Goal: Task Accomplishment & Management: Complete application form

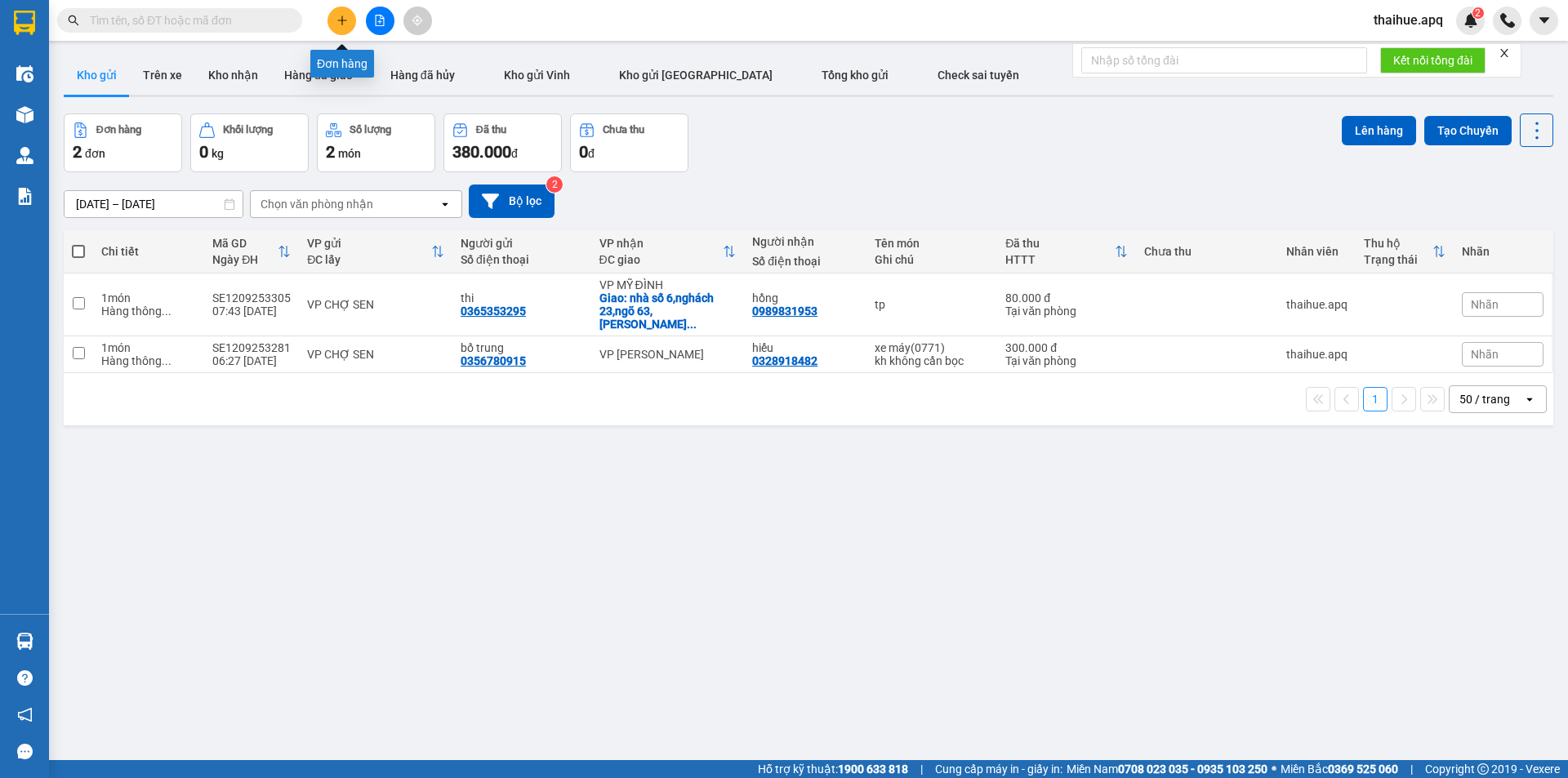
click at [344, 23] on icon "plus" at bounding box center [342, 20] width 12 height 12
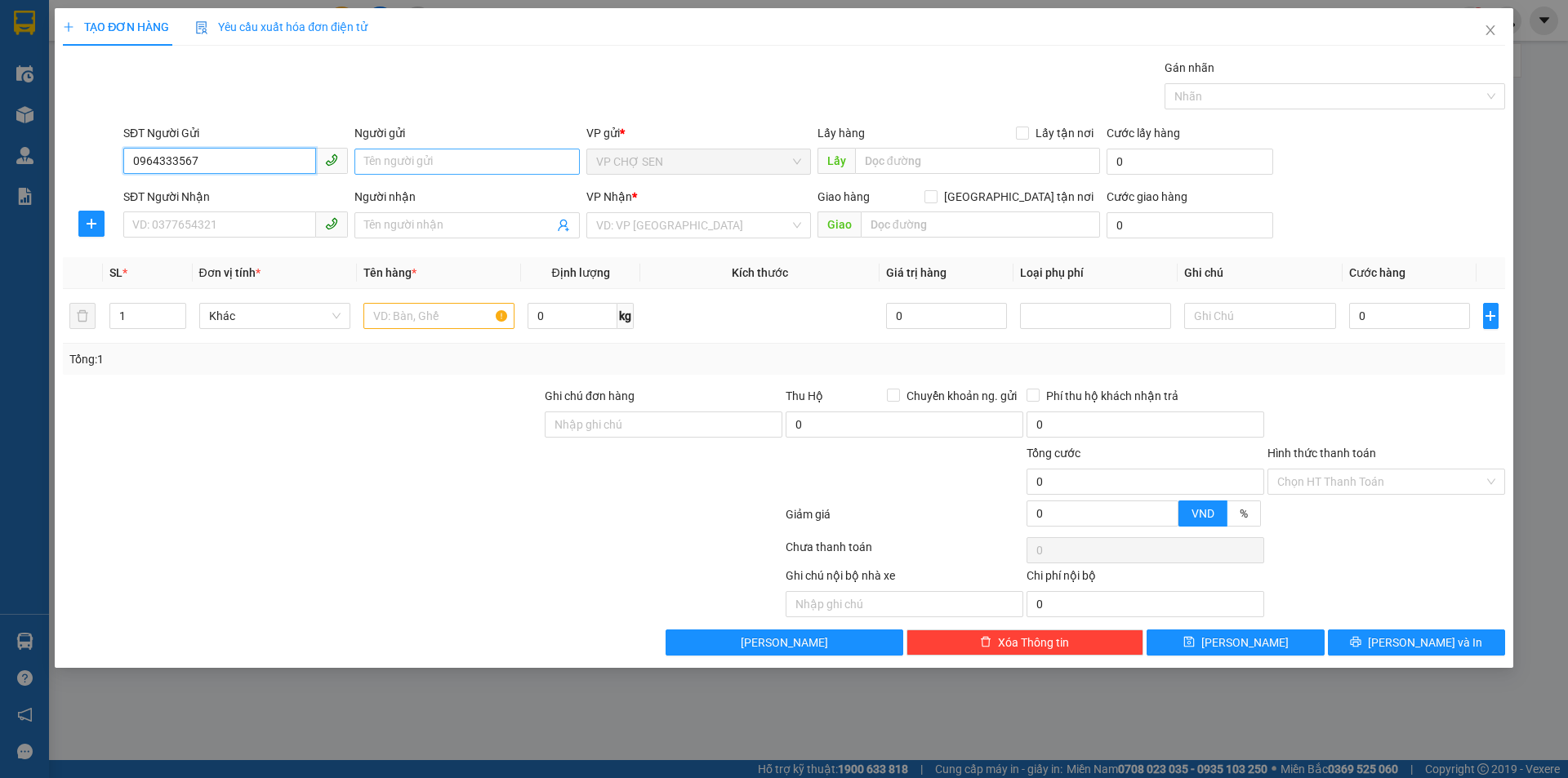
type input "0964333567"
click at [391, 165] on input "Người gửi" at bounding box center [467, 162] width 225 height 27
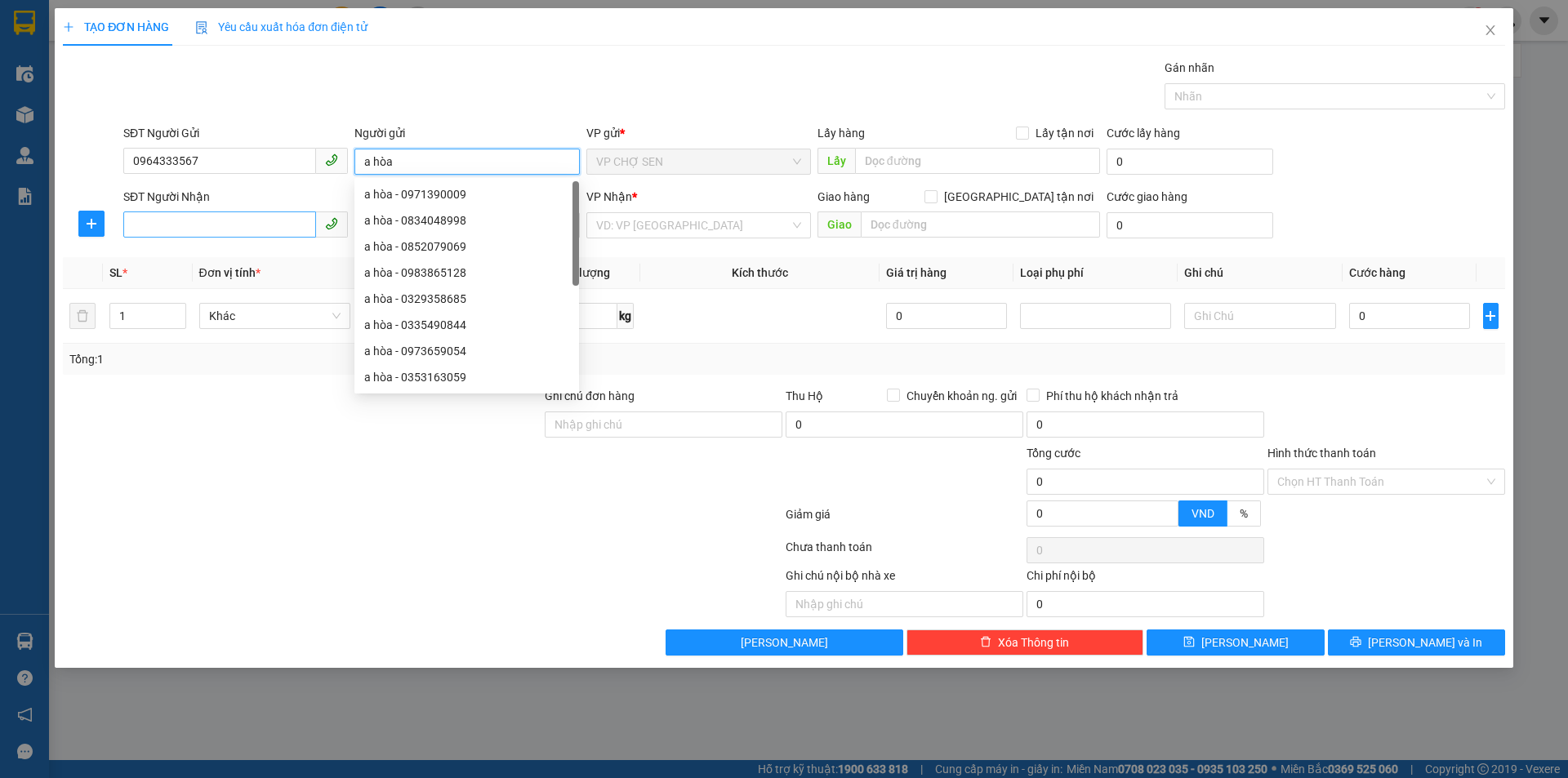
type input "a hòa"
click at [176, 223] on input "SĐT Người Nhận" at bounding box center [219, 224] width 193 height 27
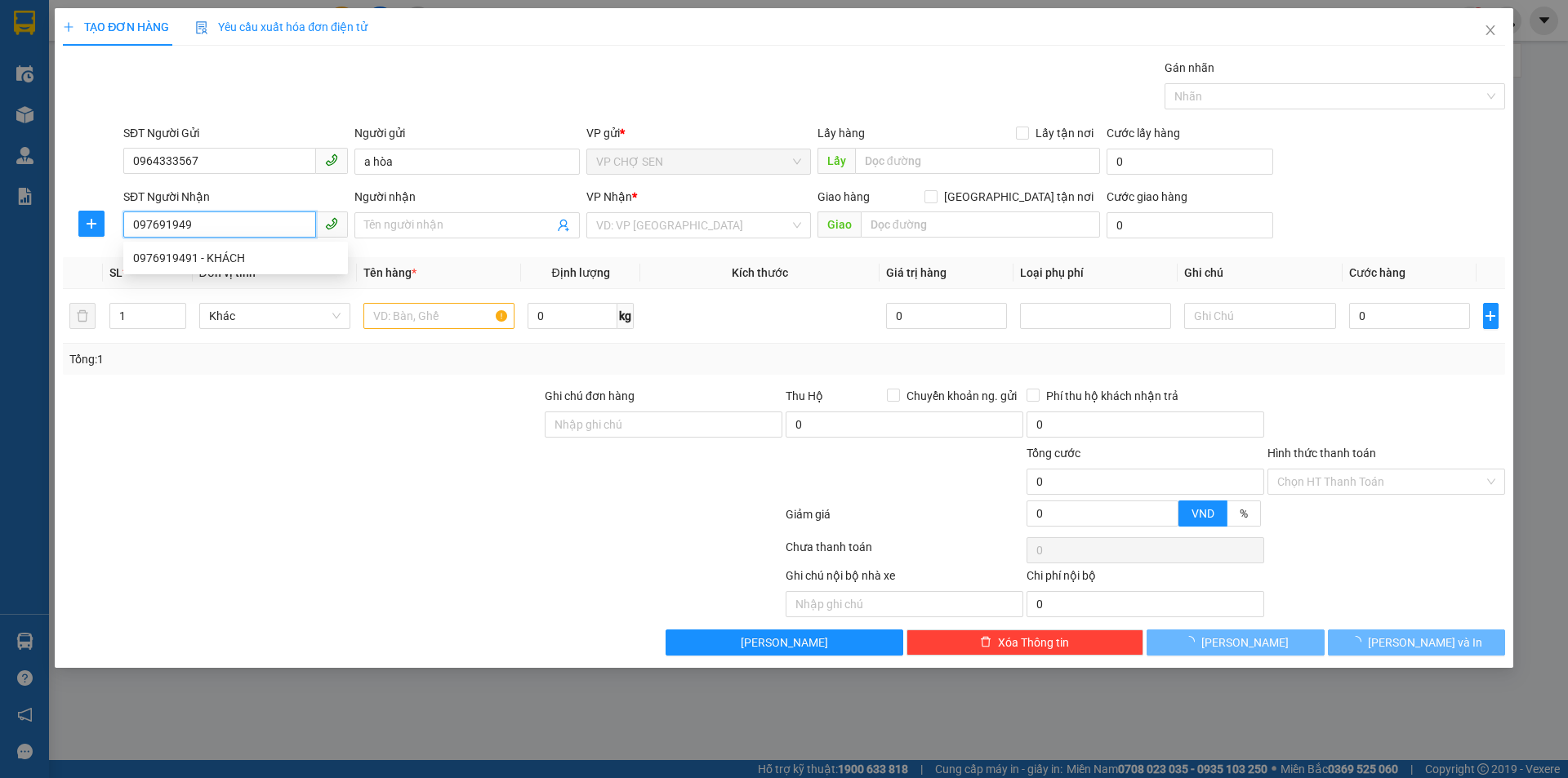
type input "0976919491"
click at [220, 262] on div "0976919491 - KHÁCH" at bounding box center [236, 258] width 205 height 18
type input "KHÁCH"
type input "VP [GEOGRAPHIC_DATA]"
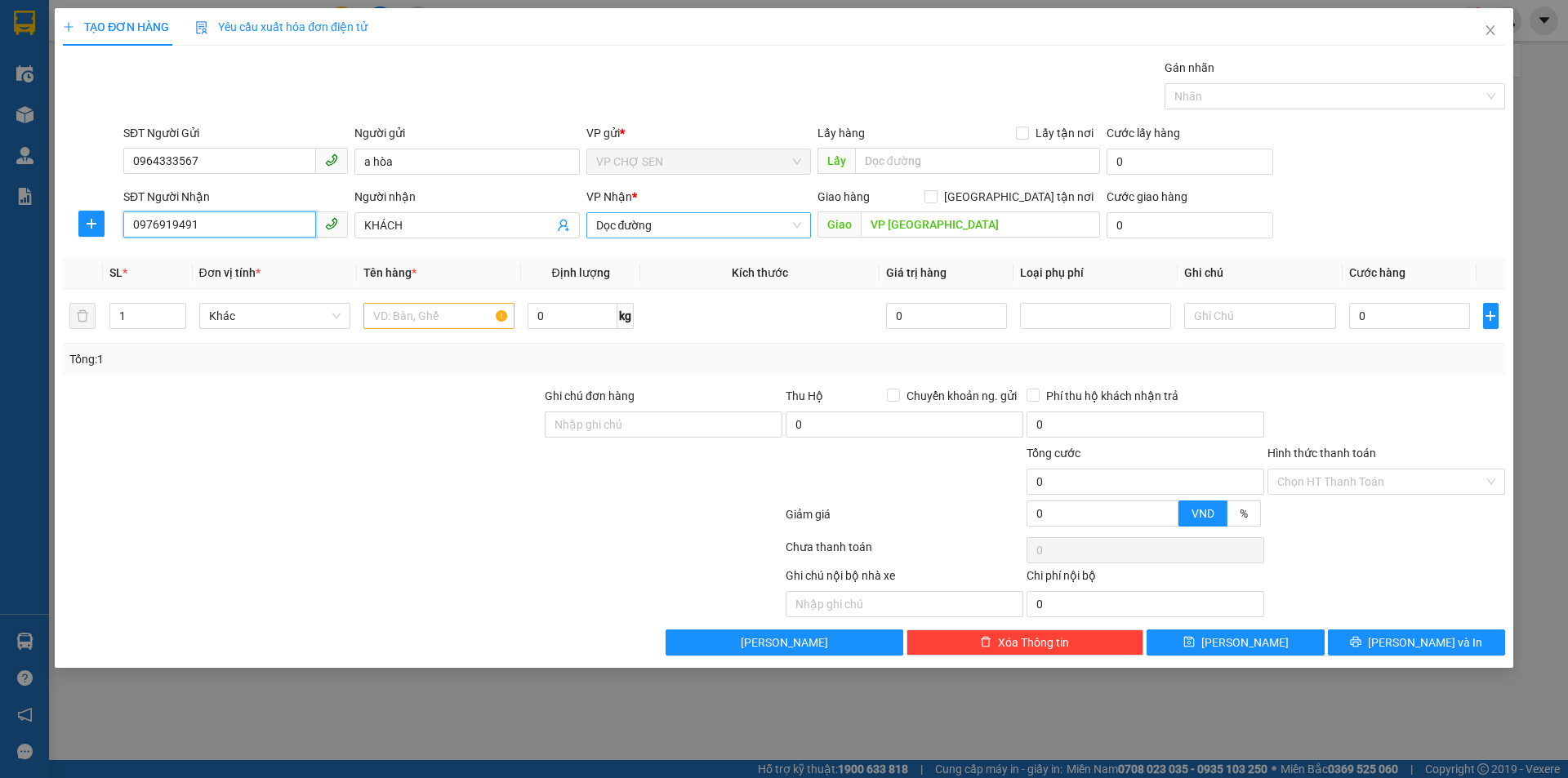
click at [709, 223] on span "Dọc đường" at bounding box center [699, 225] width 205 height 25
type input "0976919491"
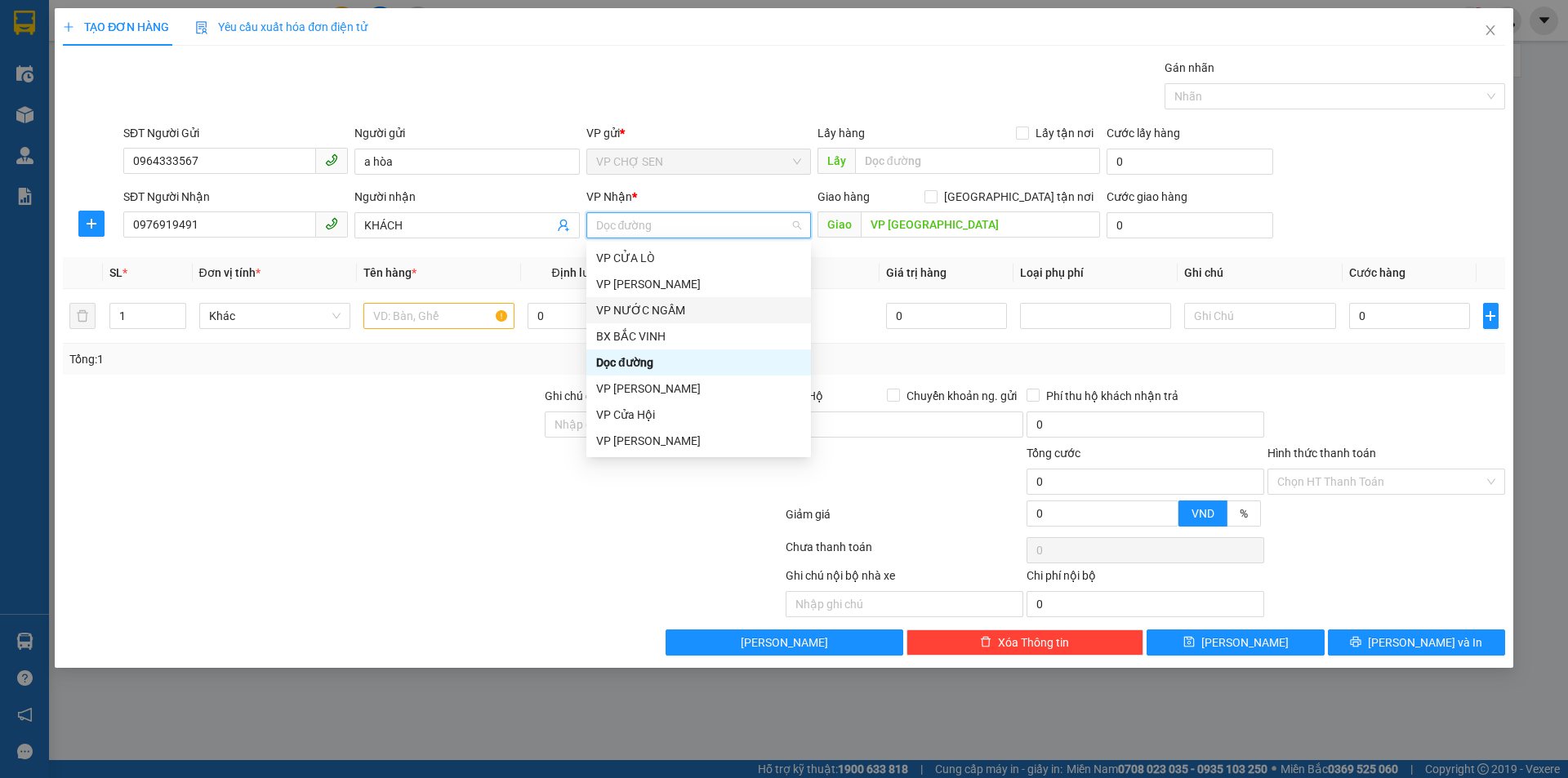
scroll to position [164, 0]
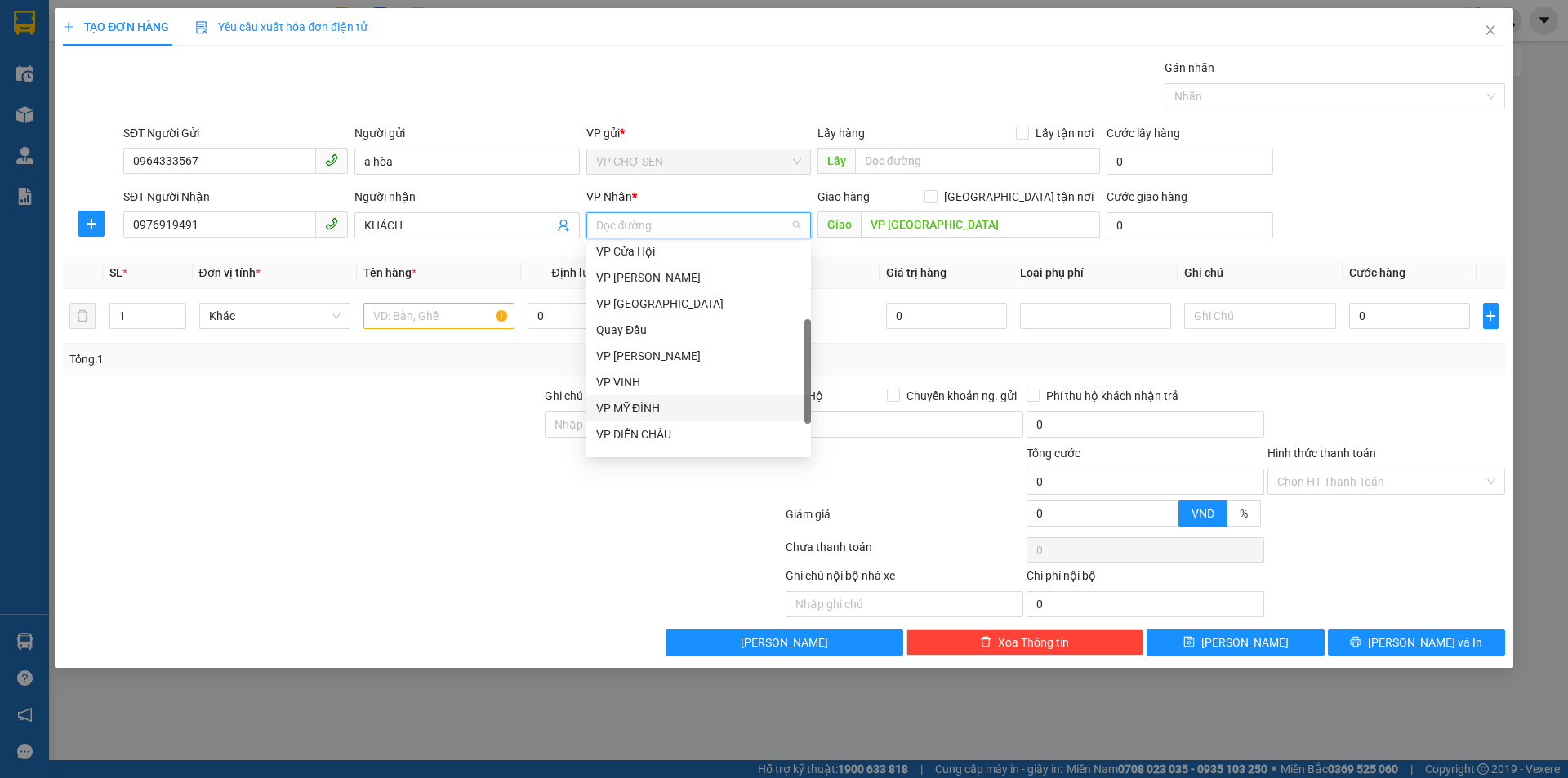
click at [640, 406] on div "VP MỸ ĐÌNH" at bounding box center [699, 409] width 205 height 18
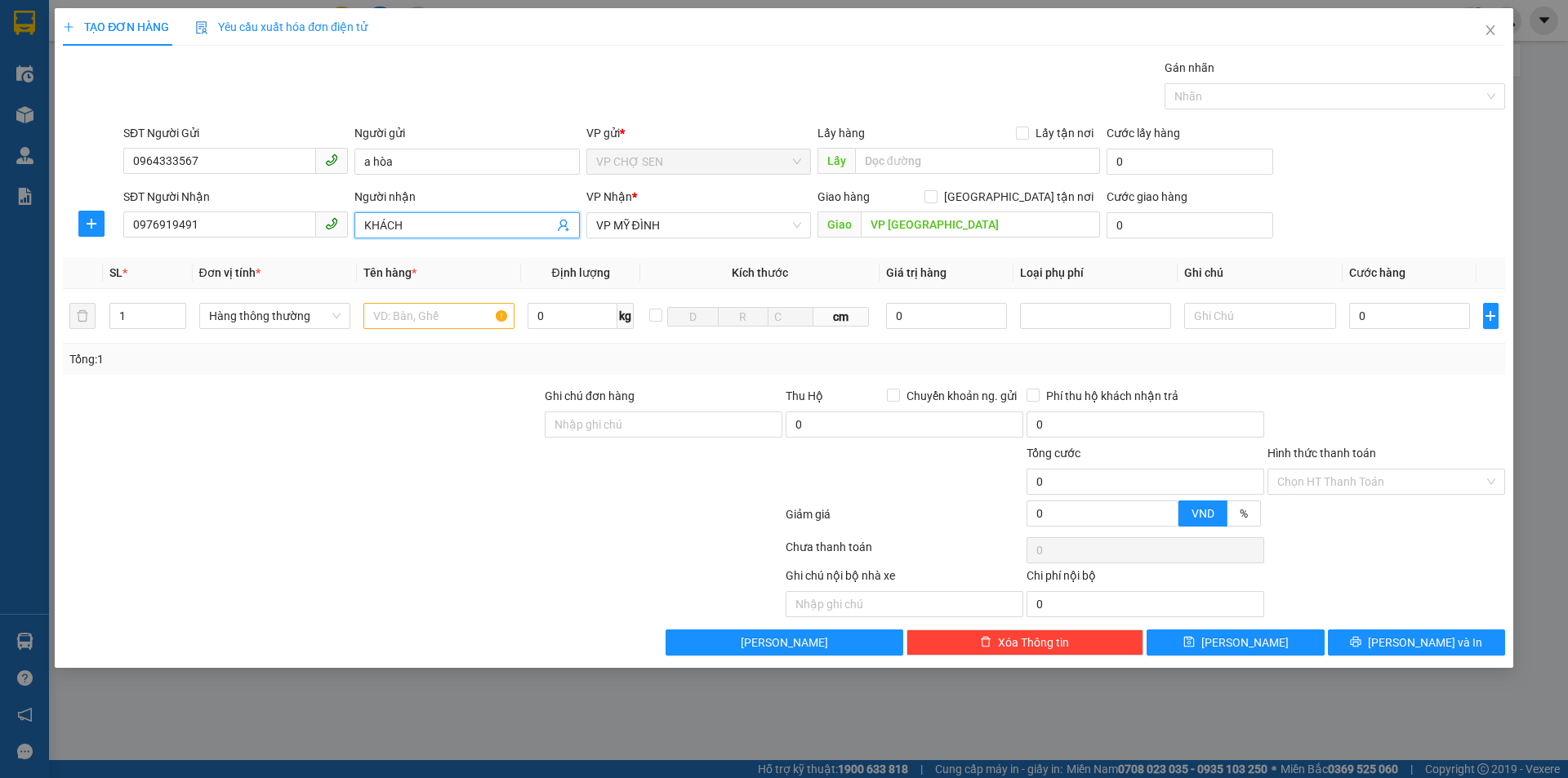
click at [427, 222] on input "KHÁCH" at bounding box center [458, 226] width 188 height 18
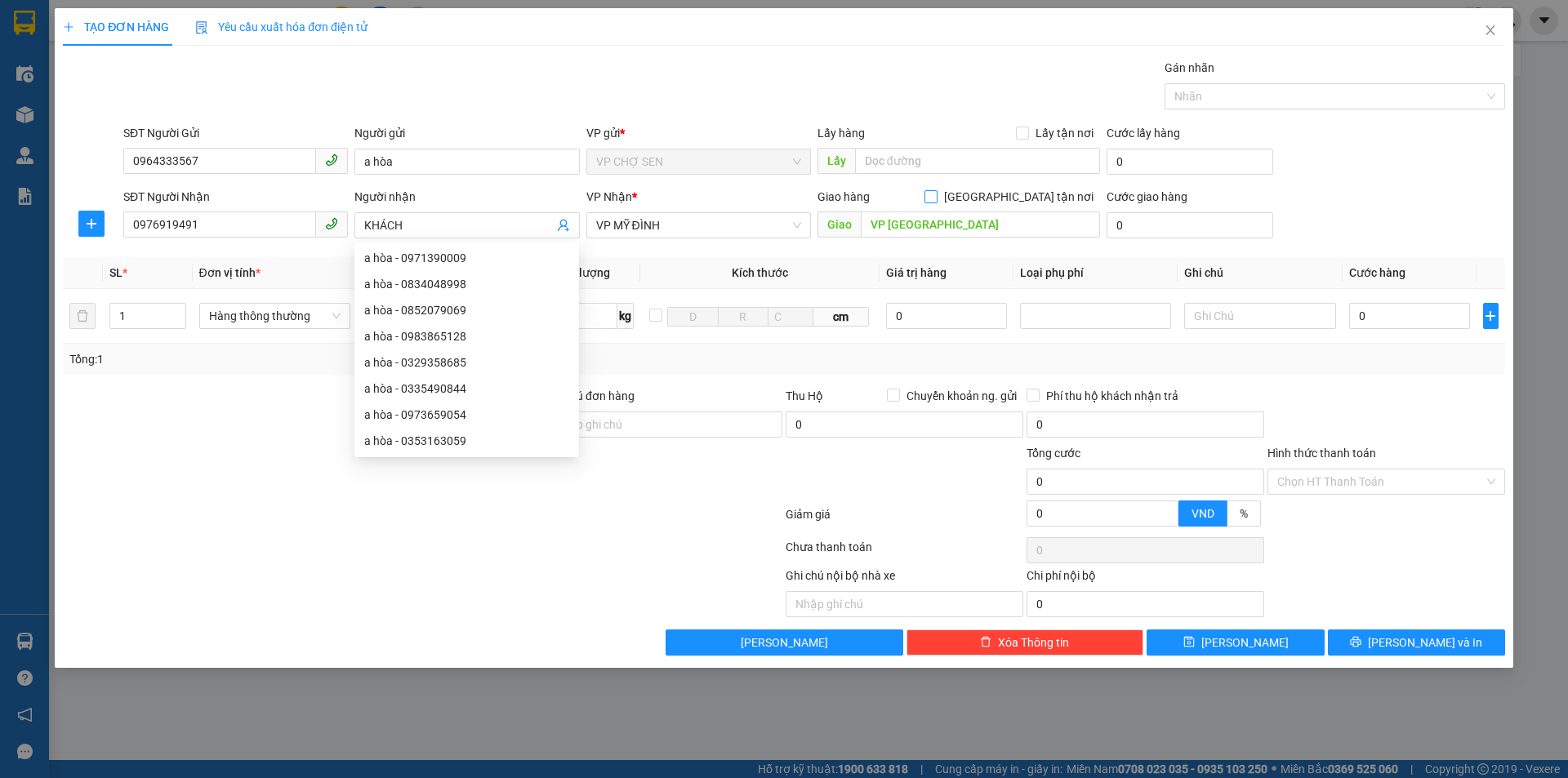
click at [936, 196] on input "[GEOGRAPHIC_DATA] tận nơi" at bounding box center [930, 196] width 12 height 12
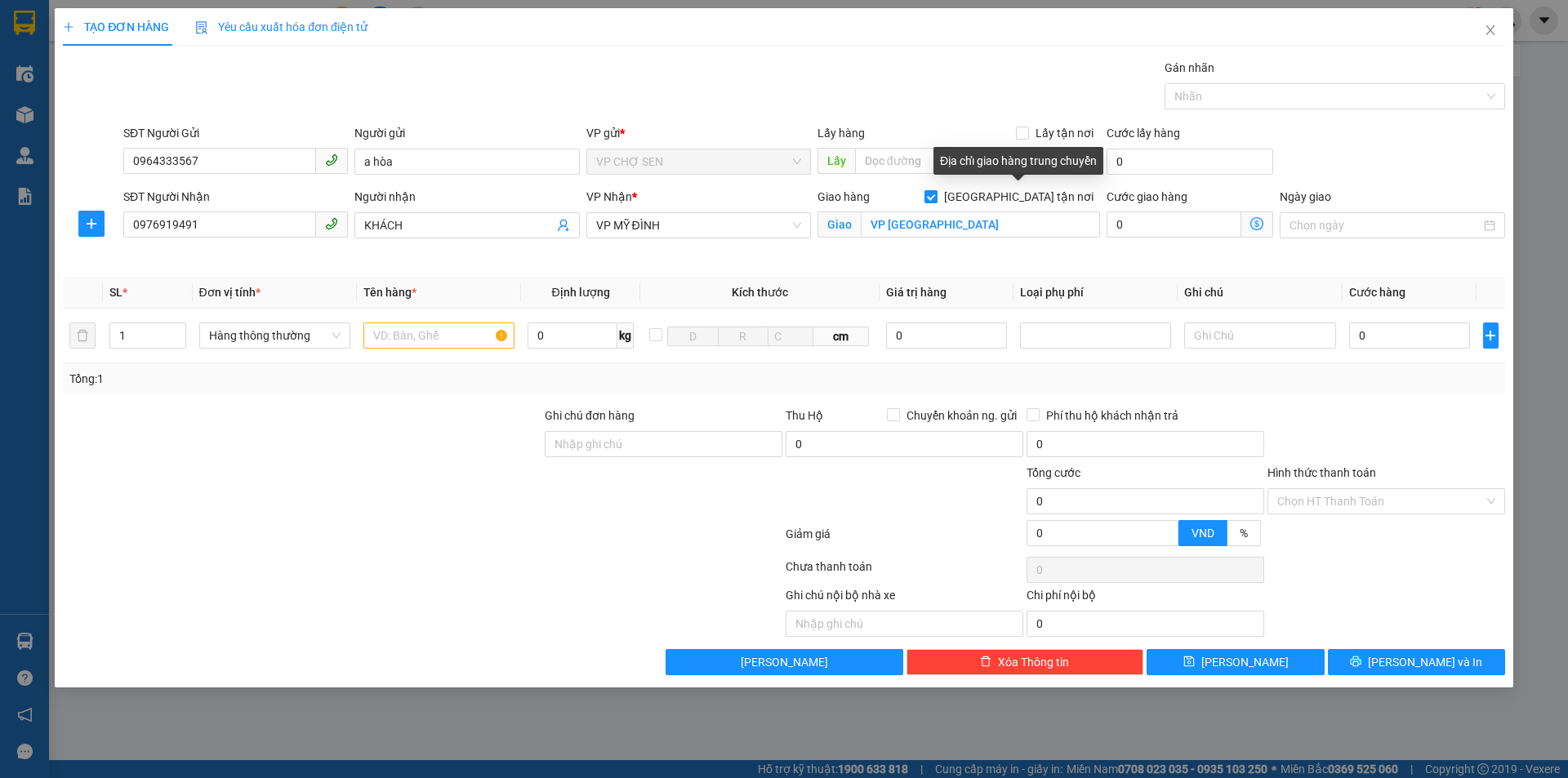
click at [936, 197] on input "[GEOGRAPHIC_DATA] tận nơi" at bounding box center [930, 196] width 12 height 12
checkbox input "false"
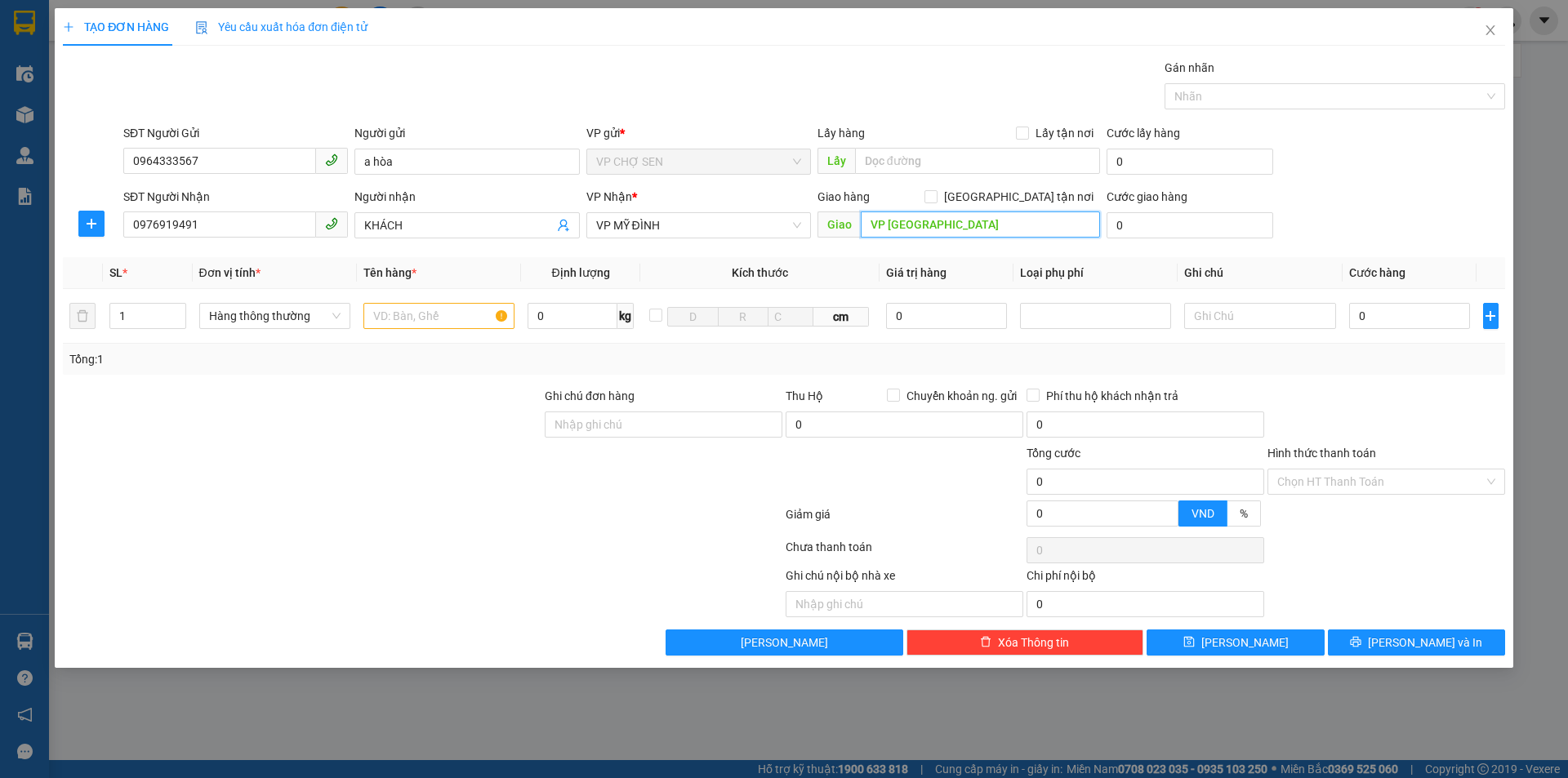
click at [957, 226] on input "VP [GEOGRAPHIC_DATA]" at bounding box center [981, 224] width 240 height 27
type input "h"
type input "2"
click at [173, 311] on span "up" at bounding box center [176, 312] width 10 height 10
click at [390, 315] on input "text" at bounding box center [439, 315] width 151 height 27
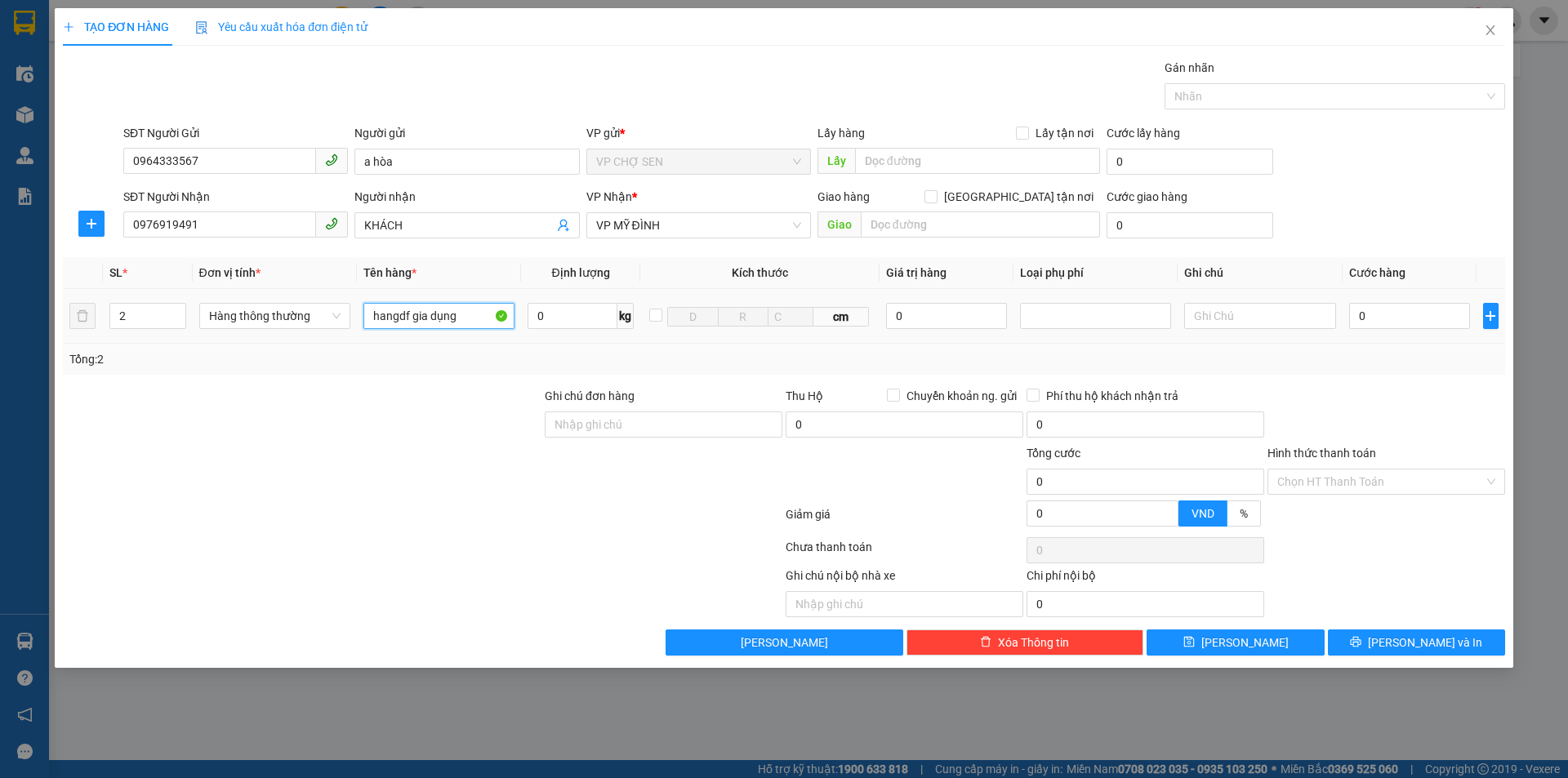
click at [411, 314] on input "hangdf gia dụng" at bounding box center [439, 315] width 151 height 27
click at [425, 318] on input "gia dụng" at bounding box center [439, 315] width 151 height 27
click at [368, 317] on input "gia dụng" at bounding box center [439, 315] width 151 height 27
type input "hàng gia dụng"
click at [1366, 314] on input "0" at bounding box center [1410, 315] width 122 height 27
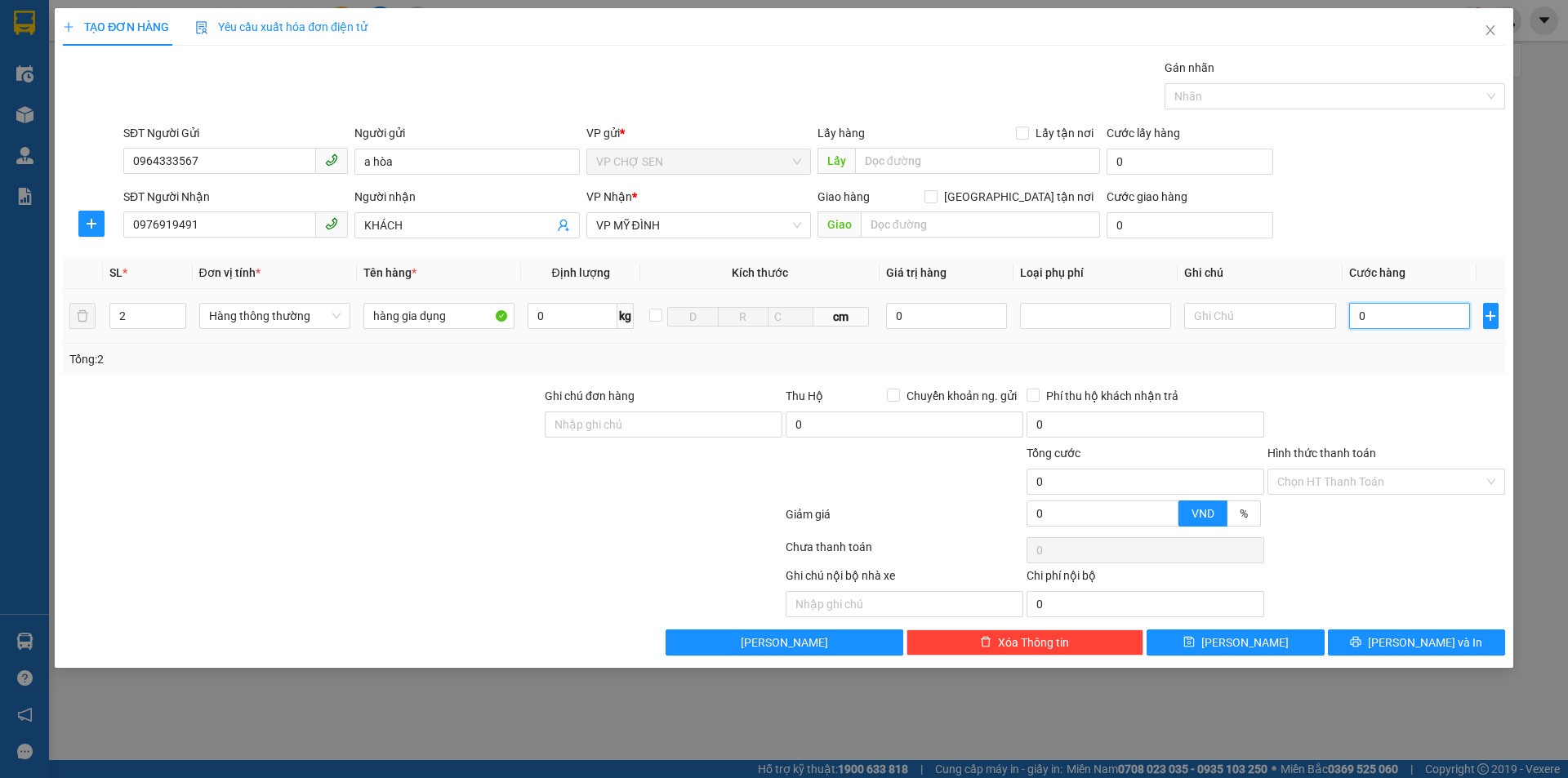
type input "1"
type input "15"
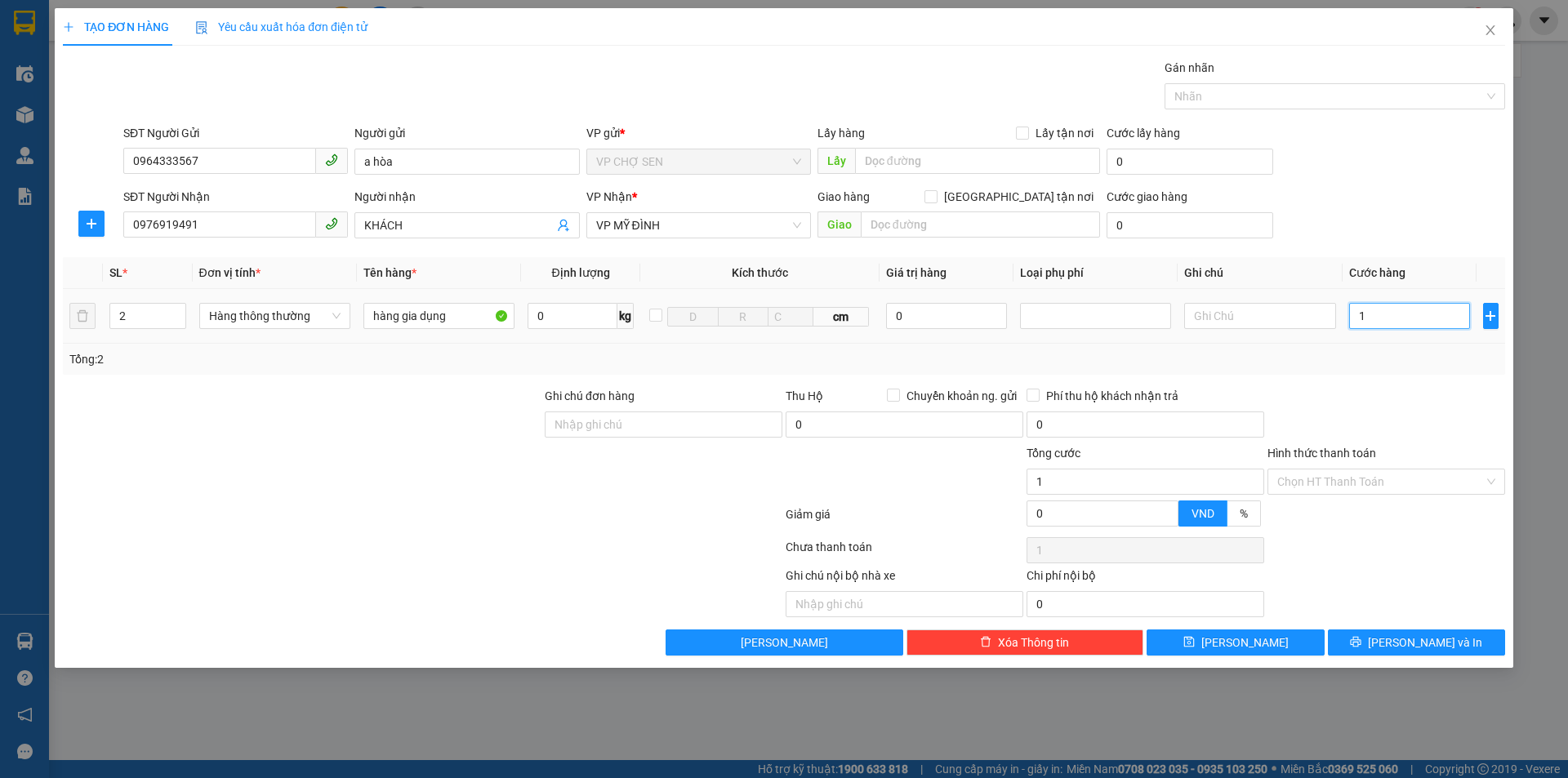
type input "15"
type input "150"
type input "1.500"
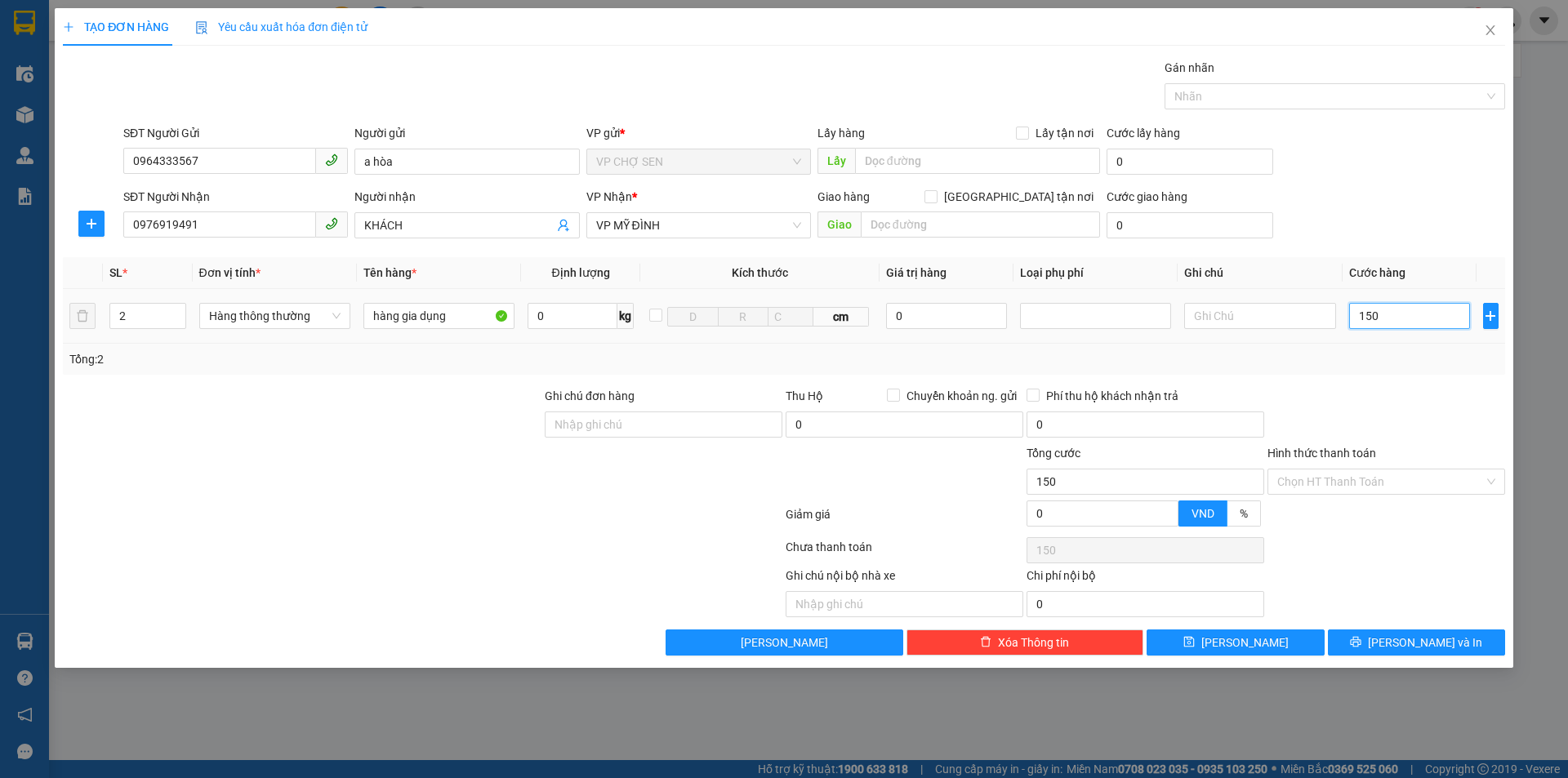
type input "1.500"
type input "15.000"
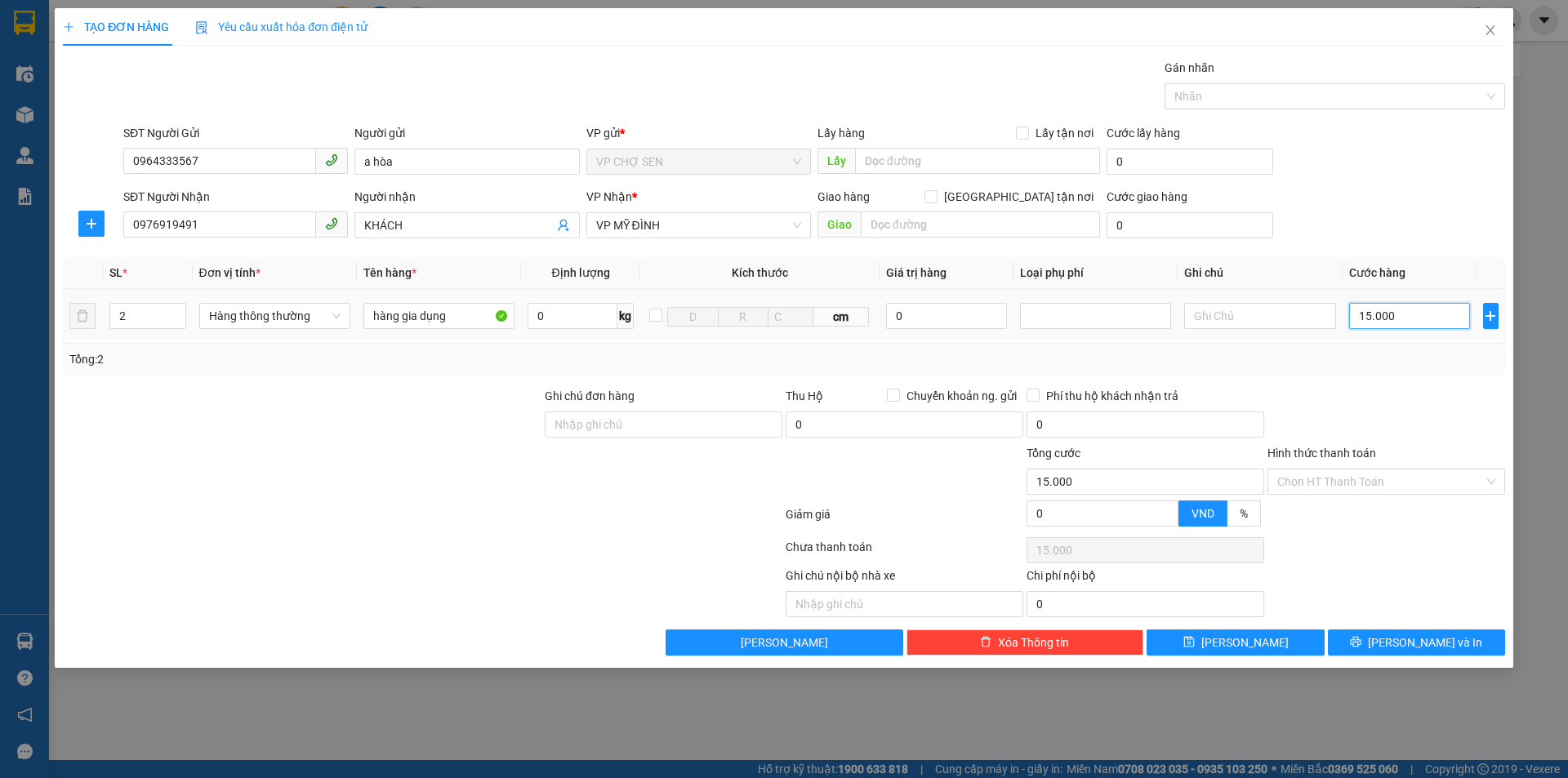
type input "150.000"
click at [1381, 641] on button "[PERSON_NAME] và In" at bounding box center [1416, 643] width 177 height 27
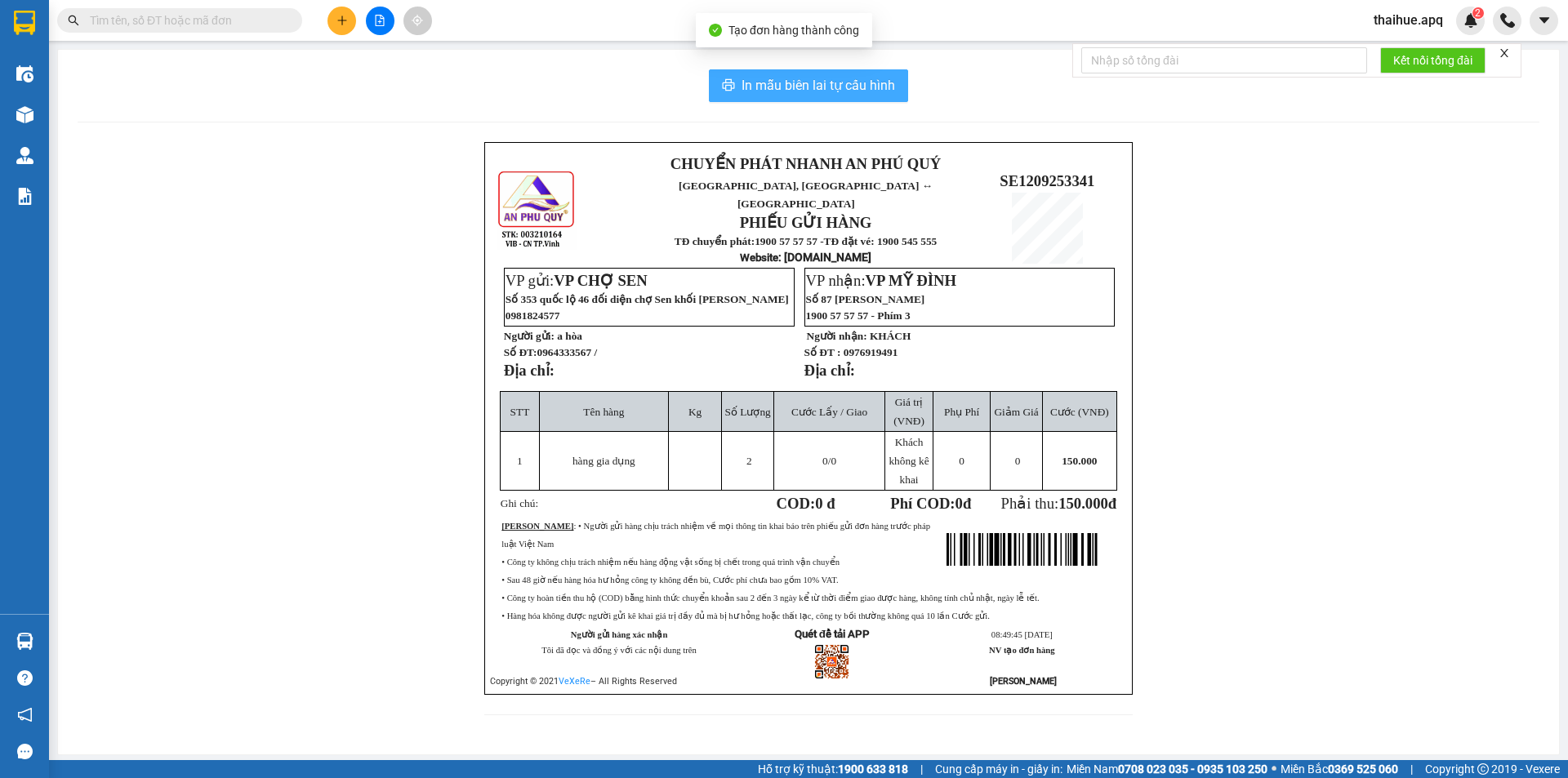
click at [818, 85] on span "In mẫu biên lai tự cấu hình" at bounding box center [818, 85] width 154 height 20
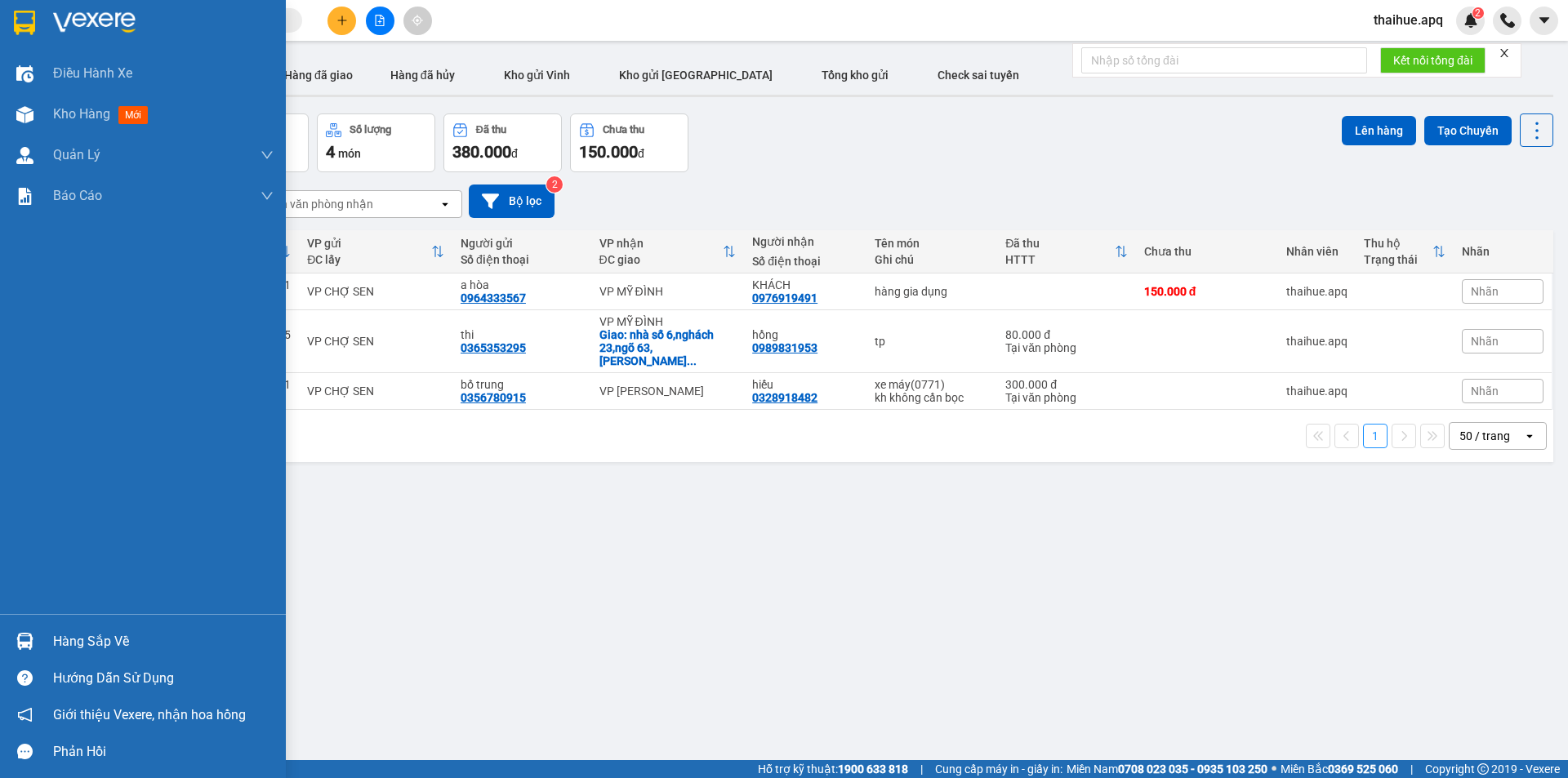
click at [106, 639] on div "Hàng sắp về" at bounding box center [163, 642] width 220 height 25
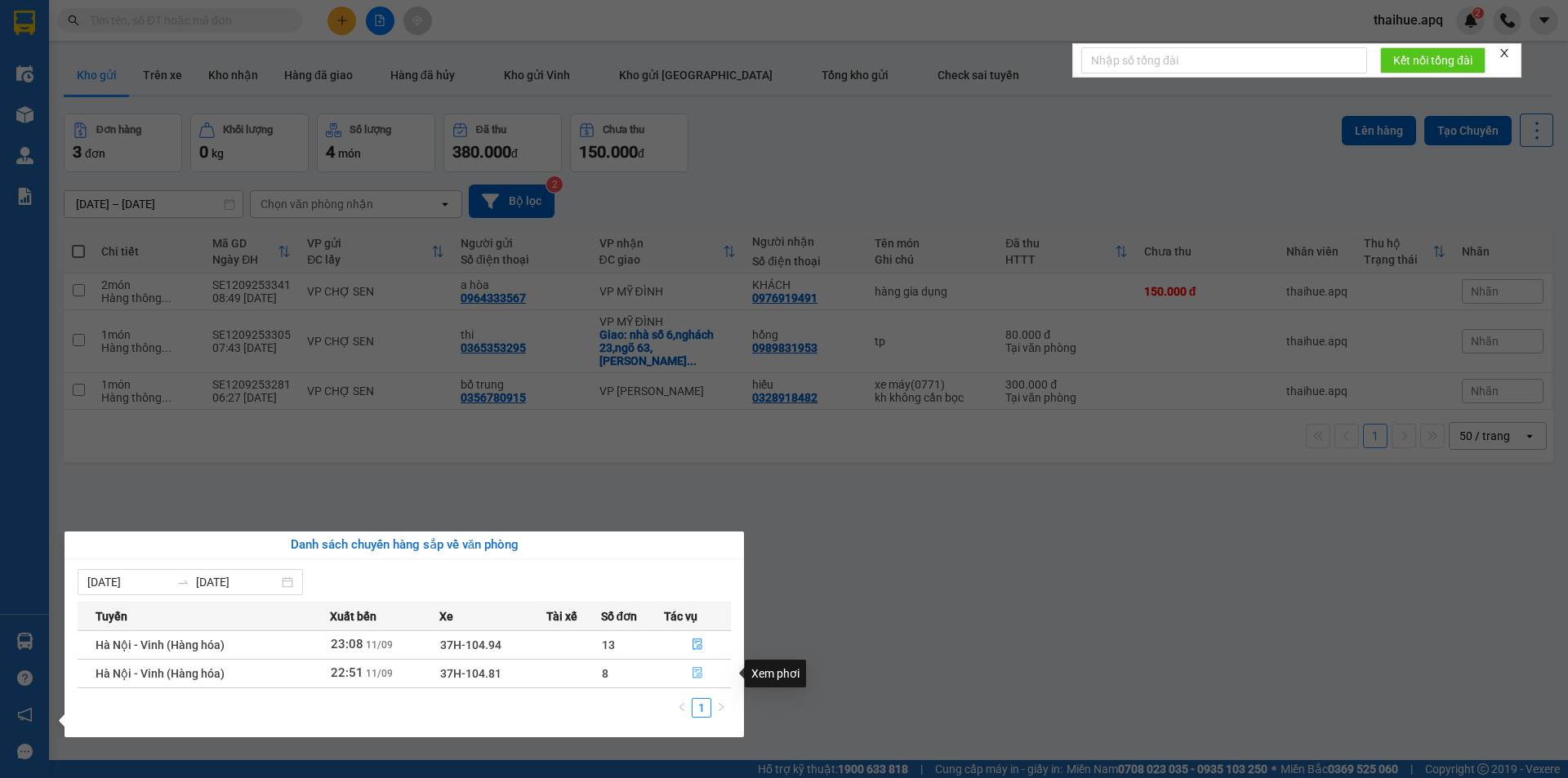
click at [693, 673] on icon "file-done" at bounding box center [698, 674] width 10 height 12
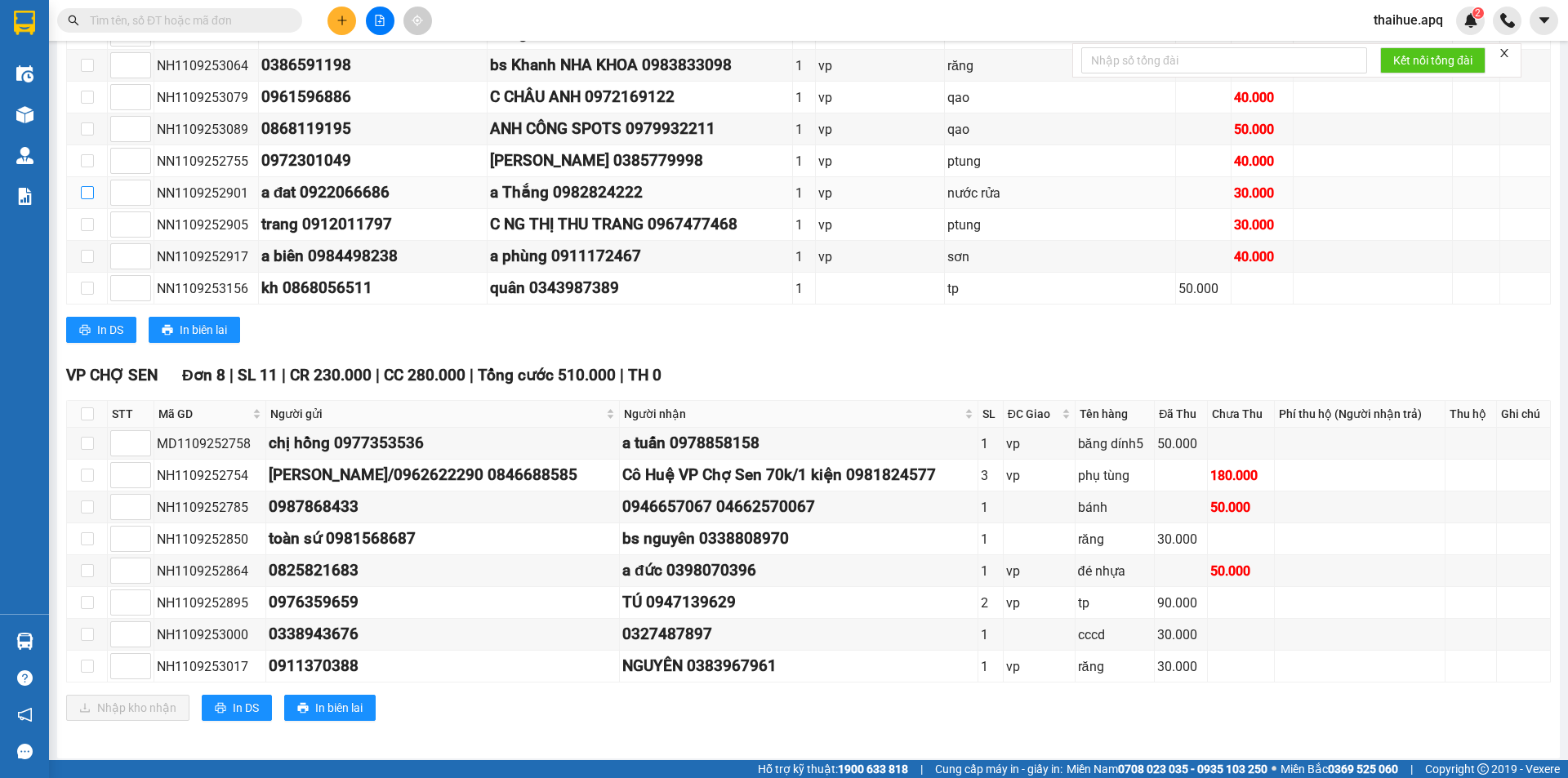
scroll to position [645, 0]
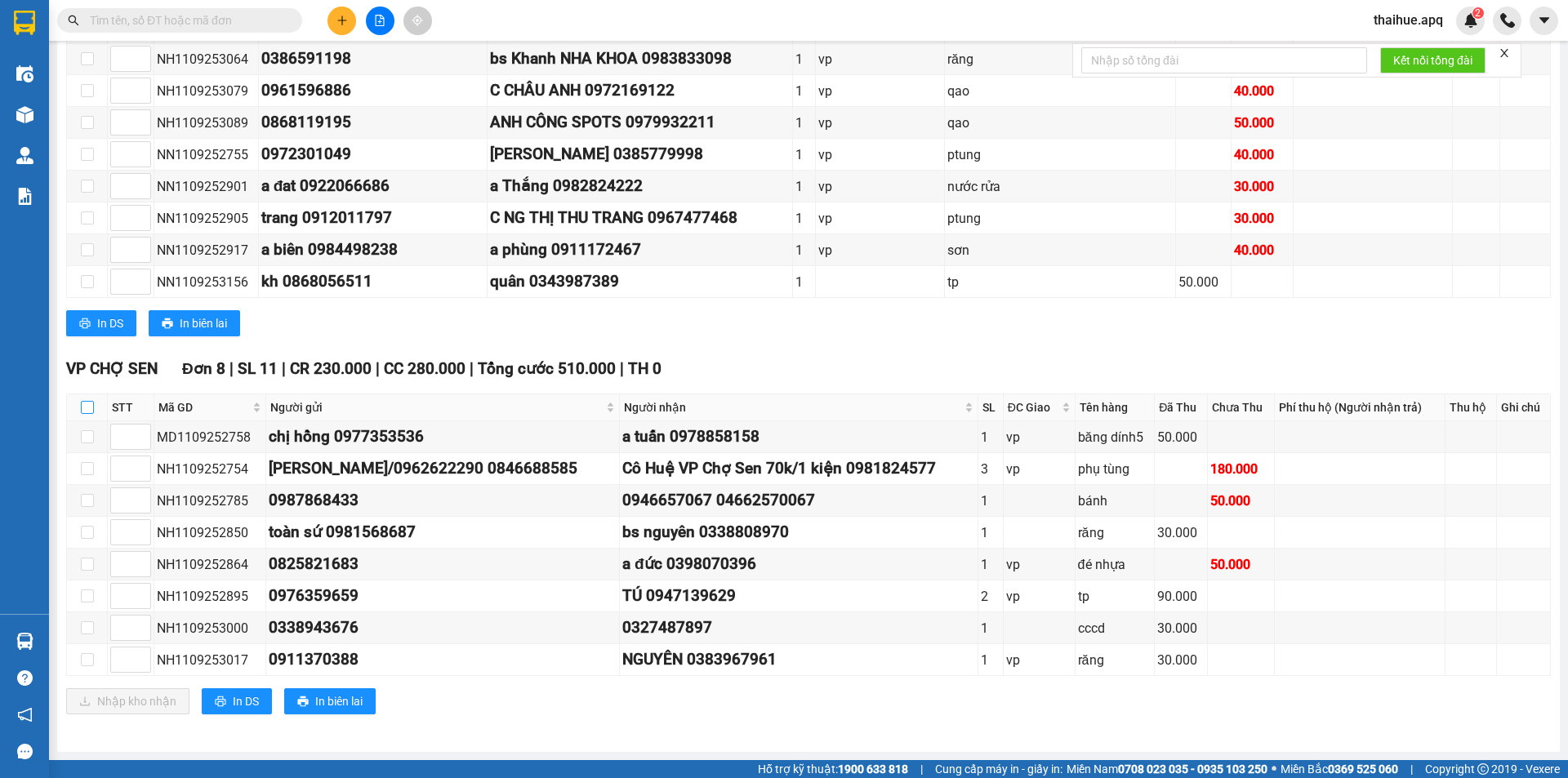
click at [86, 408] on input "checkbox" at bounding box center [87, 408] width 13 height 13
checkbox input "true"
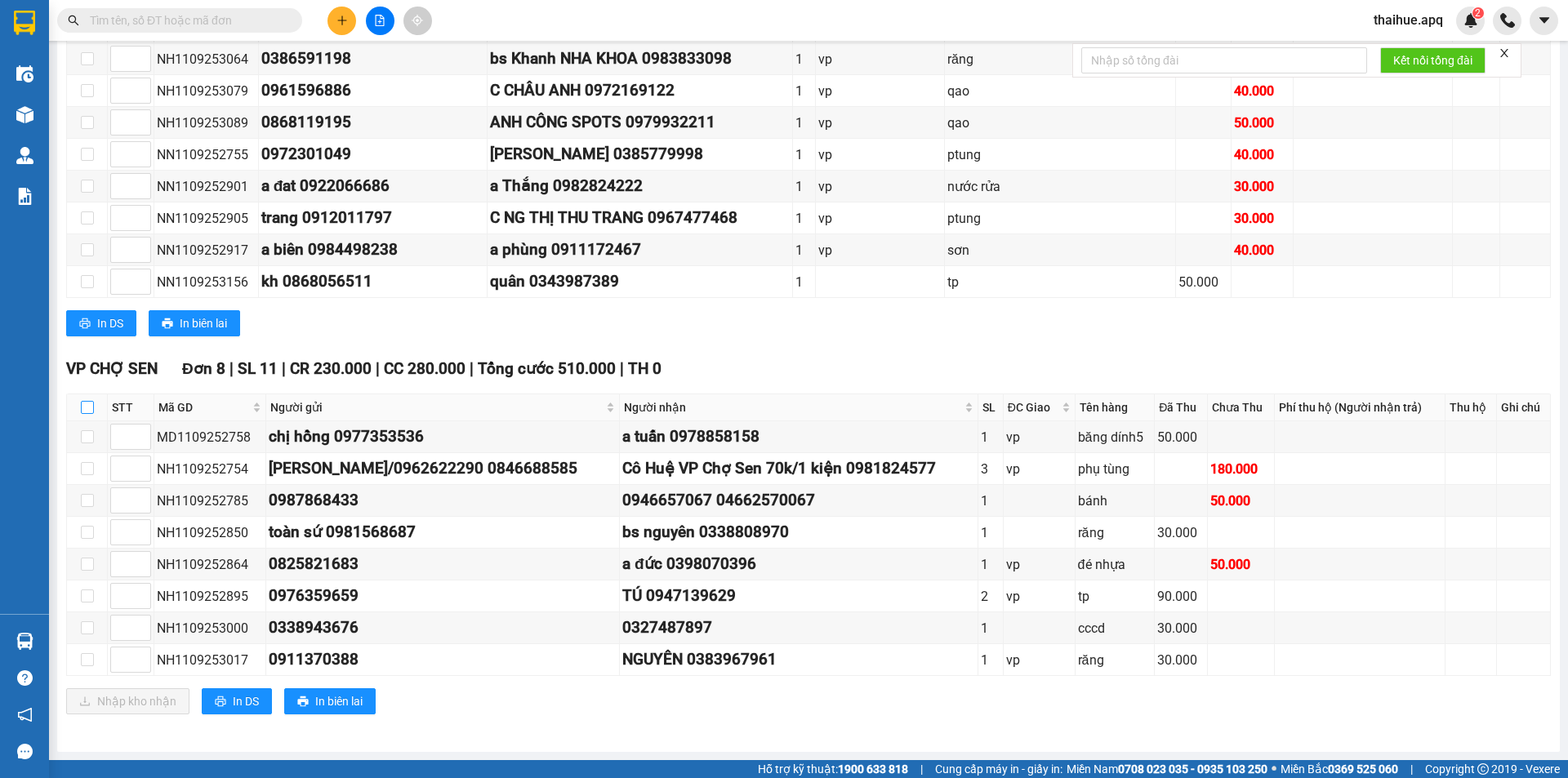
checkbox input "true"
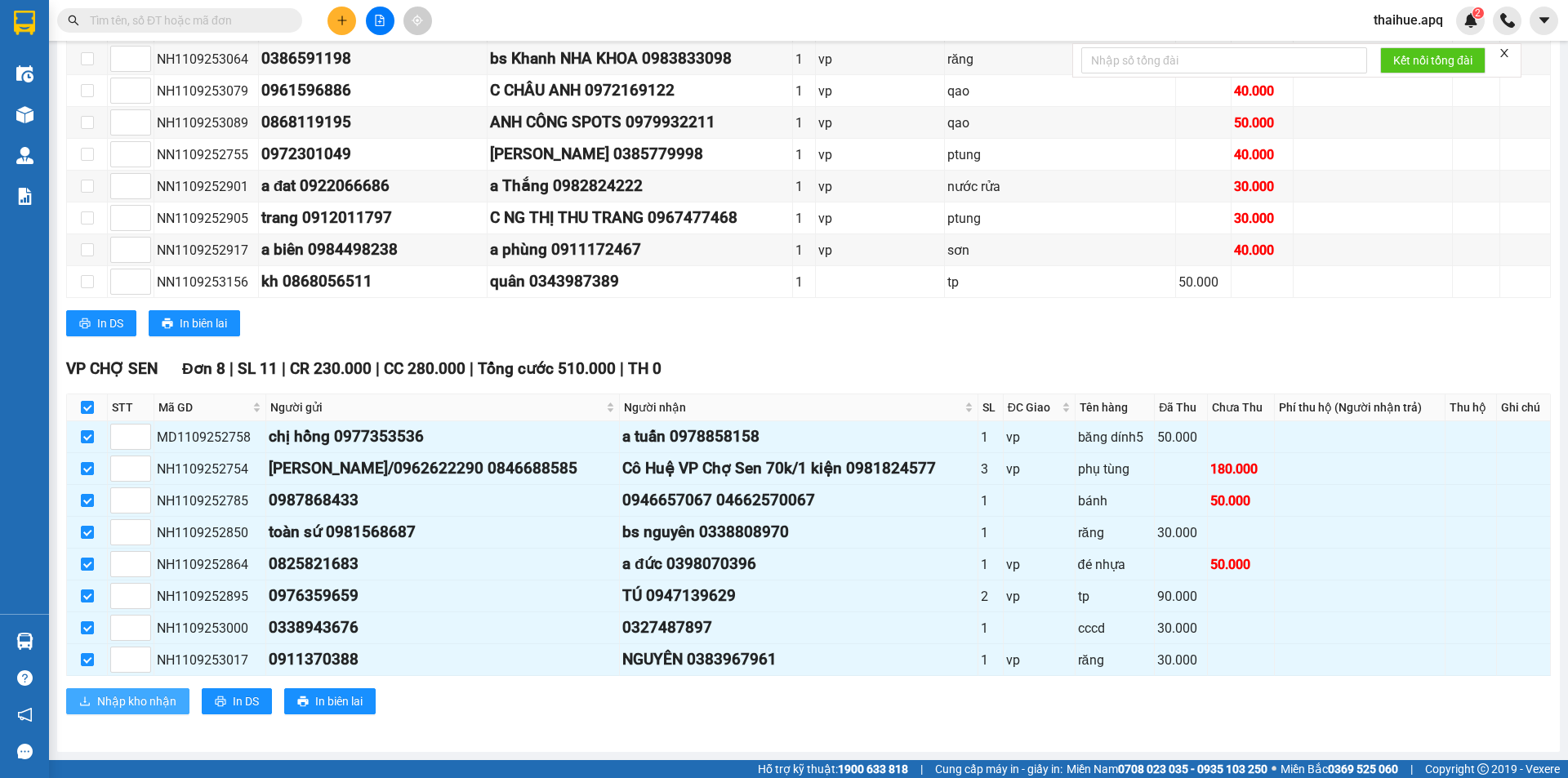
click at [144, 700] on span "Nhập kho nhận" at bounding box center [136, 702] width 80 height 18
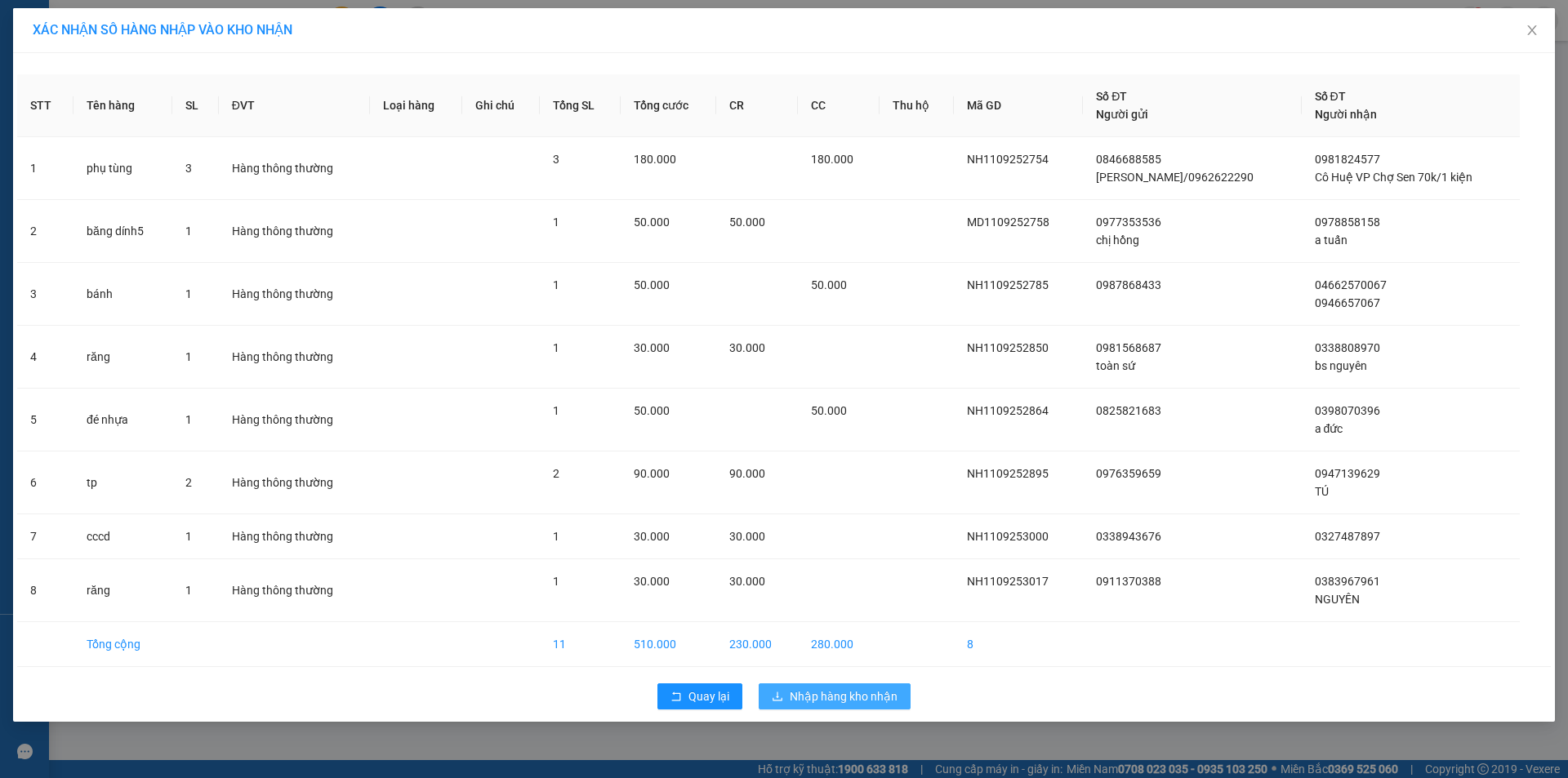
click at [820, 695] on span "Nhập hàng kho nhận" at bounding box center [844, 697] width 108 height 18
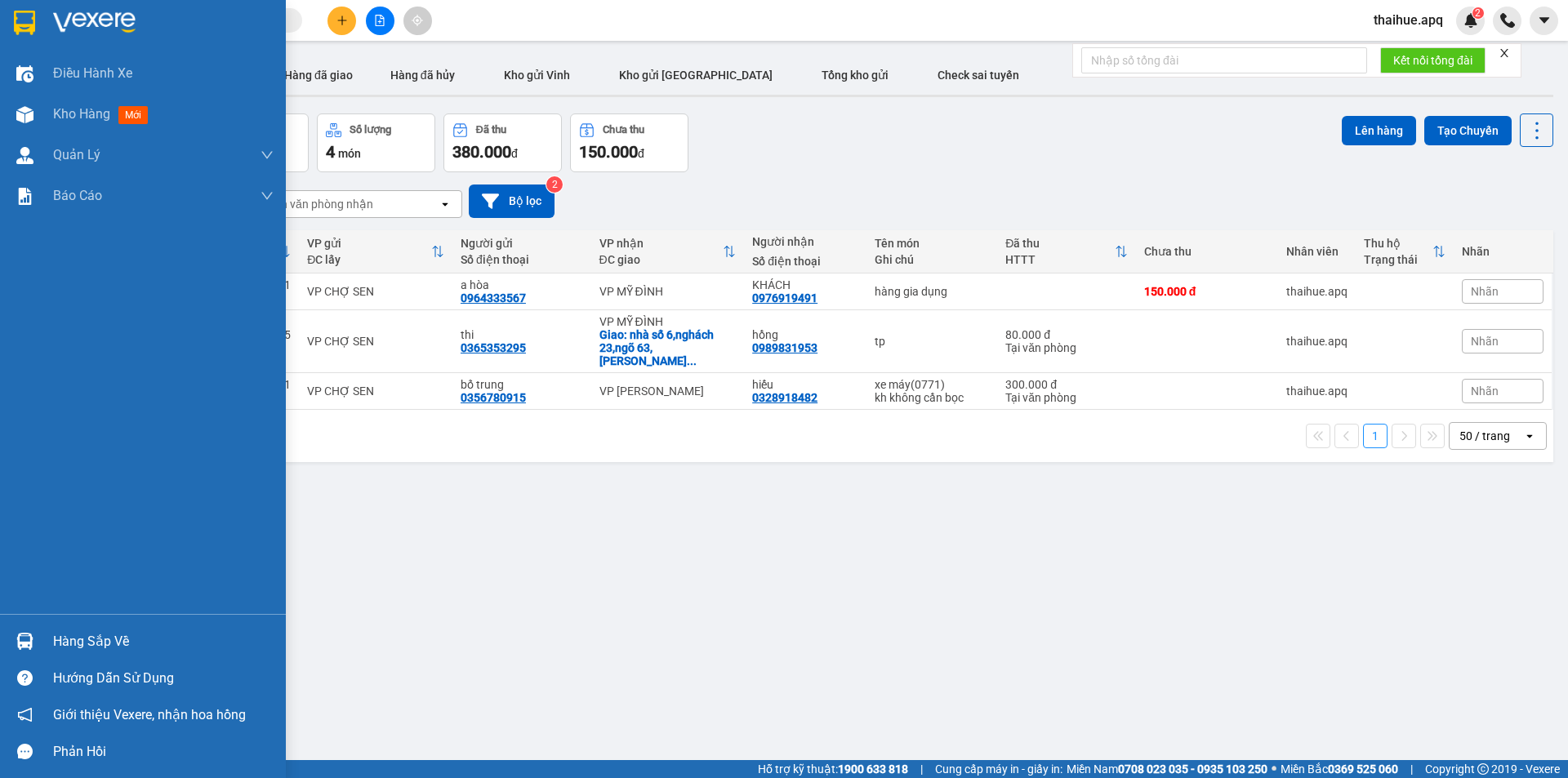
click at [78, 646] on div "Hàng sắp về" at bounding box center [163, 642] width 220 height 25
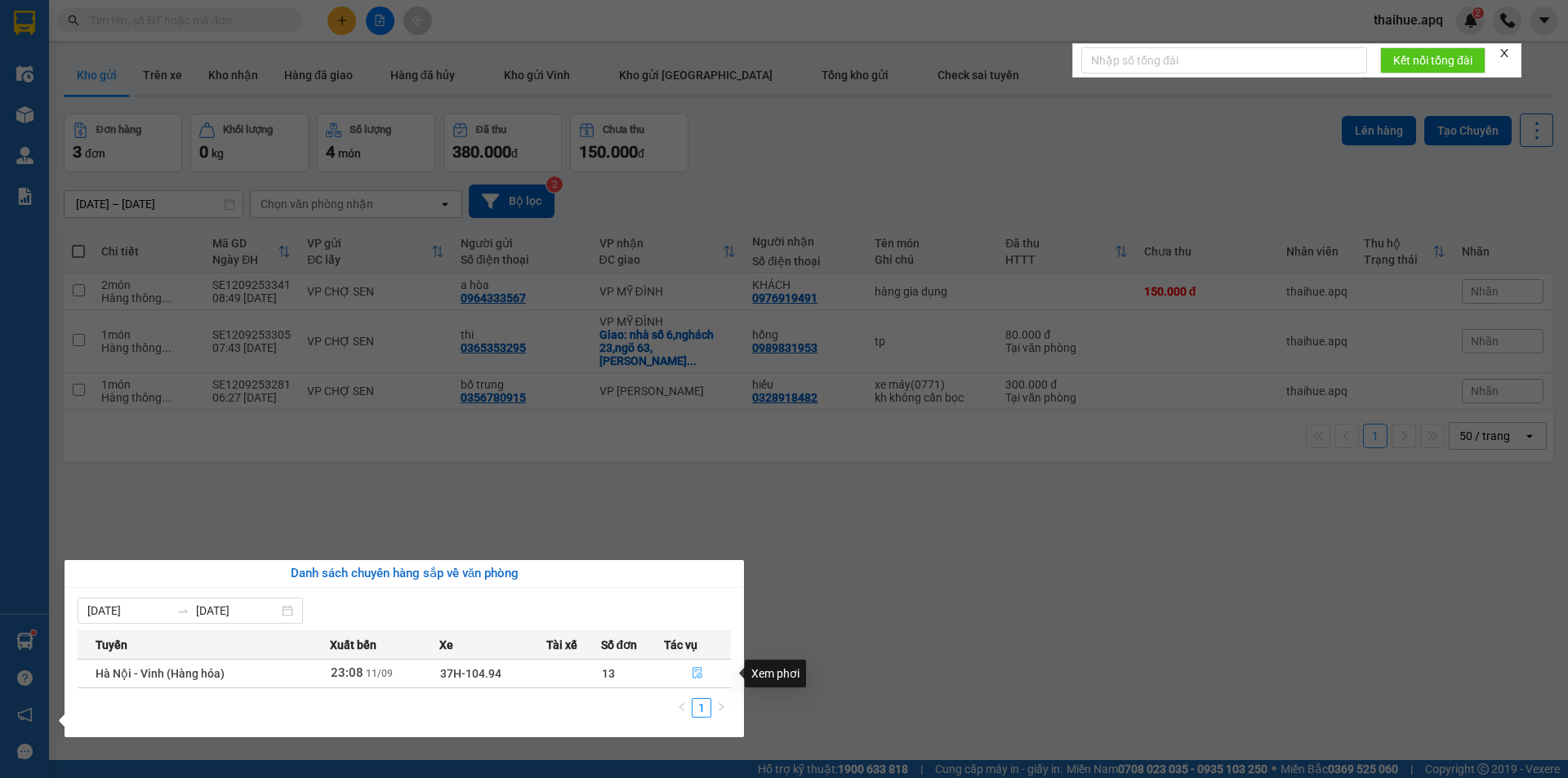
click at [695, 677] on icon "file-done" at bounding box center [698, 673] width 12 height 12
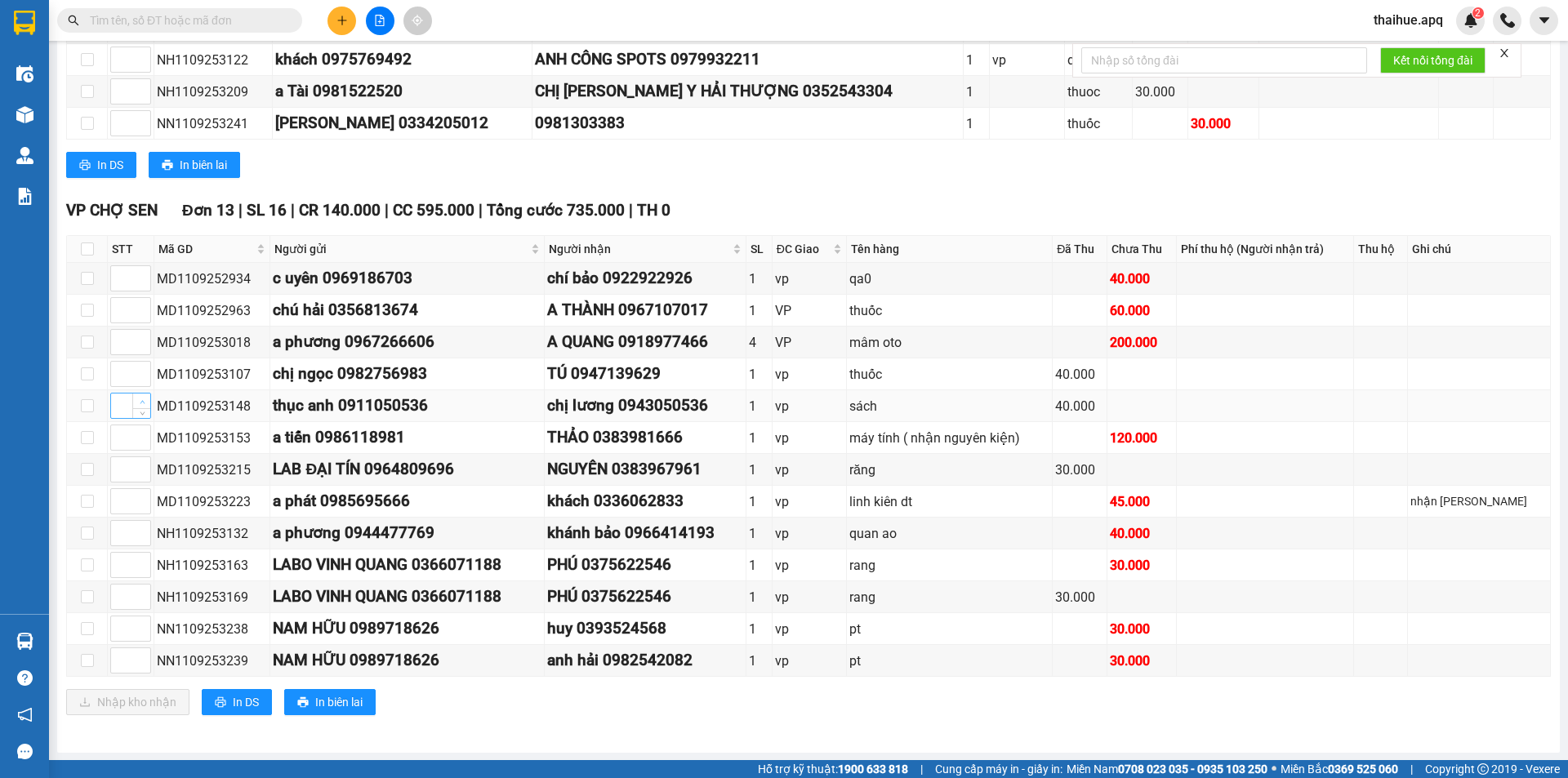
scroll to position [549, 0]
click at [88, 249] on input "checkbox" at bounding box center [87, 248] width 13 height 13
checkbox input "true"
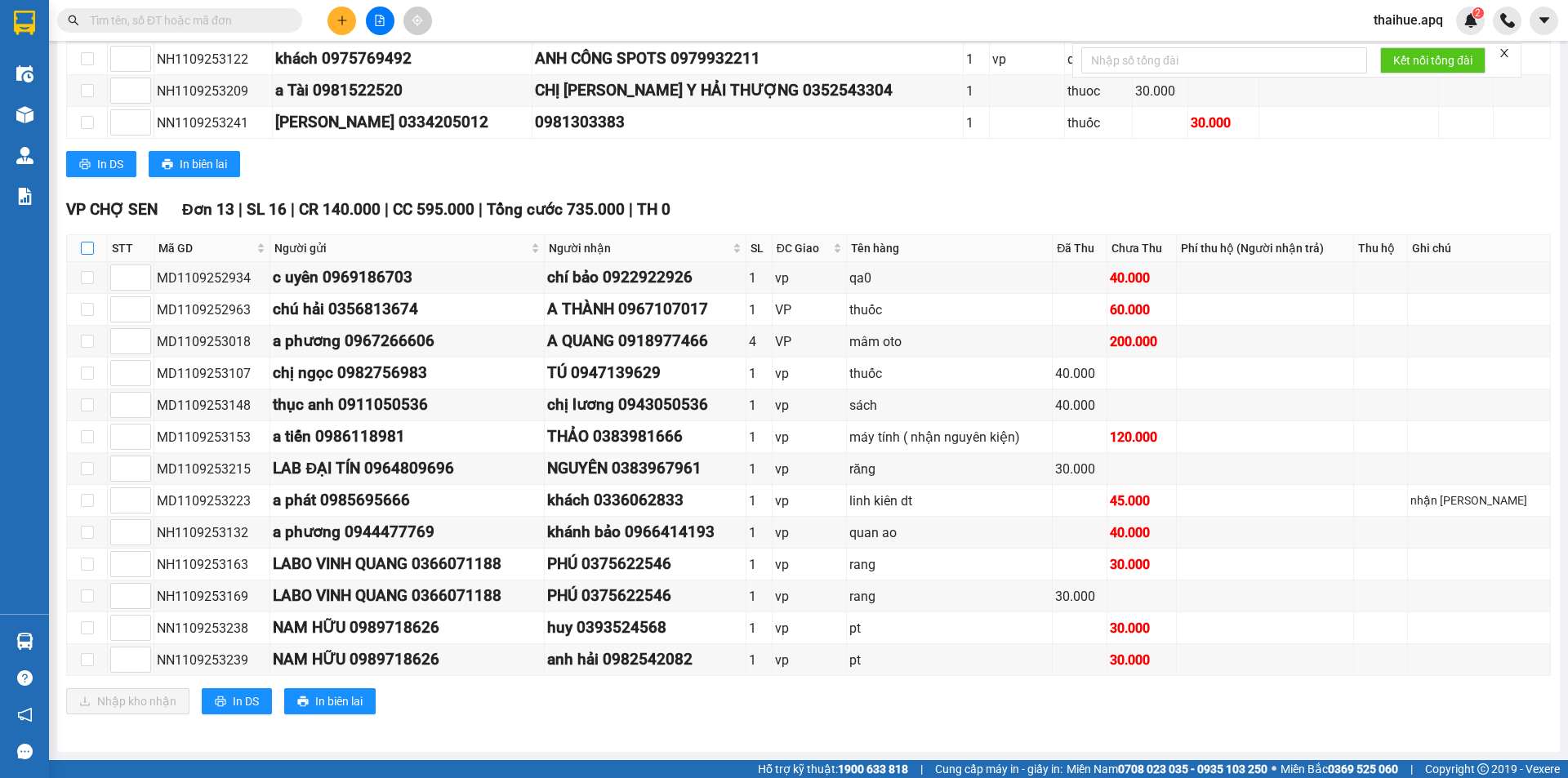
checkbox input "true"
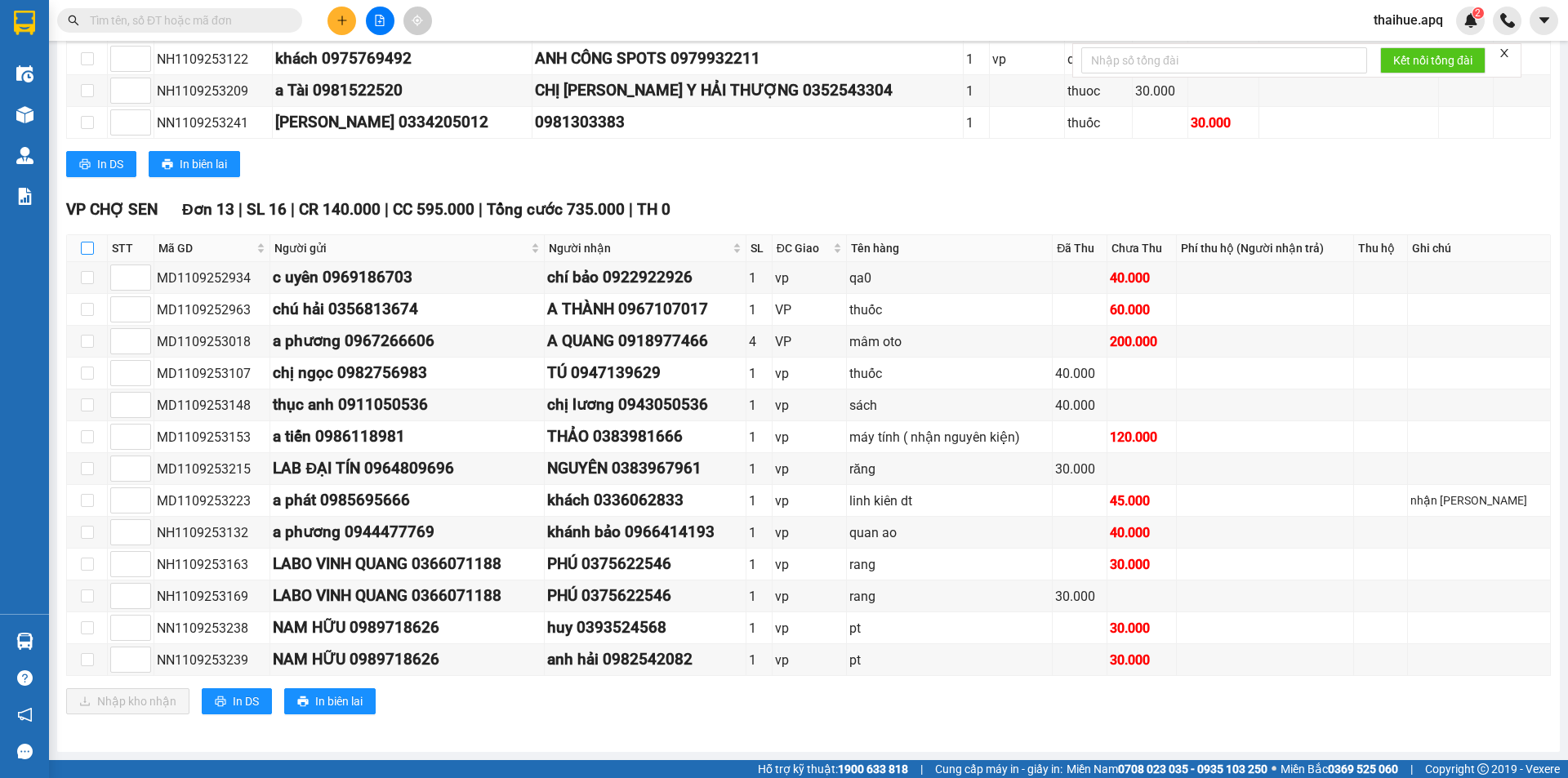
checkbox input "true"
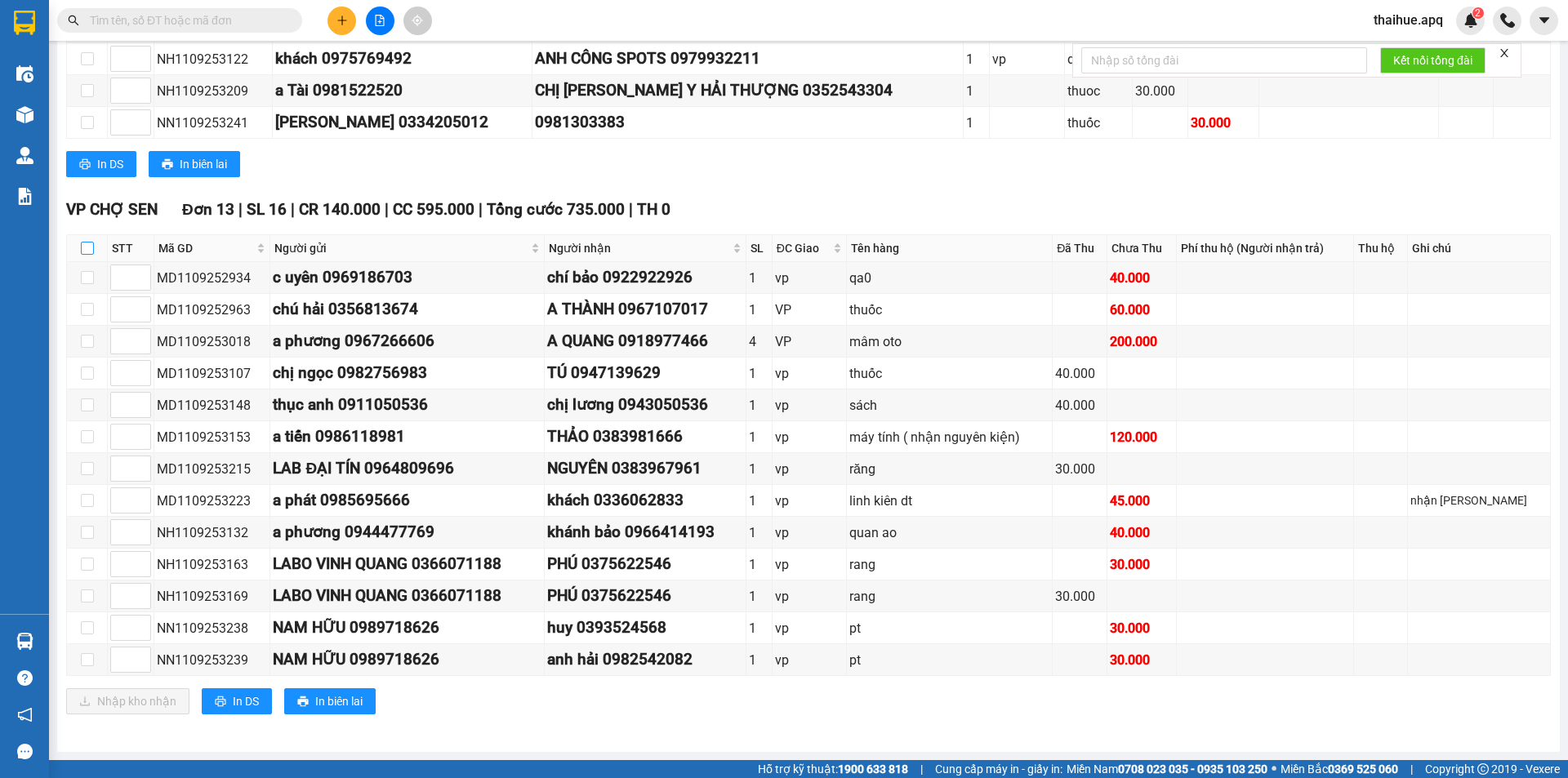
checkbox input "true"
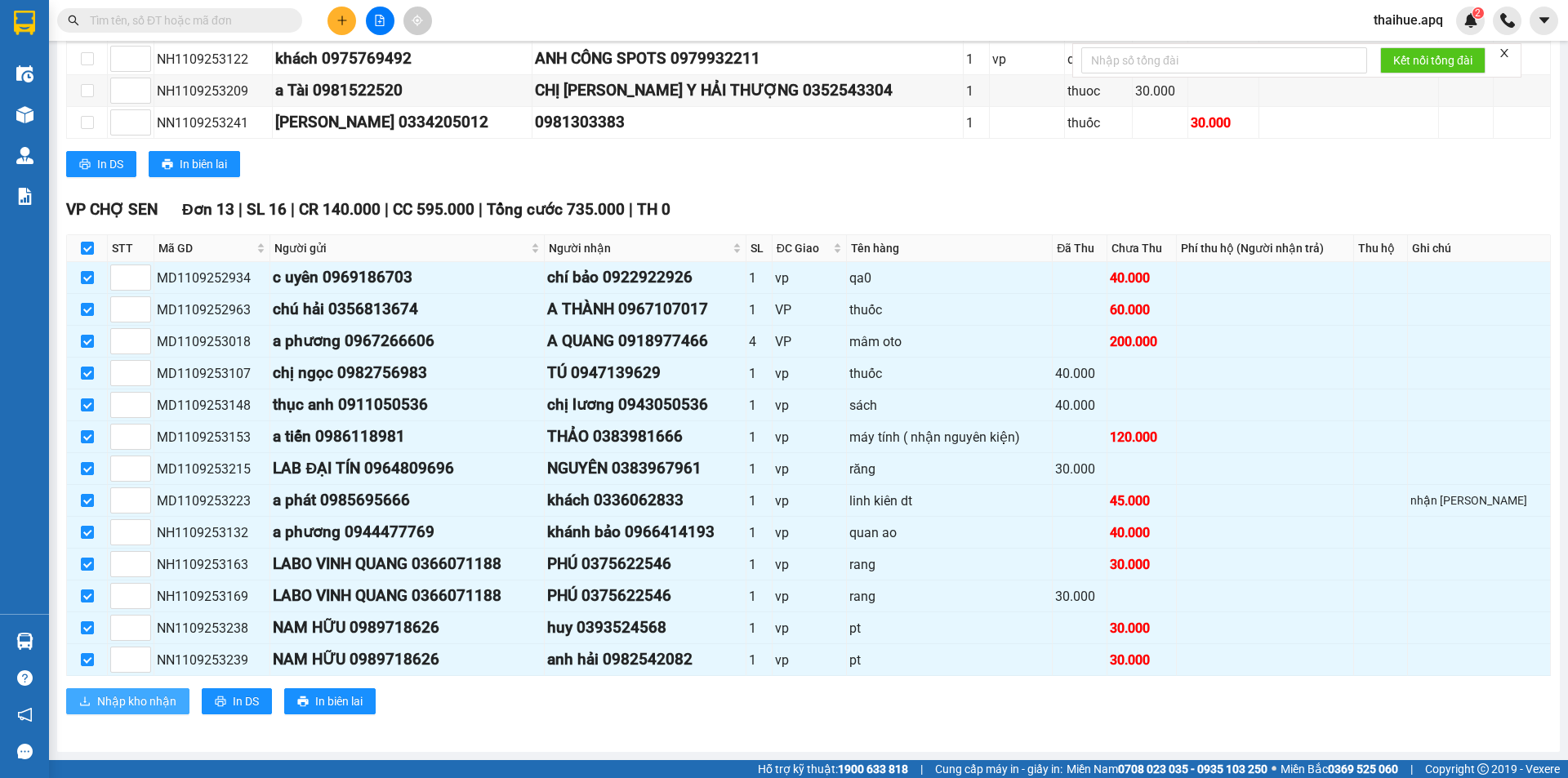
click at [140, 700] on span "Nhập kho nhận" at bounding box center [136, 702] width 80 height 18
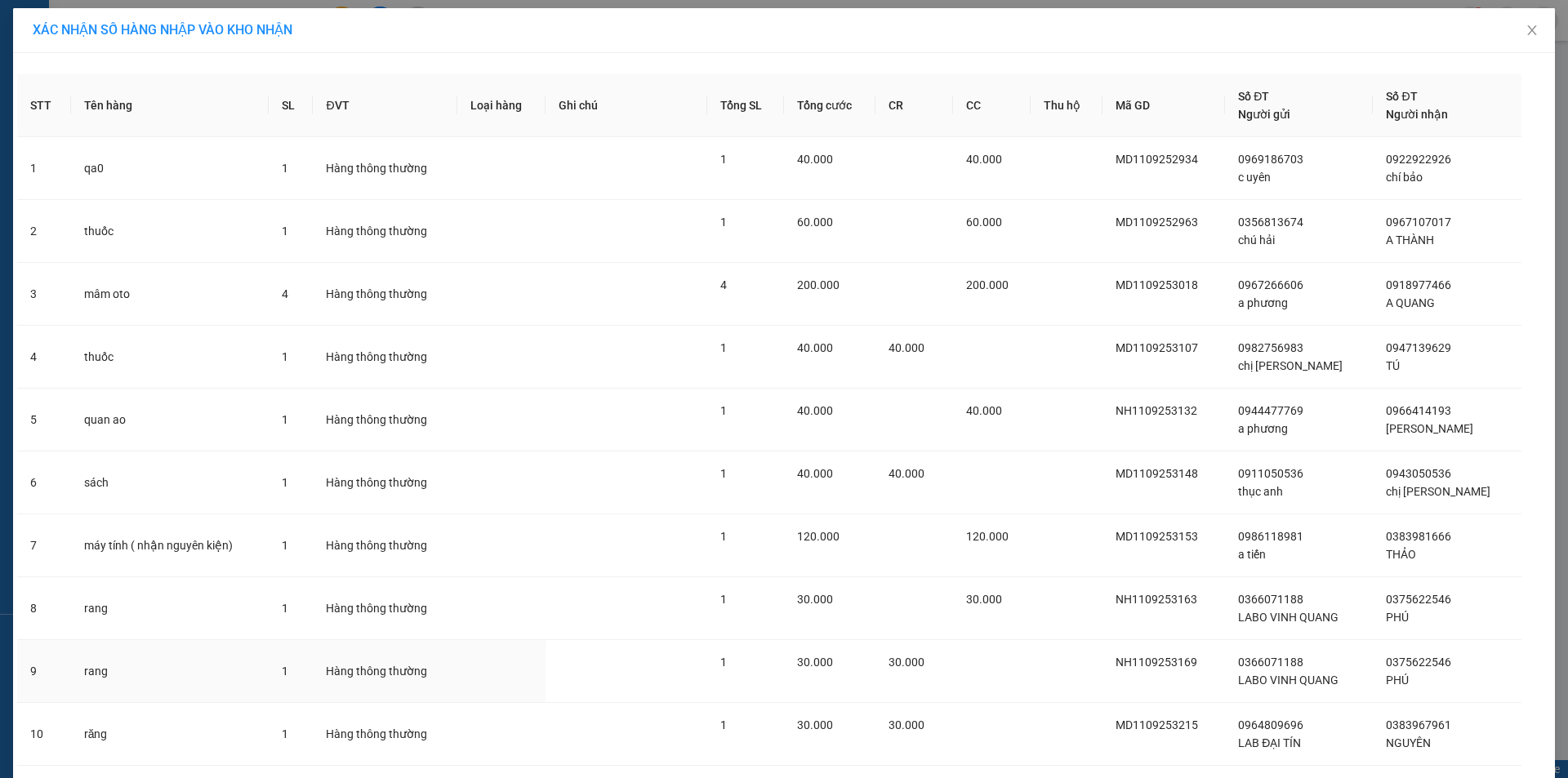
scroll to position [295, 0]
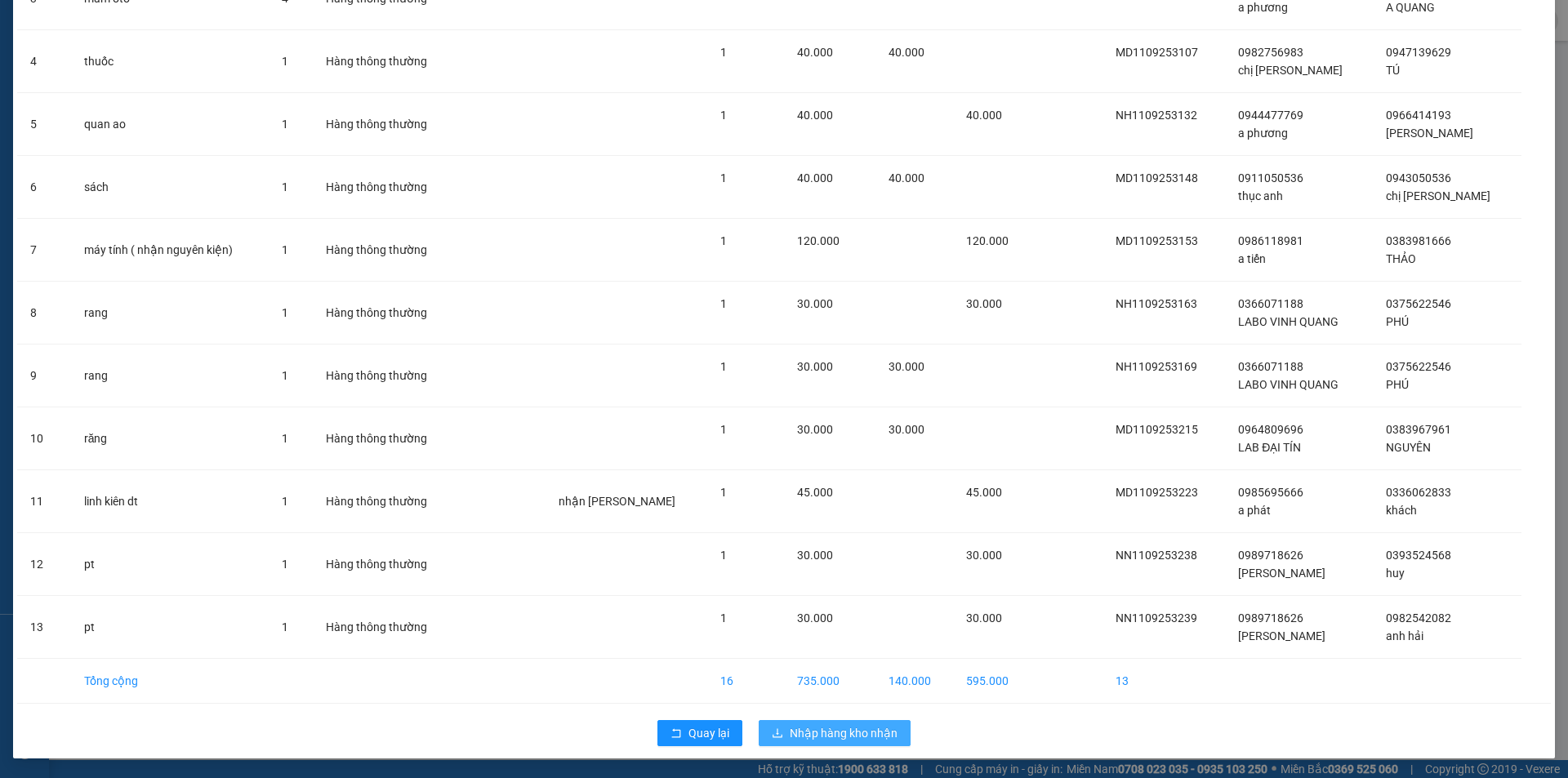
click at [810, 734] on span "Nhập hàng kho nhận" at bounding box center [844, 733] width 108 height 18
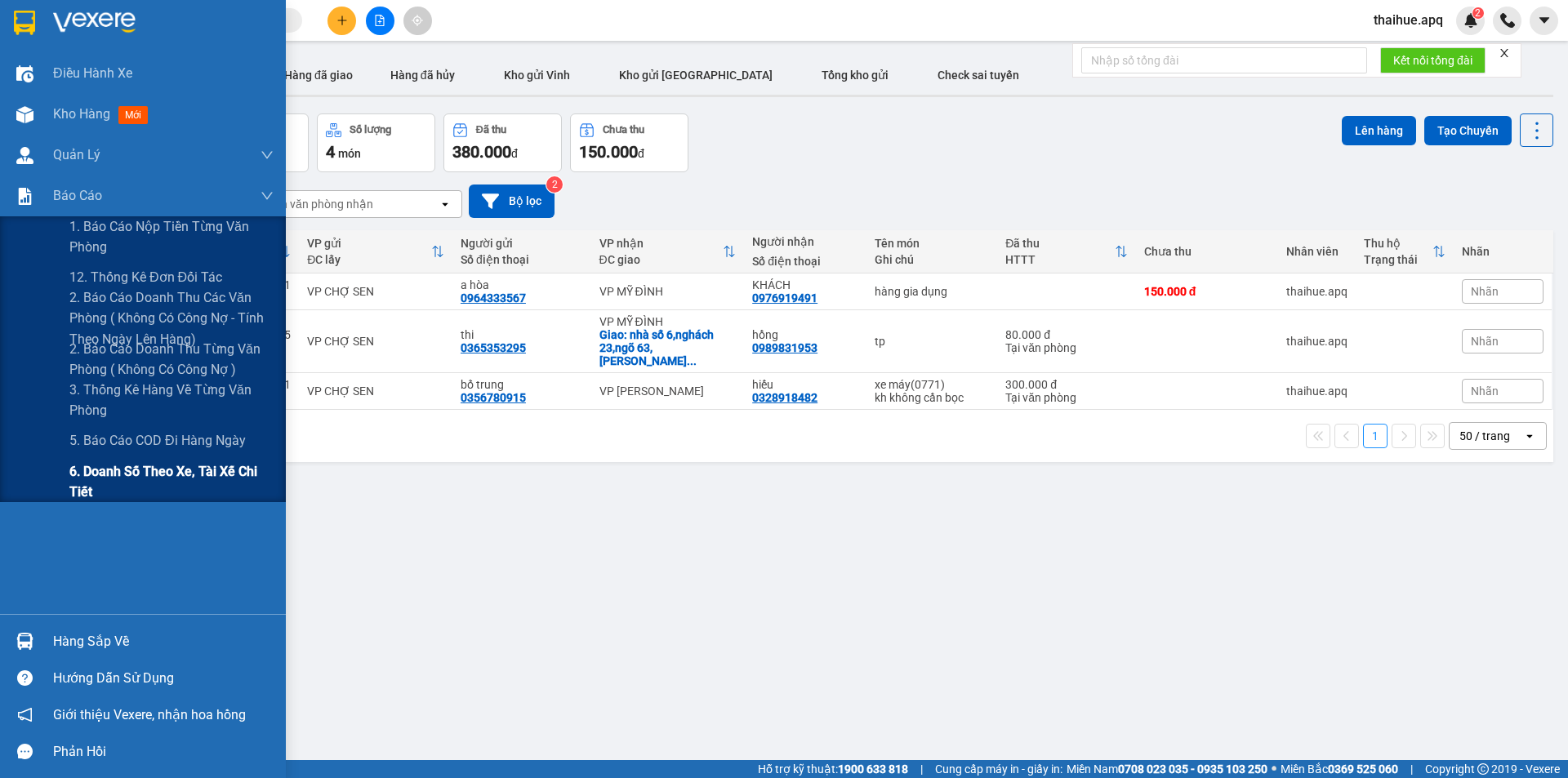
click at [109, 475] on span "6. Doanh số theo xe, tài xế chi tiết" at bounding box center [171, 482] width 204 height 41
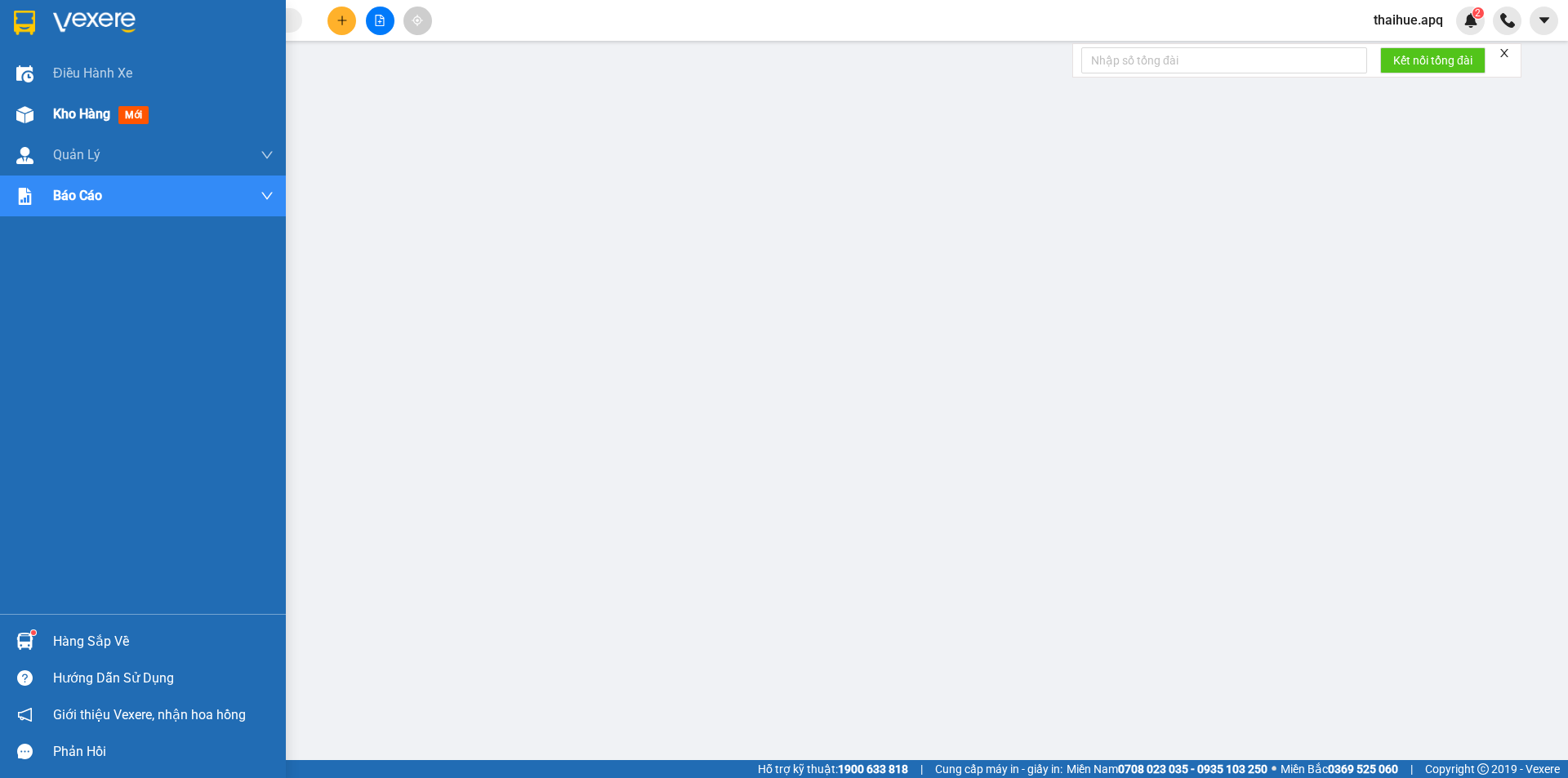
drag, startPoint x: 74, startPoint y: 115, endPoint x: 85, endPoint y: 115, distance: 11.0
click at [85, 115] on span "Kho hàng" at bounding box center [81, 113] width 58 height 16
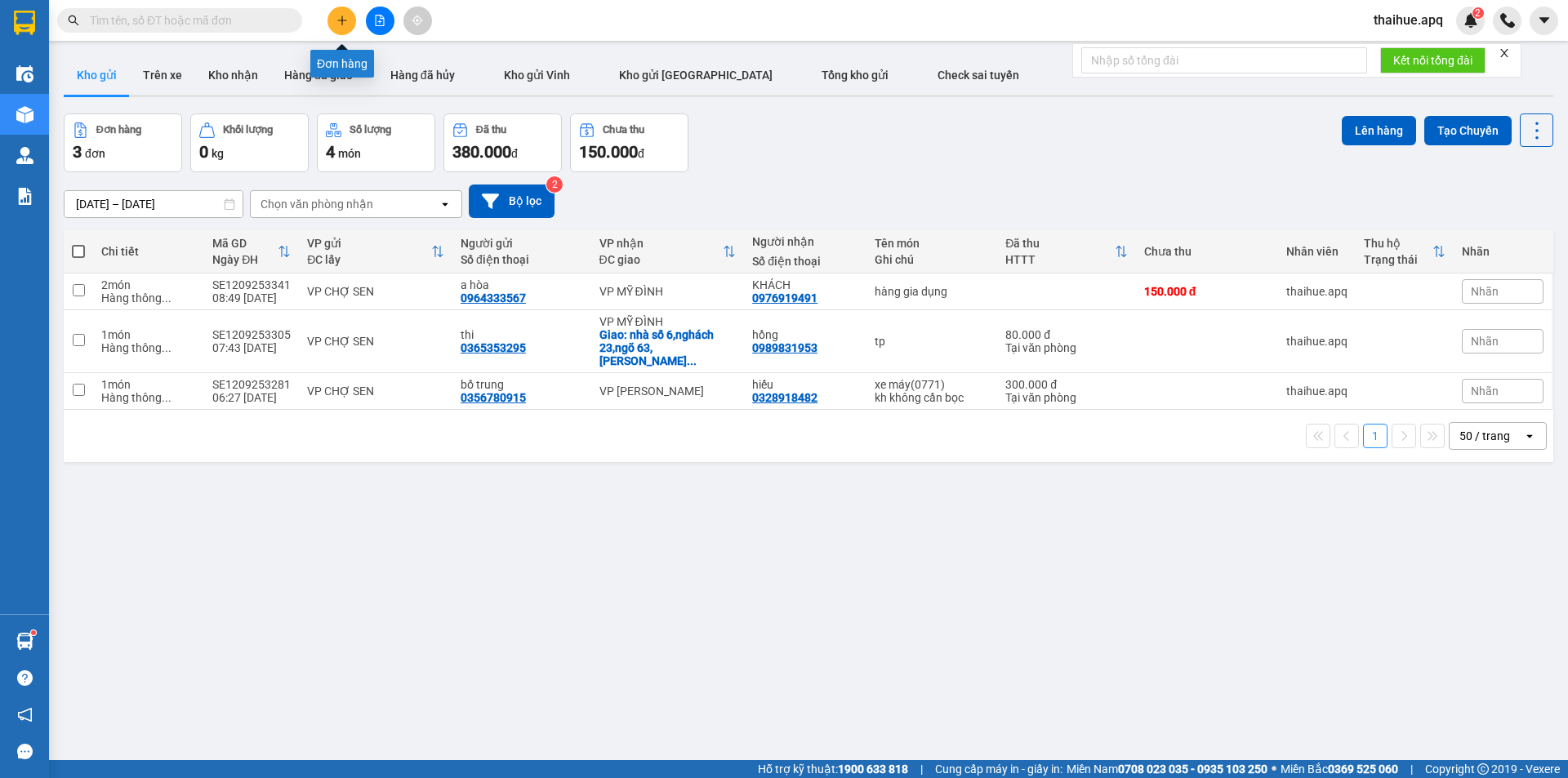
click at [339, 16] on icon "plus" at bounding box center [342, 20] width 12 height 12
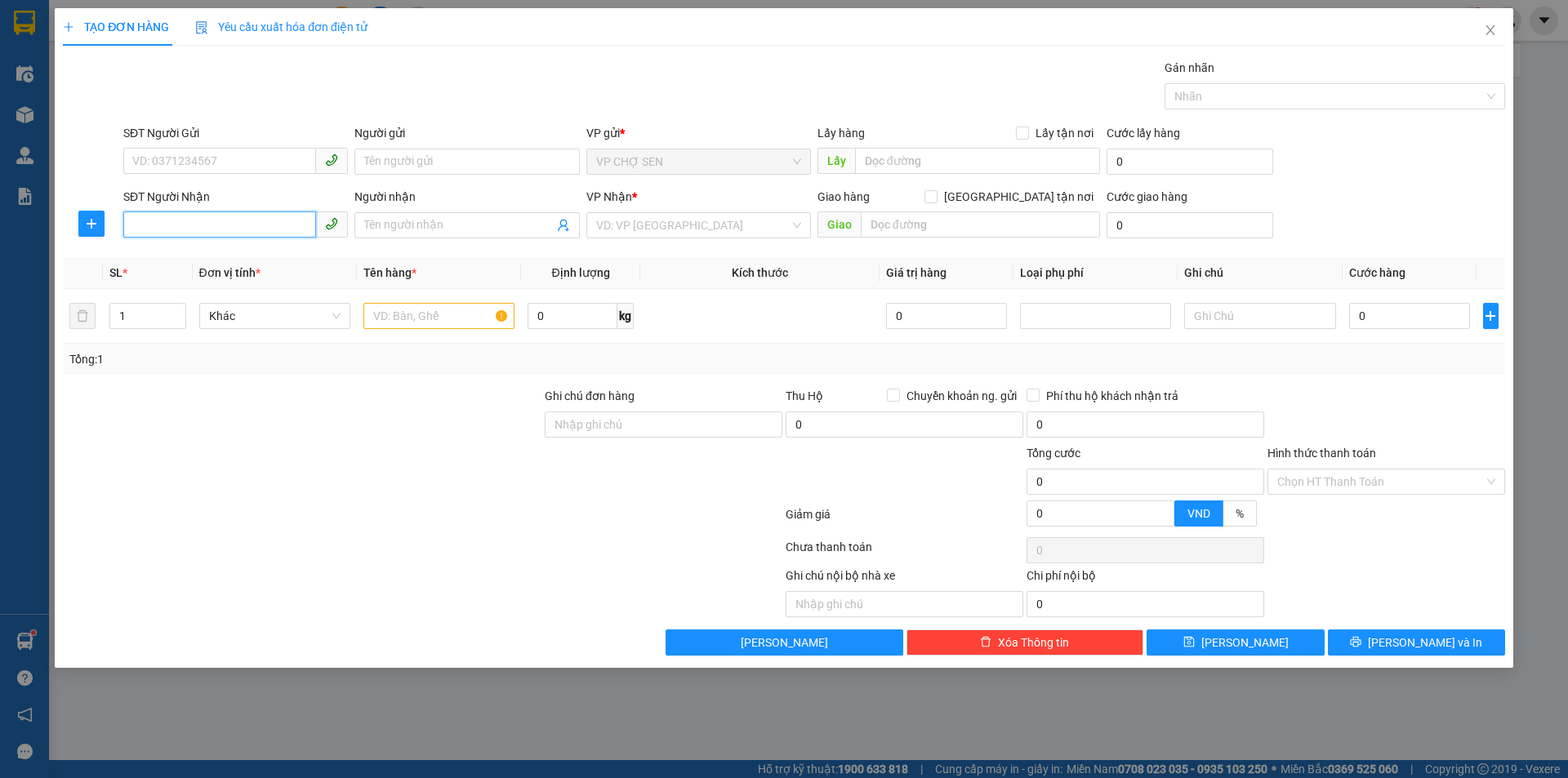
click at [143, 228] on input "SĐT Người Nhận" at bounding box center [219, 224] width 193 height 27
type input "0977802997"
click at [225, 260] on div "0977802997 - A HUY" at bounding box center [236, 258] width 205 height 18
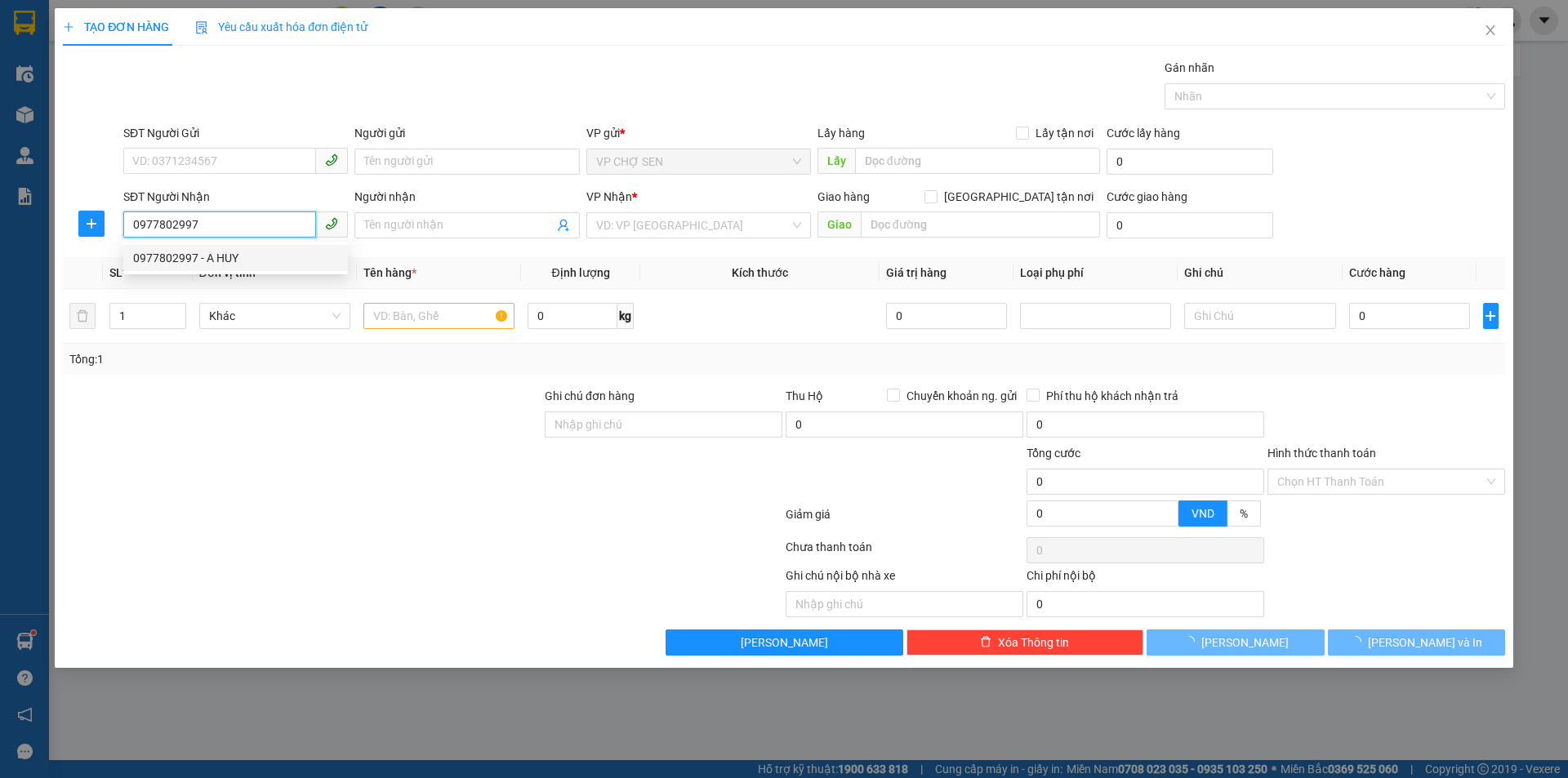
type input "A HUY"
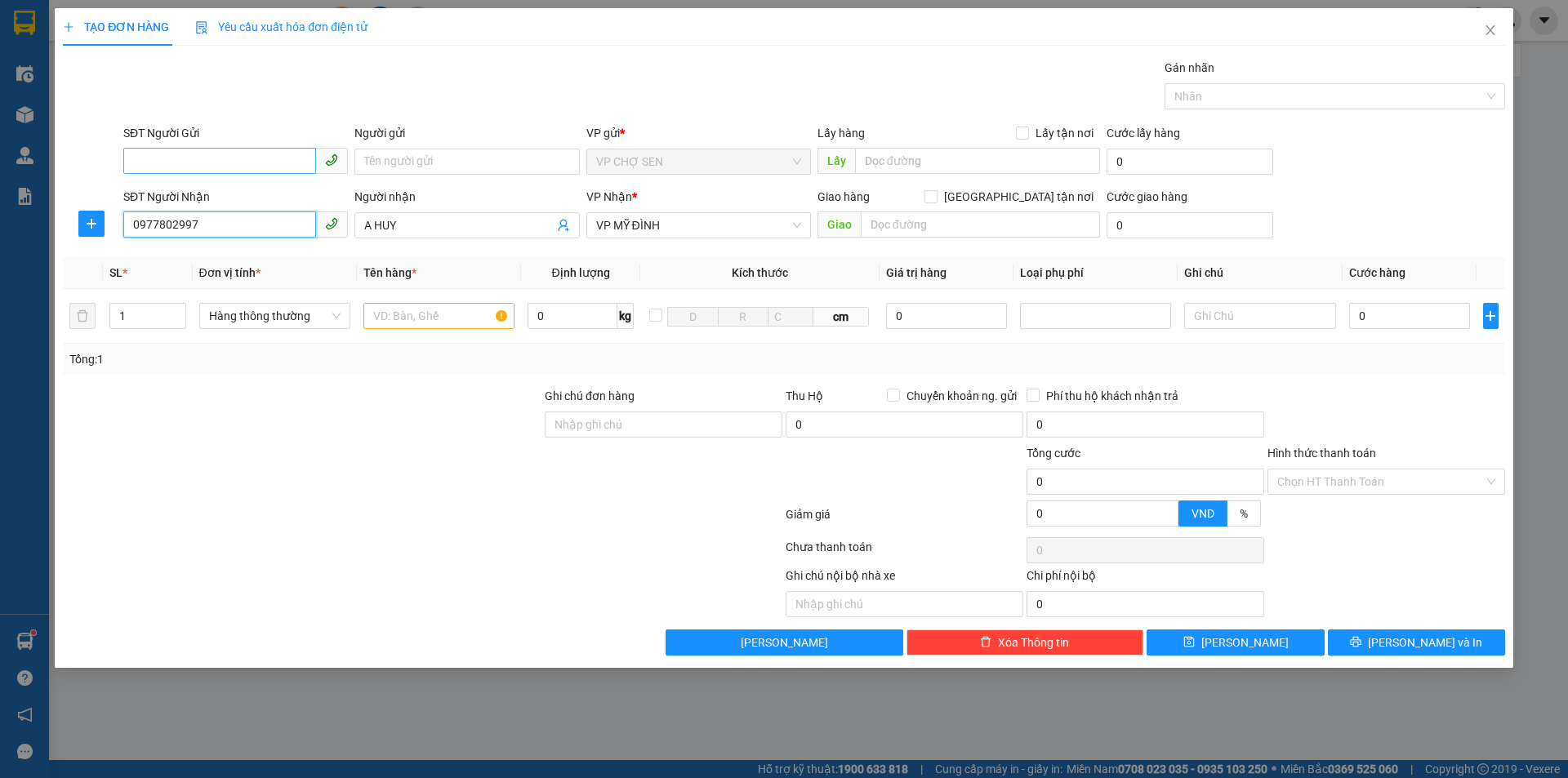
type input "0977802997"
click at [215, 157] on input "SĐT Người Gửi" at bounding box center [219, 161] width 193 height 27
click at [211, 197] on div "0979345537 - thủy" at bounding box center [236, 195] width 205 height 18
type input "0979345537"
type input "thủy"
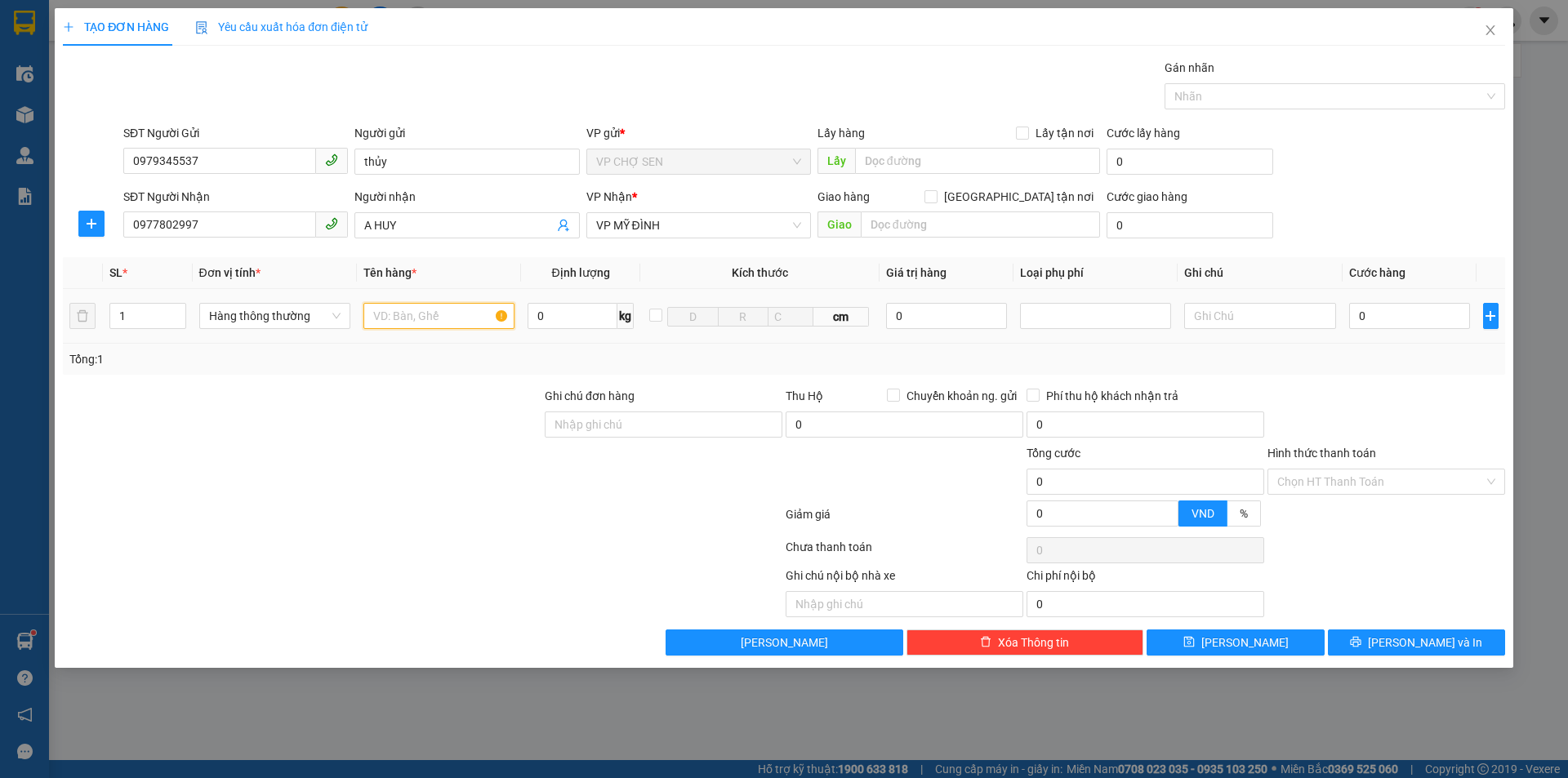
click at [384, 317] on input "text" at bounding box center [439, 315] width 151 height 27
type input "bánh đa"
click at [1372, 310] on input "0" at bounding box center [1410, 315] width 122 height 27
type input "9"
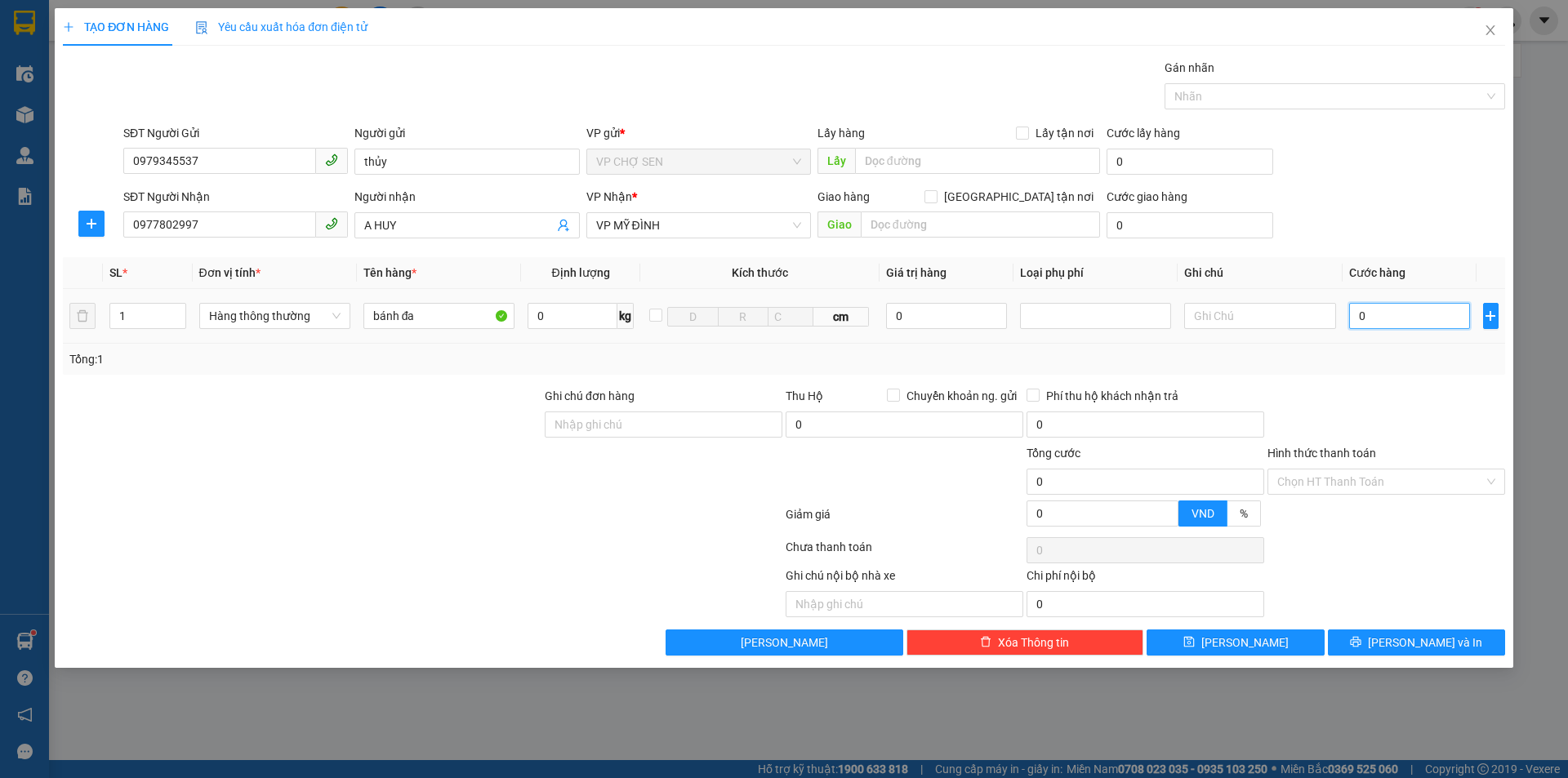
type input "9"
type input "90"
type input "900"
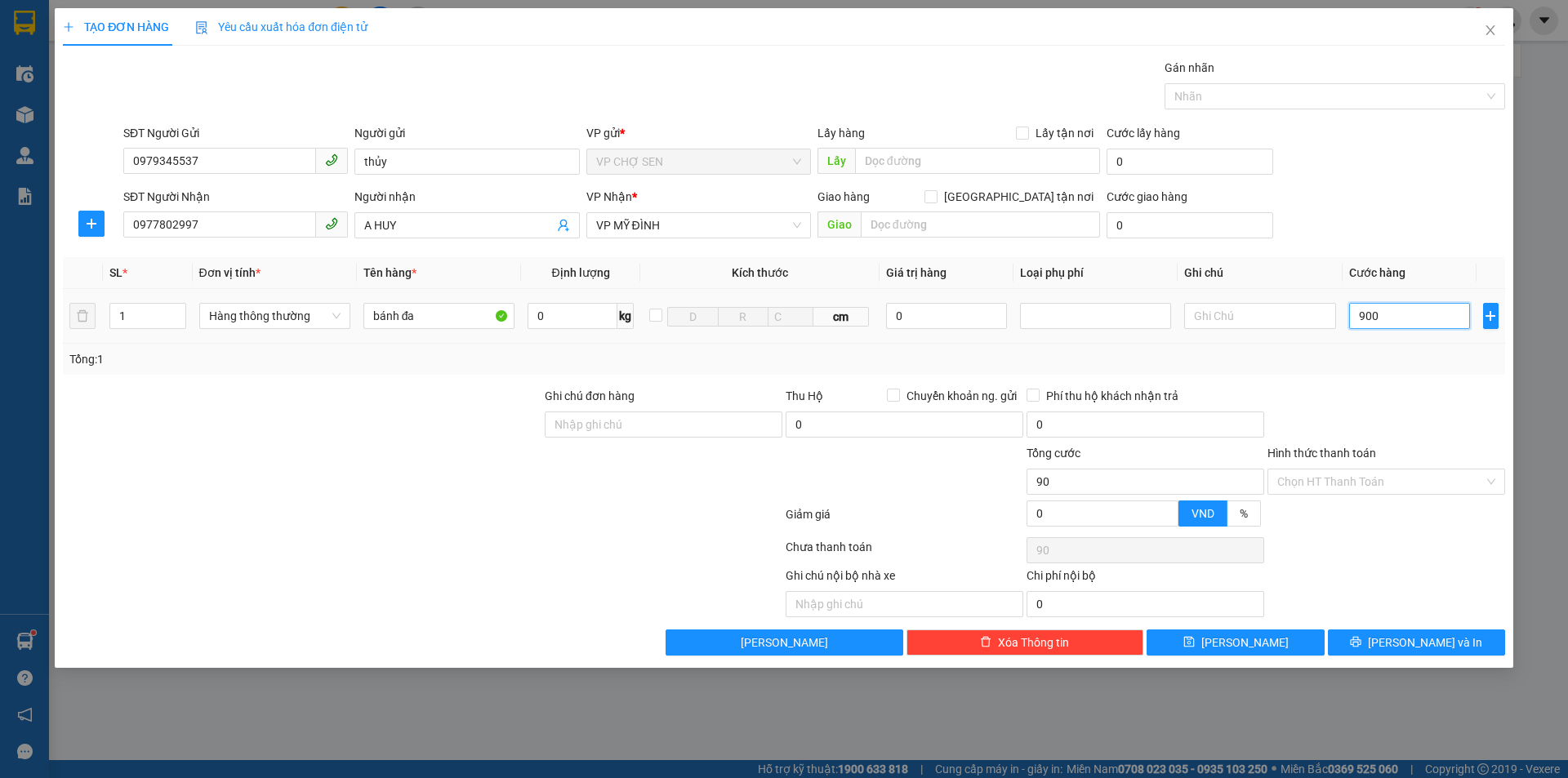
type input "900"
type input "9.000"
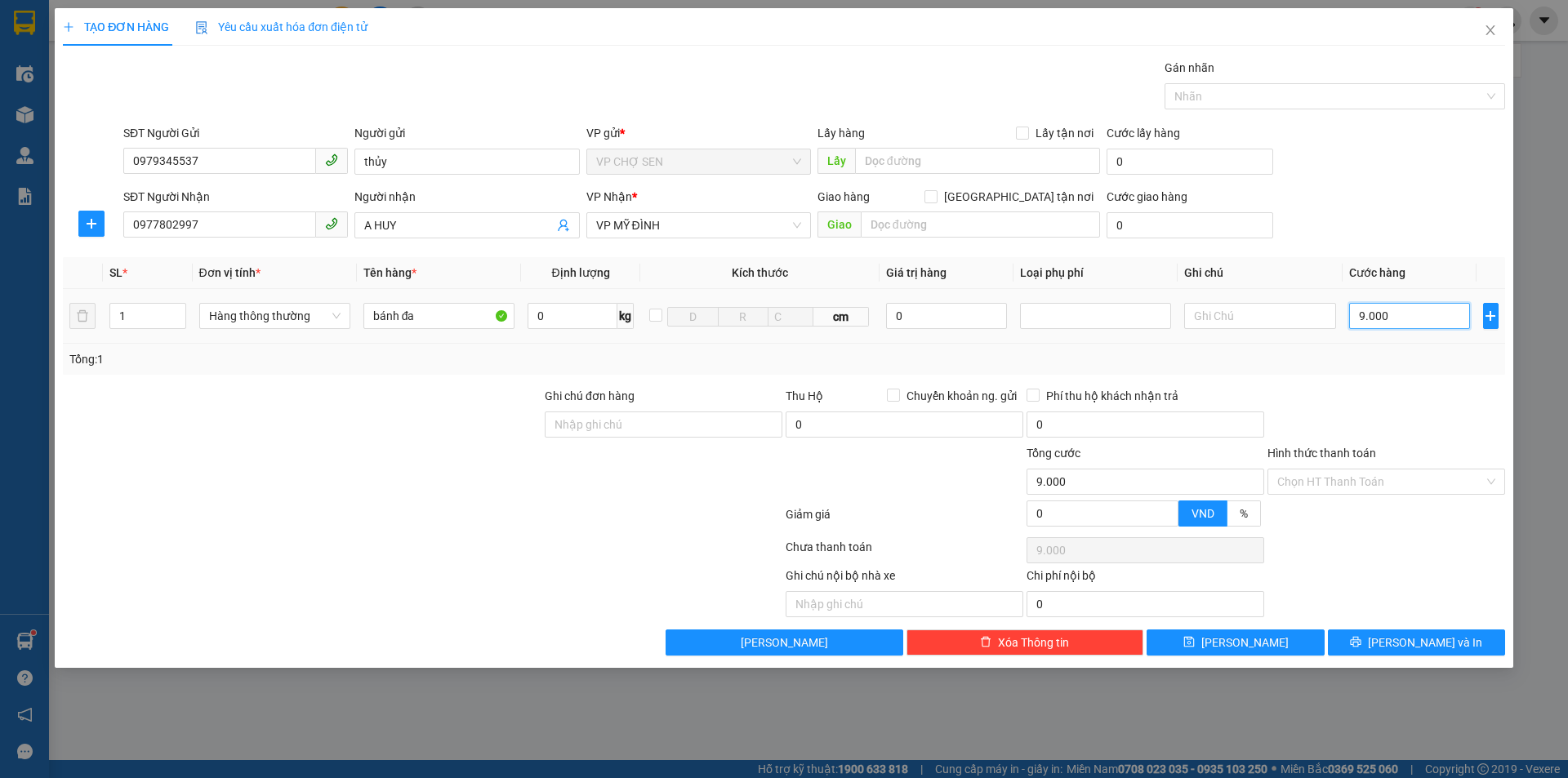
type input "90.000"
click at [1401, 643] on button "[PERSON_NAME] và In" at bounding box center [1416, 643] width 177 height 27
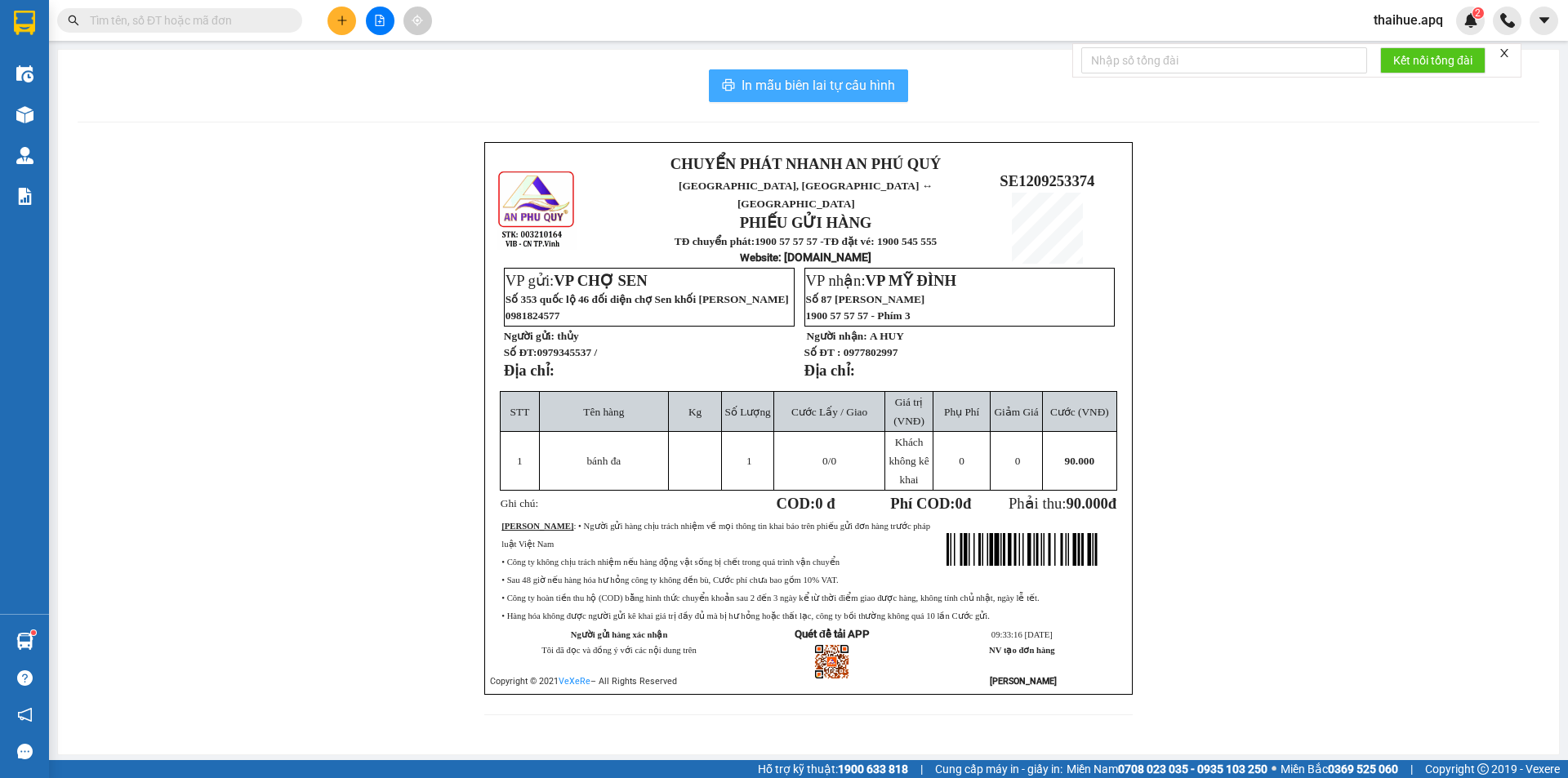
click at [797, 80] on span "In mẫu biên lai tự cấu hình" at bounding box center [818, 85] width 154 height 20
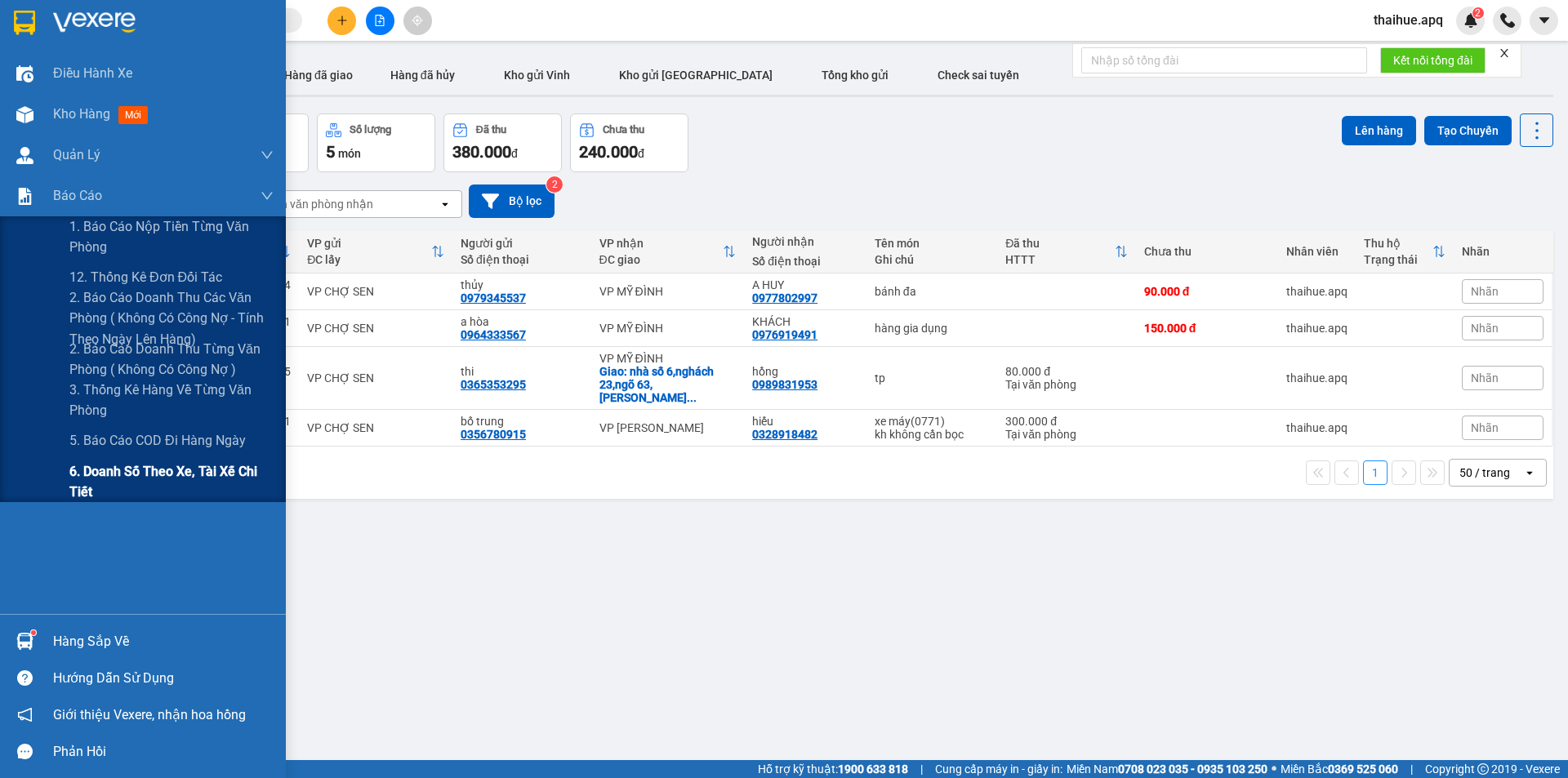
click at [103, 473] on span "6. Doanh số theo xe, tài xế chi tiết" at bounding box center [171, 482] width 204 height 41
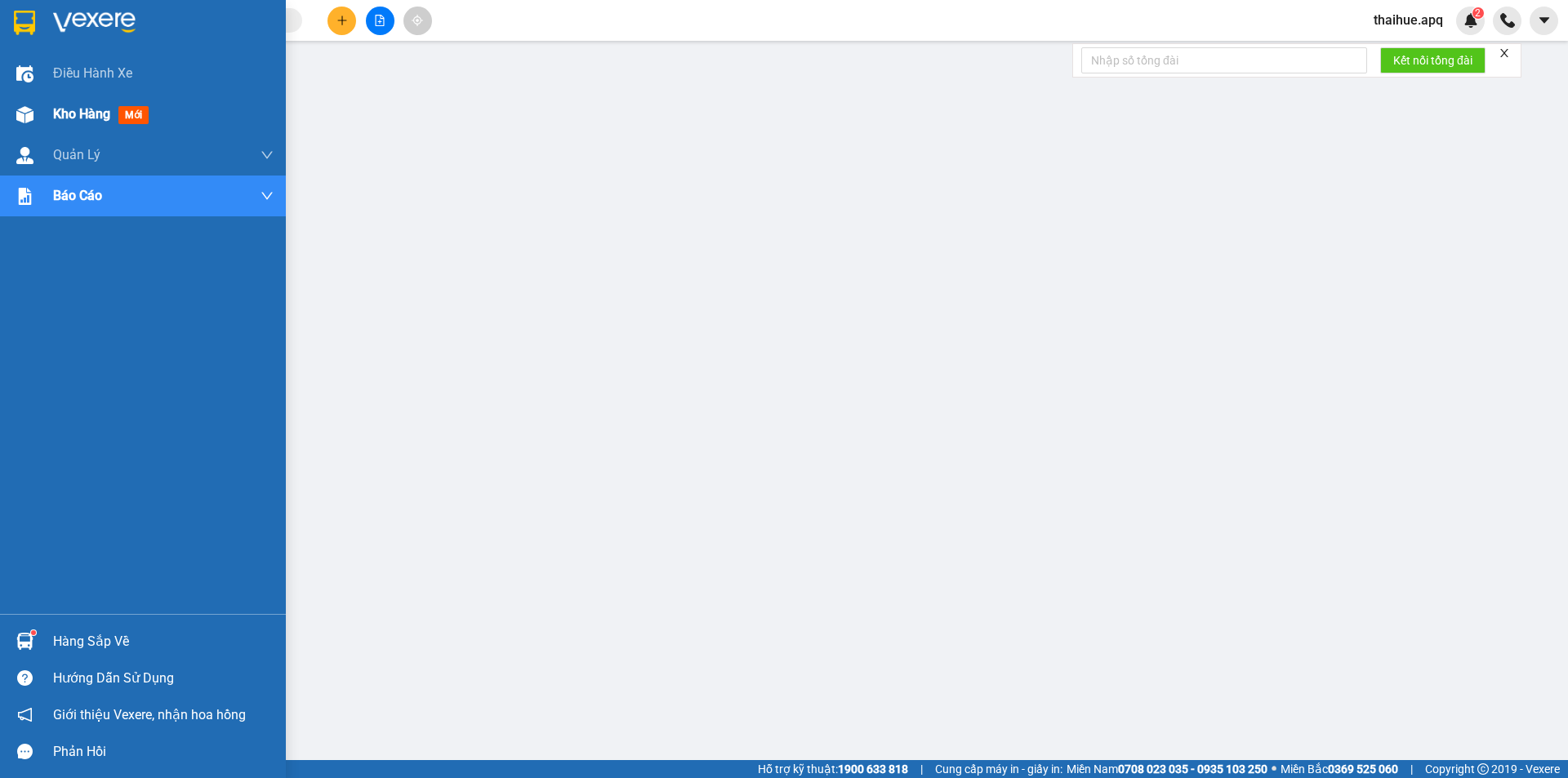
click at [74, 119] on span "Kho hàng" at bounding box center [81, 113] width 58 height 16
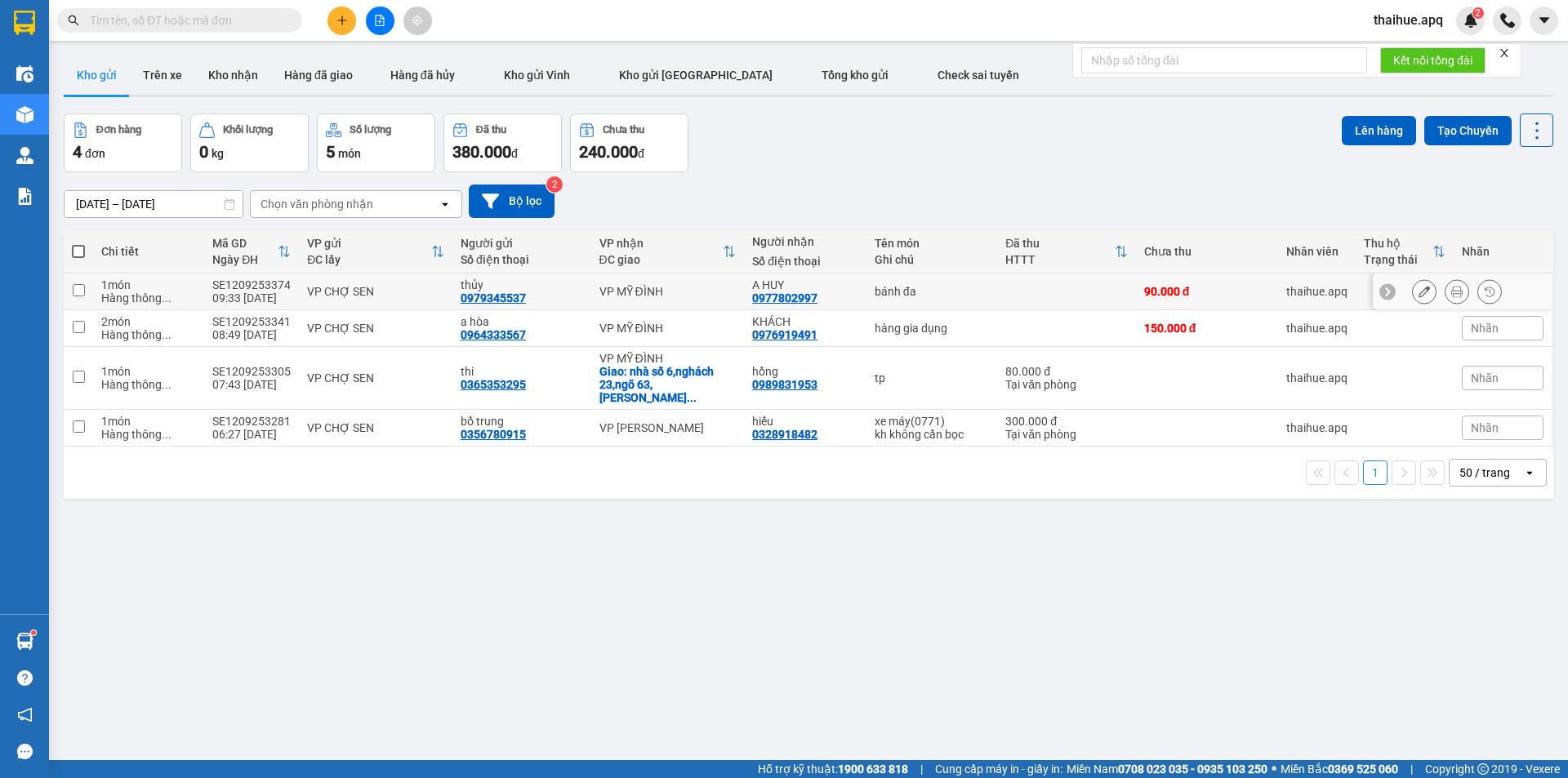
click at [410, 292] on div "VP CHỢ SEN" at bounding box center [376, 292] width 137 height 13
checkbox input "true"
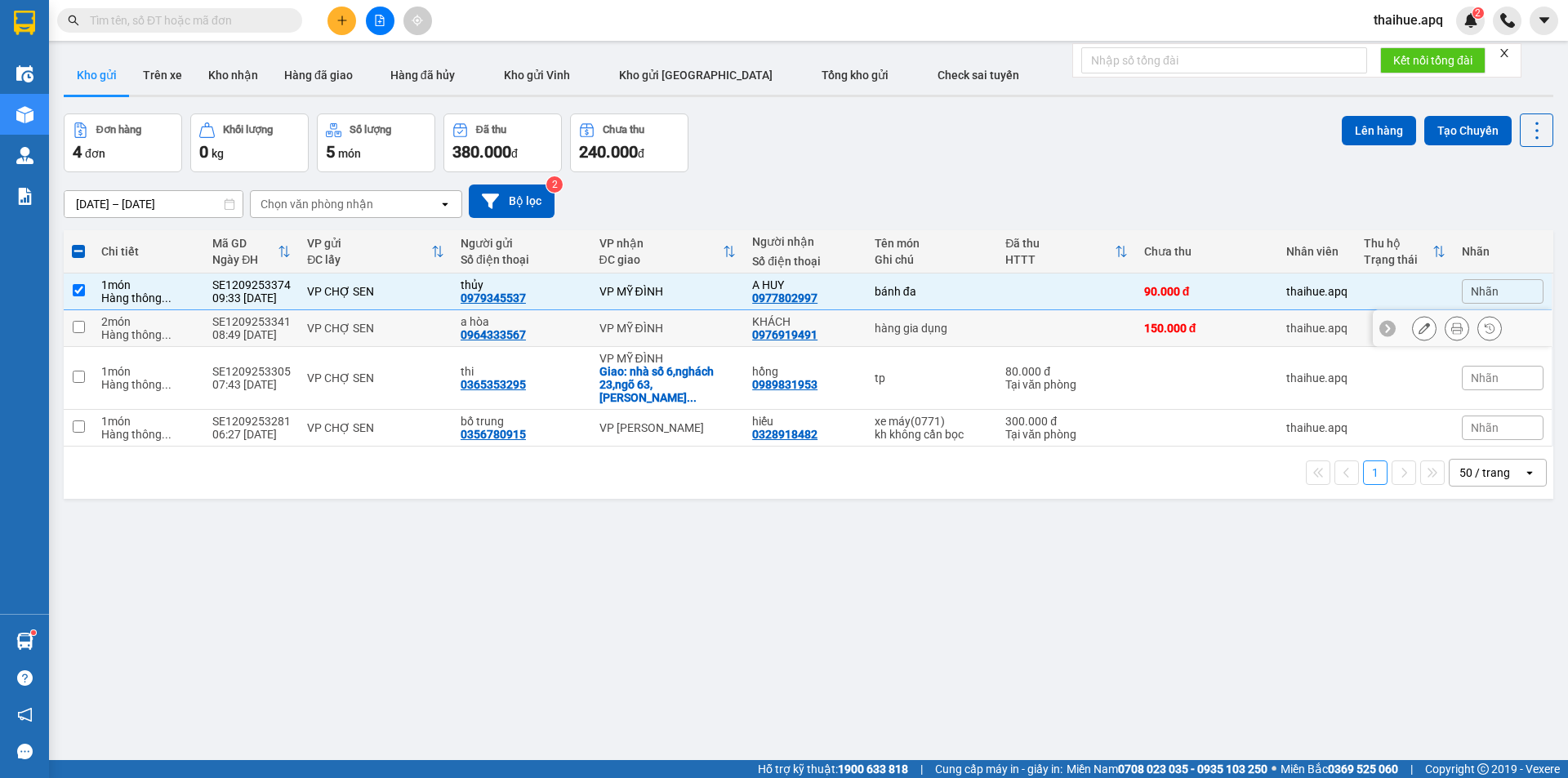
click at [413, 325] on div "VP CHỢ SEN" at bounding box center [376, 328] width 137 height 13
checkbox input "true"
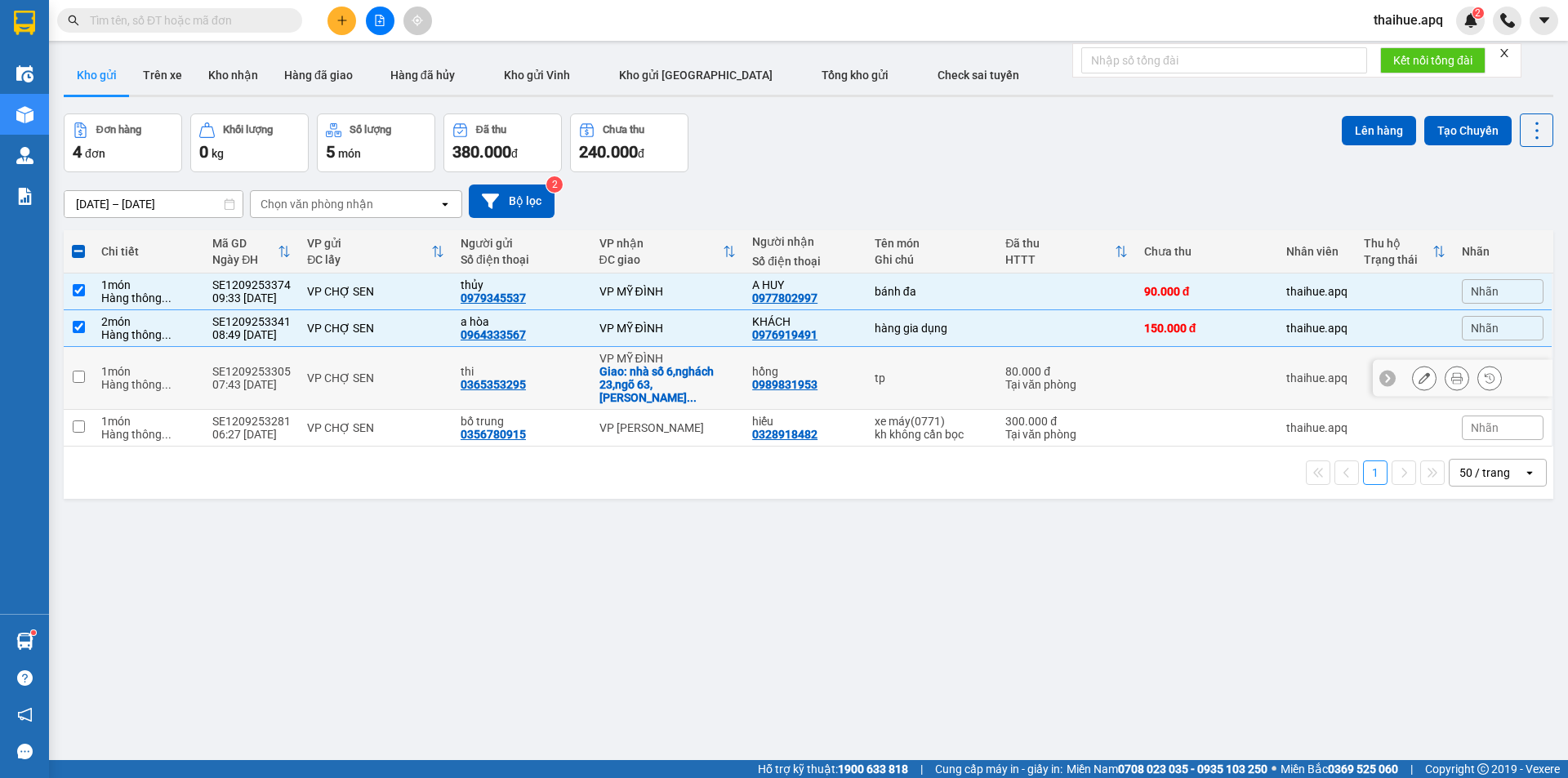
click at [416, 371] on div "VP CHỢ SEN" at bounding box center [376, 378] width 137 height 13
checkbox input "true"
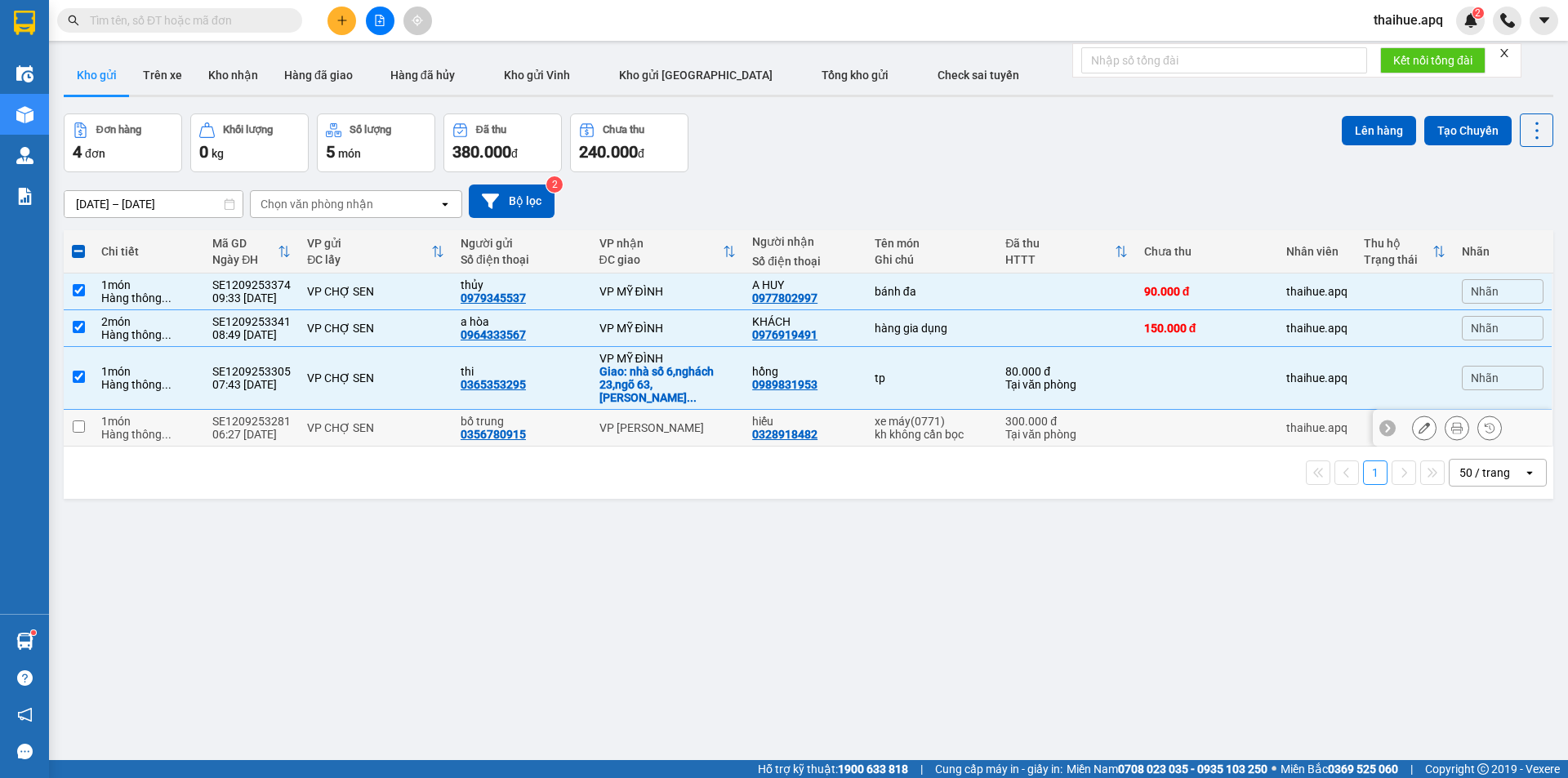
click at [420, 421] on div "VP CHỢ SEN" at bounding box center [376, 428] width 137 height 13
checkbox input "true"
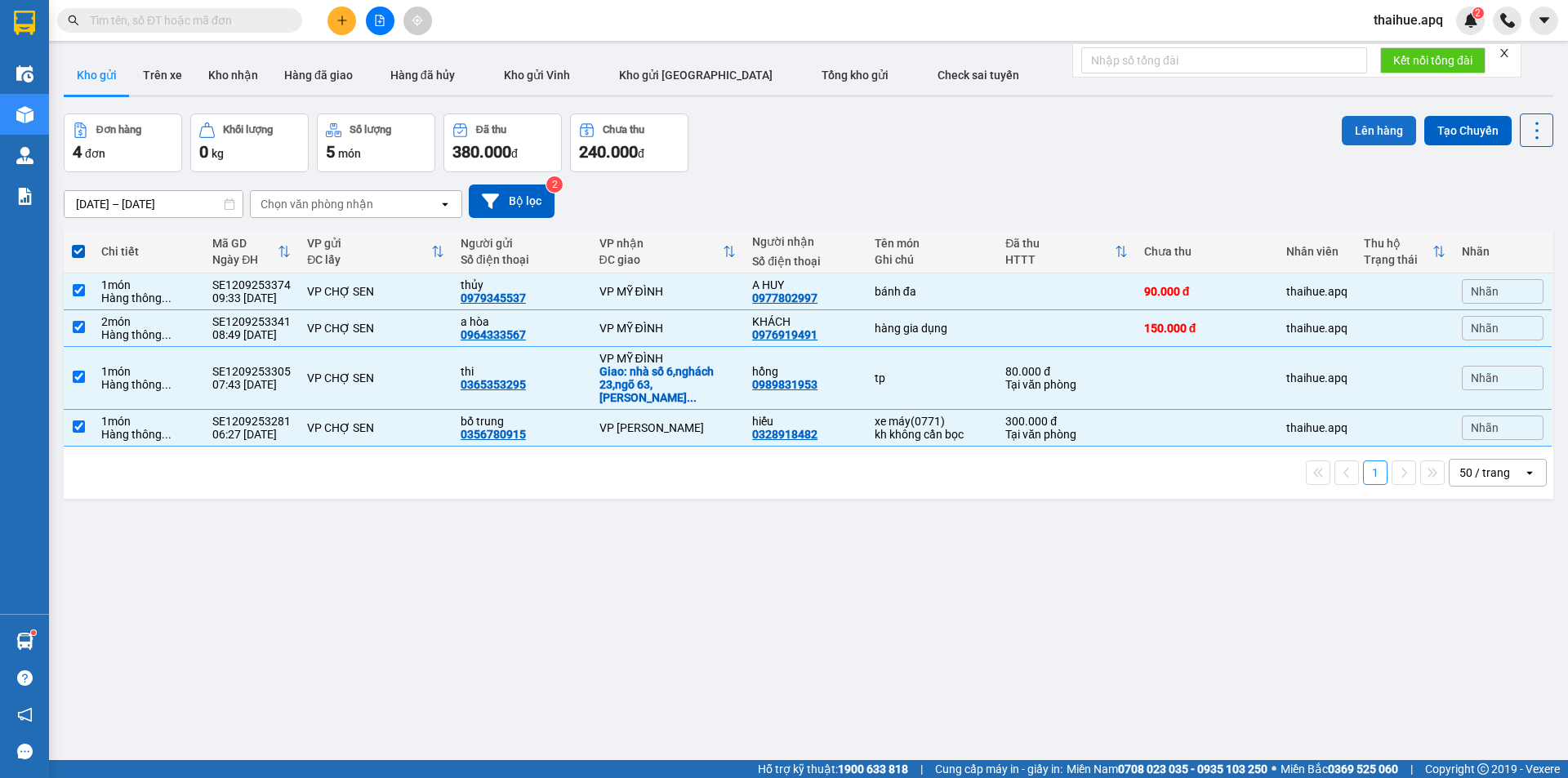
click at [1366, 129] on button "Lên hàng" at bounding box center [1379, 131] width 74 height 29
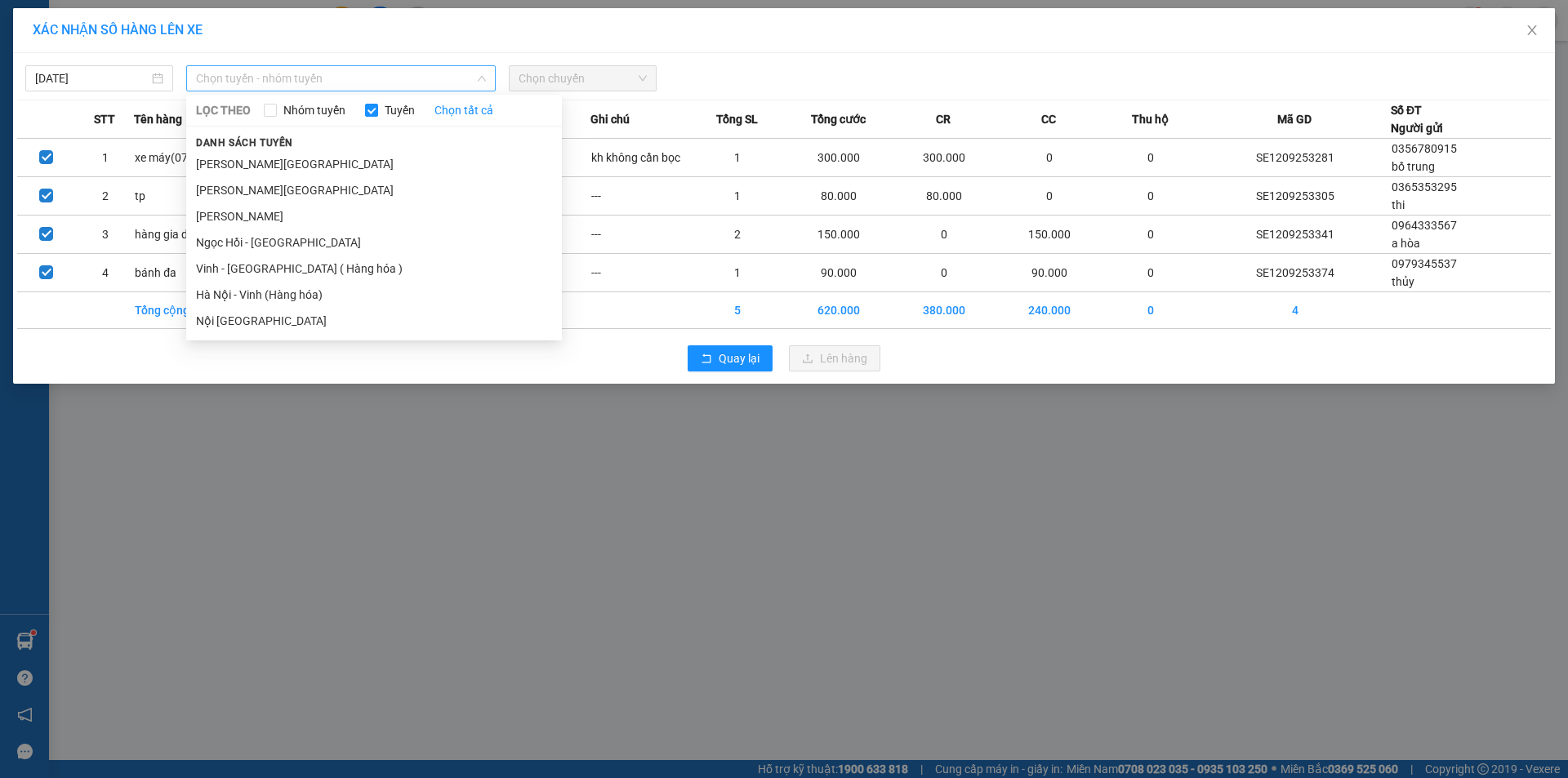
click at [376, 78] on span "Chọn tuyến - nhóm tuyến" at bounding box center [340, 78] width 290 height 25
click at [218, 272] on li "Vinh - [GEOGRAPHIC_DATA] ( Hàng hóa )" at bounding box center [374, 269] width 376 height 27
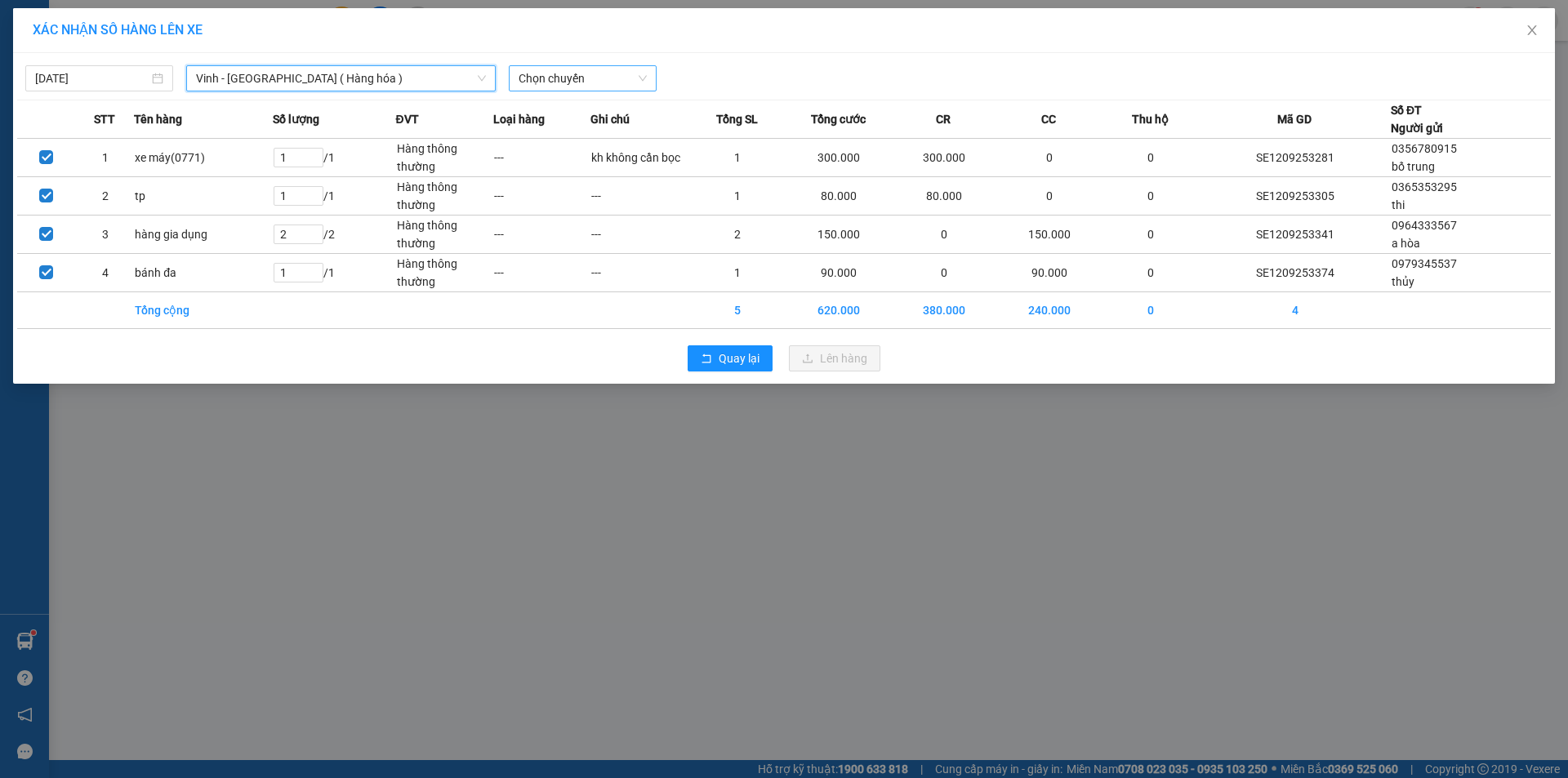
click at [605, 77] on span "Chọn chuyến" at bounding box center [582, 78] width 128 height 25
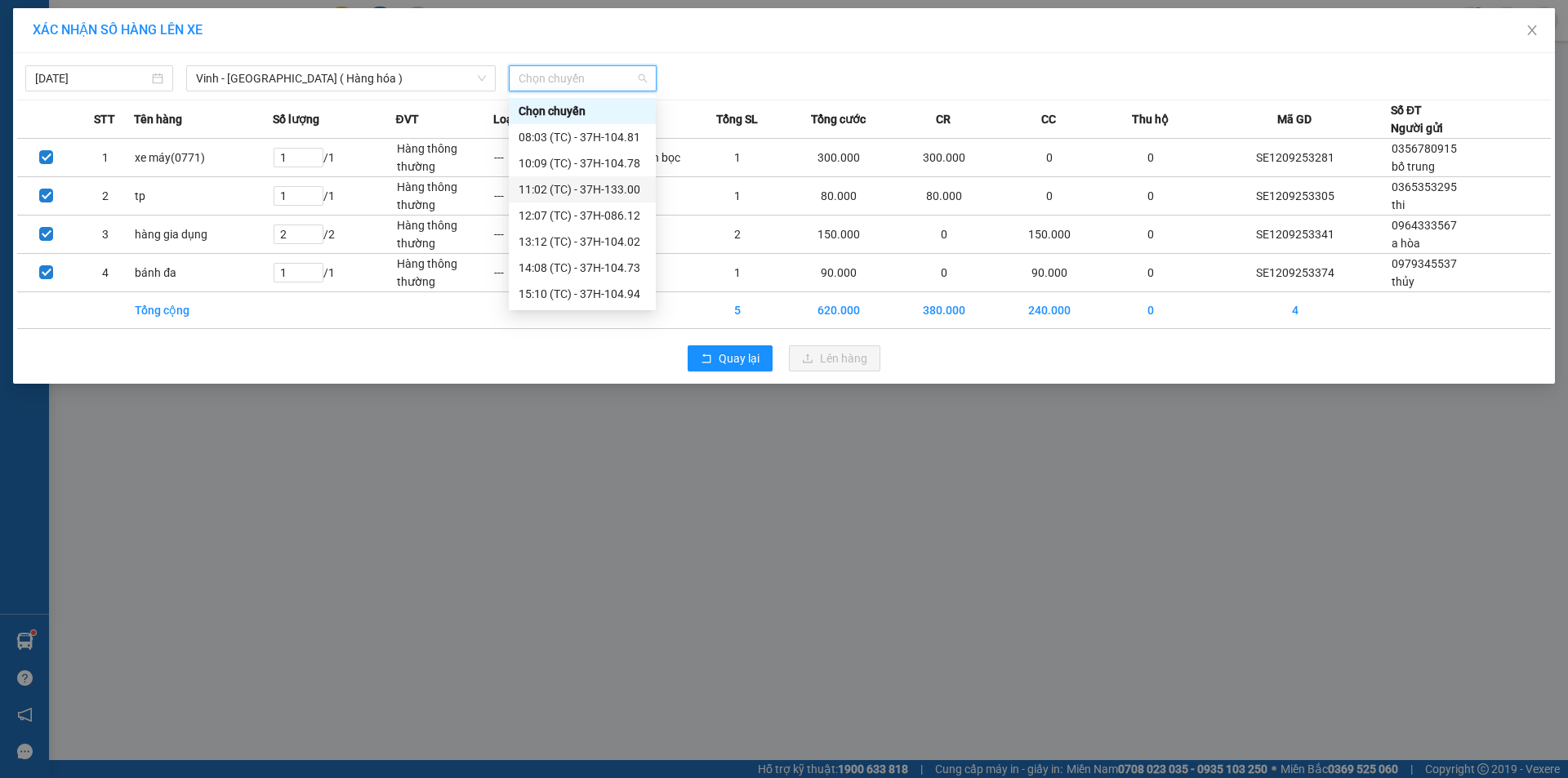
click at [613, 194] on div "11:02 (TC) - 37H-133.00" at bounding box center [581, 189] width 127 height 18
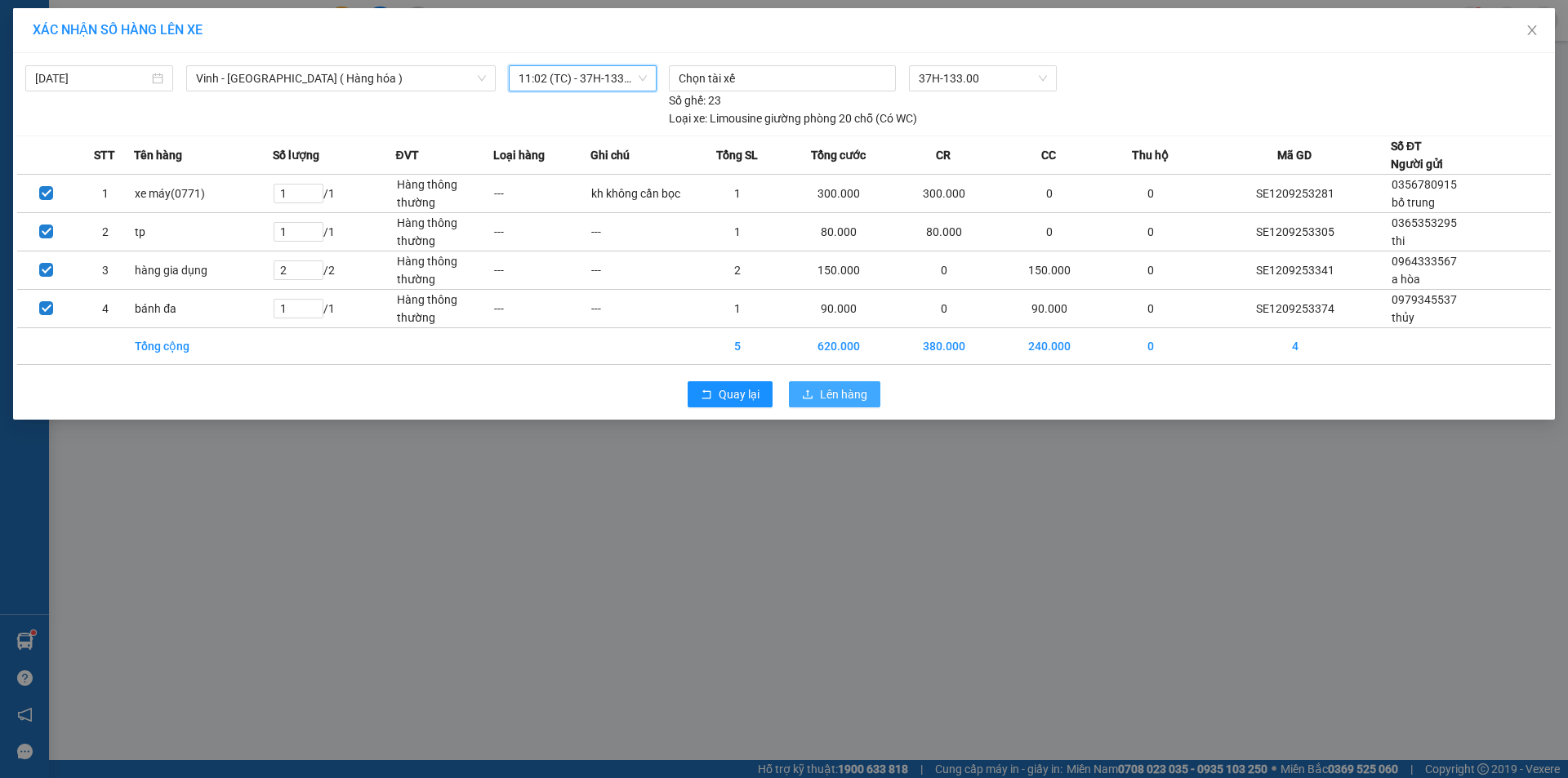
click at [838, 399] on span "Lên hàng" at bounding box center [844, 395] width 48 height 18
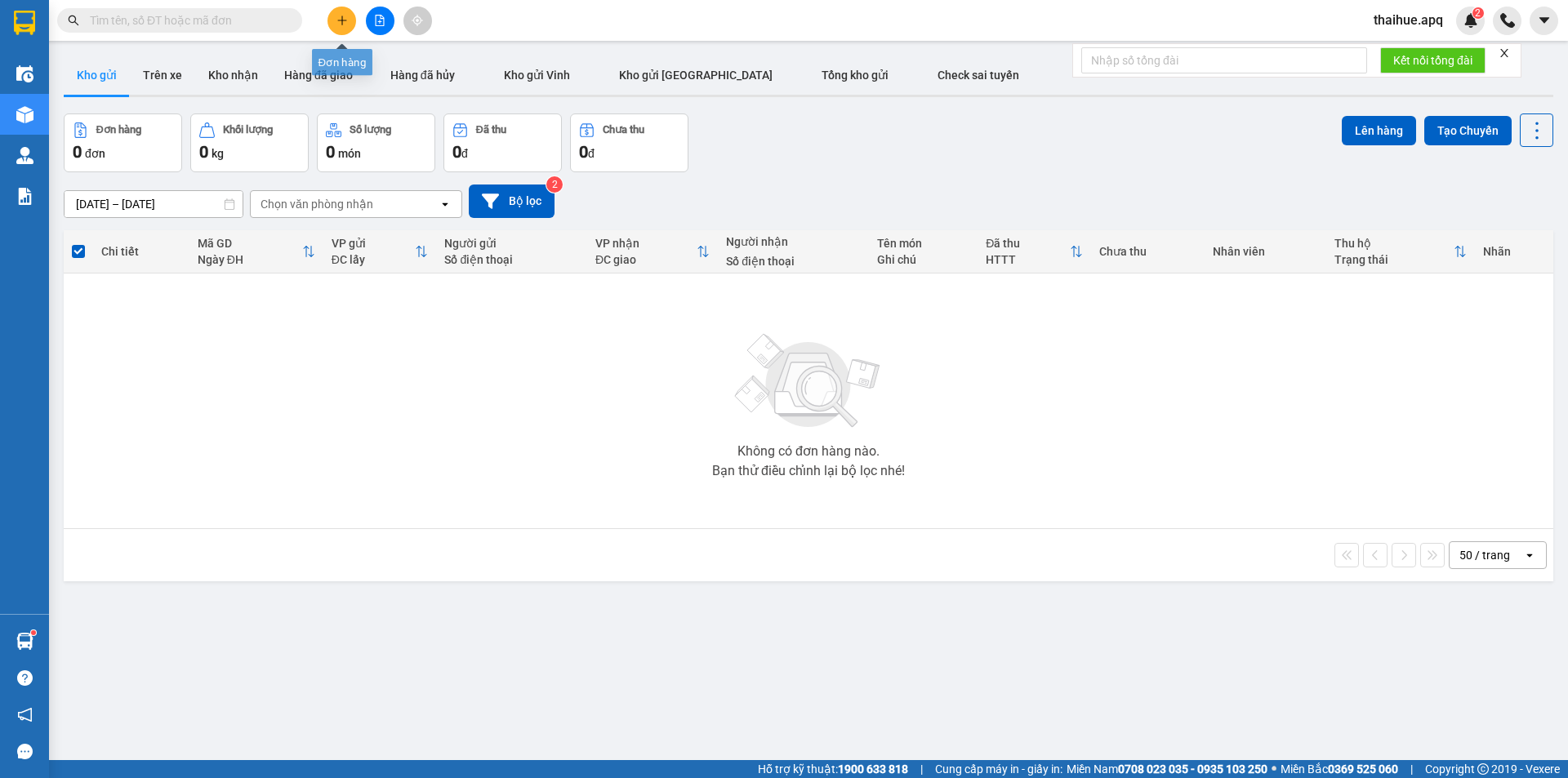
click at [342, 17] on icon "plus" at bounding box center [341, 20] width 1 height 9
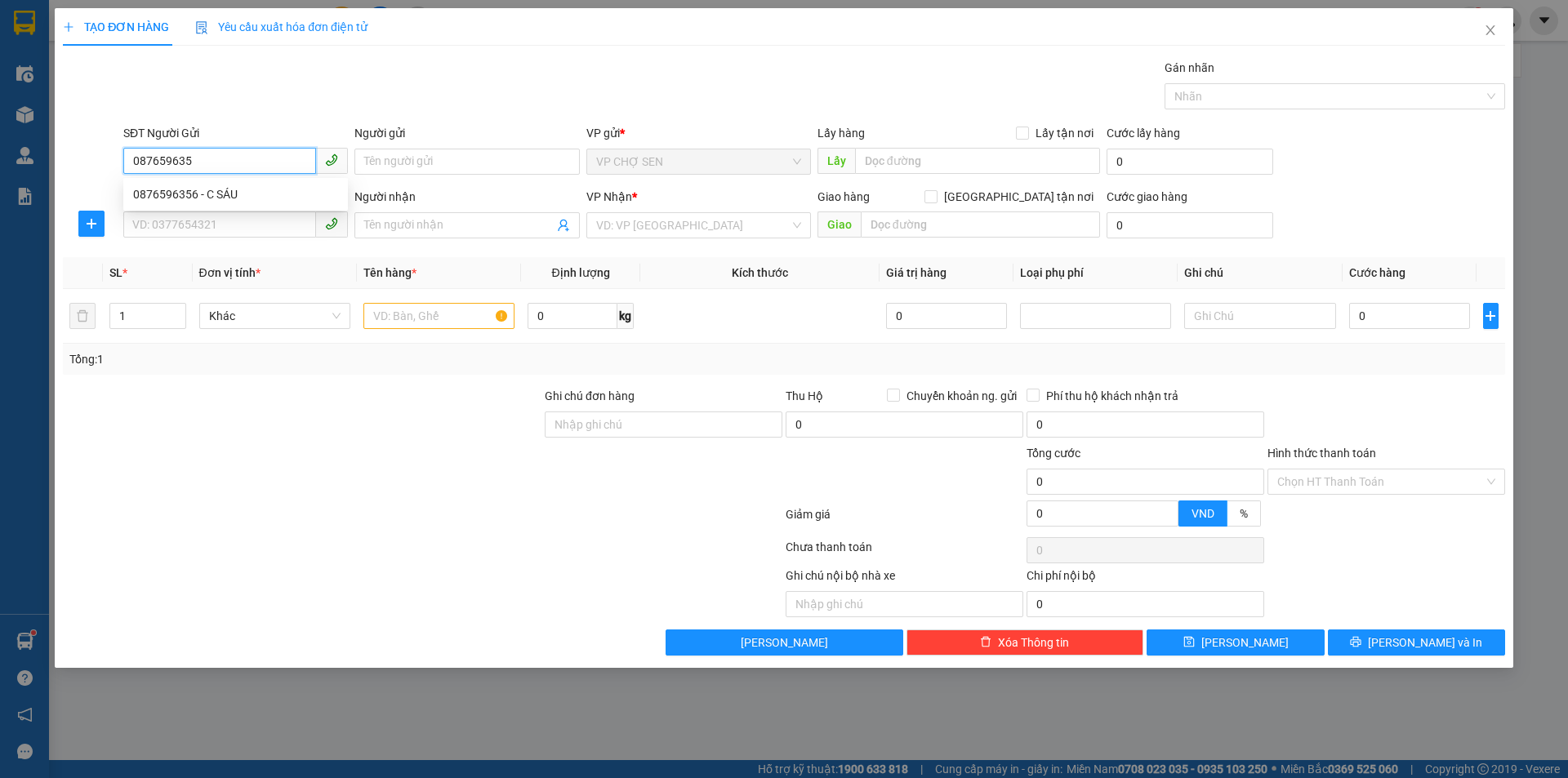
type input "0876596356"
click at [224, 199] on div "0876596356 - C SÁU" at bounding box center [236, 195] width 205 height 18
type input "C SÁU"
type input "0876596356"
click at [197, 226] on input "SĐT Người Nhận" at bounding box center [219, 224] width 193 height 27
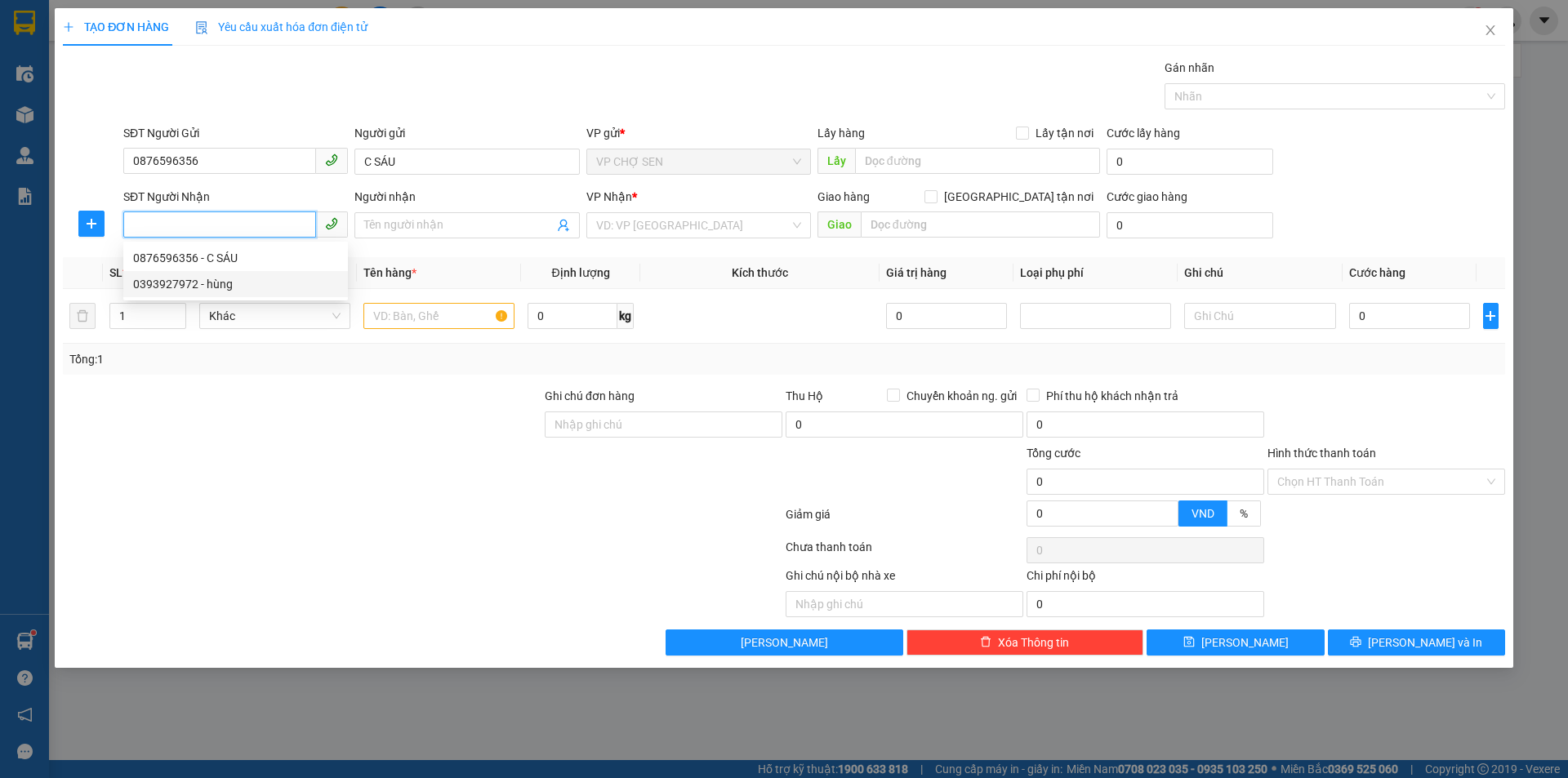
click at [175, 283] on div "0393927972 - hùng" at bounding box center [236, 284] width 205 height 18
type input "0393927972"
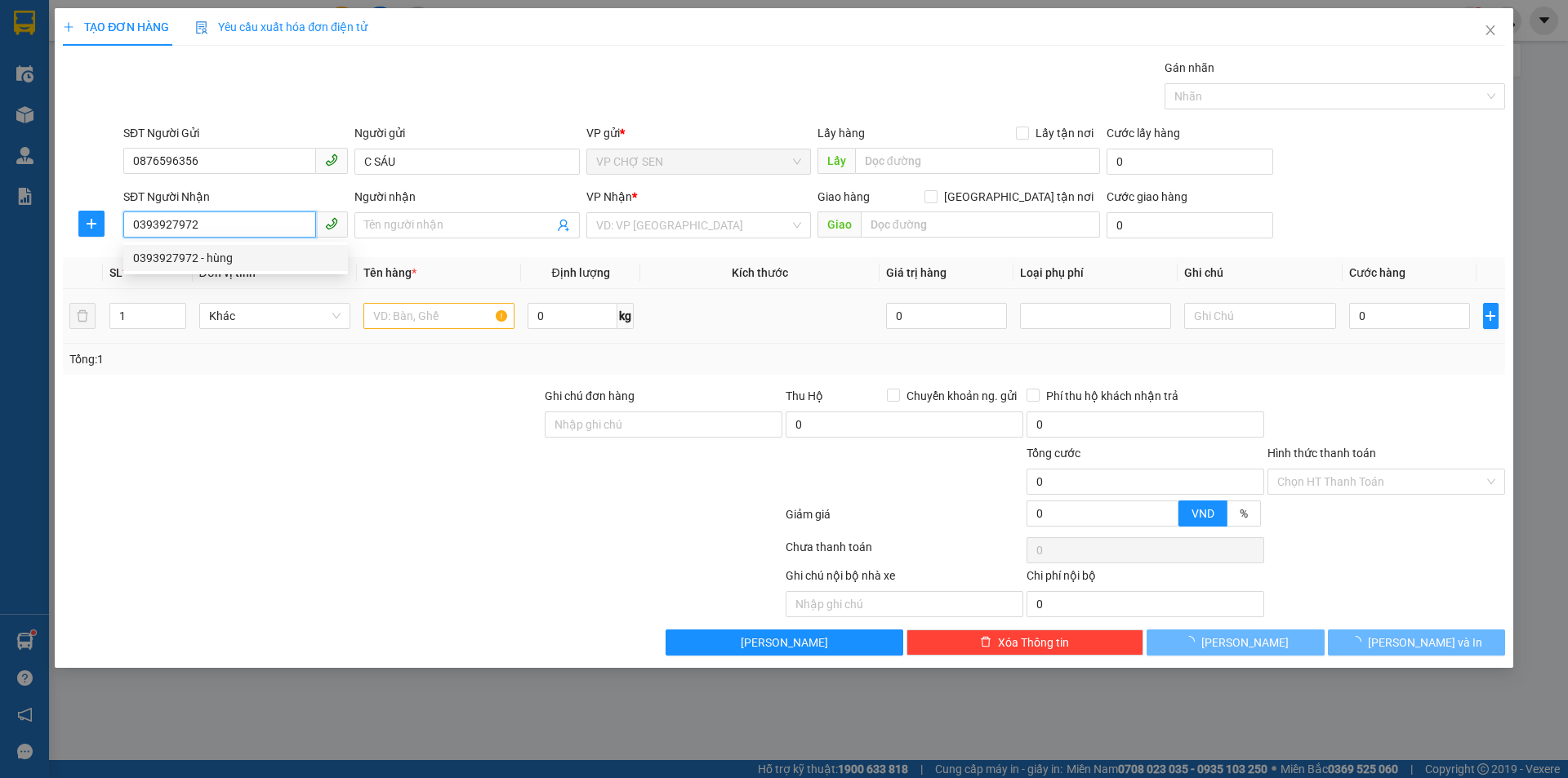
type input "hùng"
type input "VP Nước Ngầm"
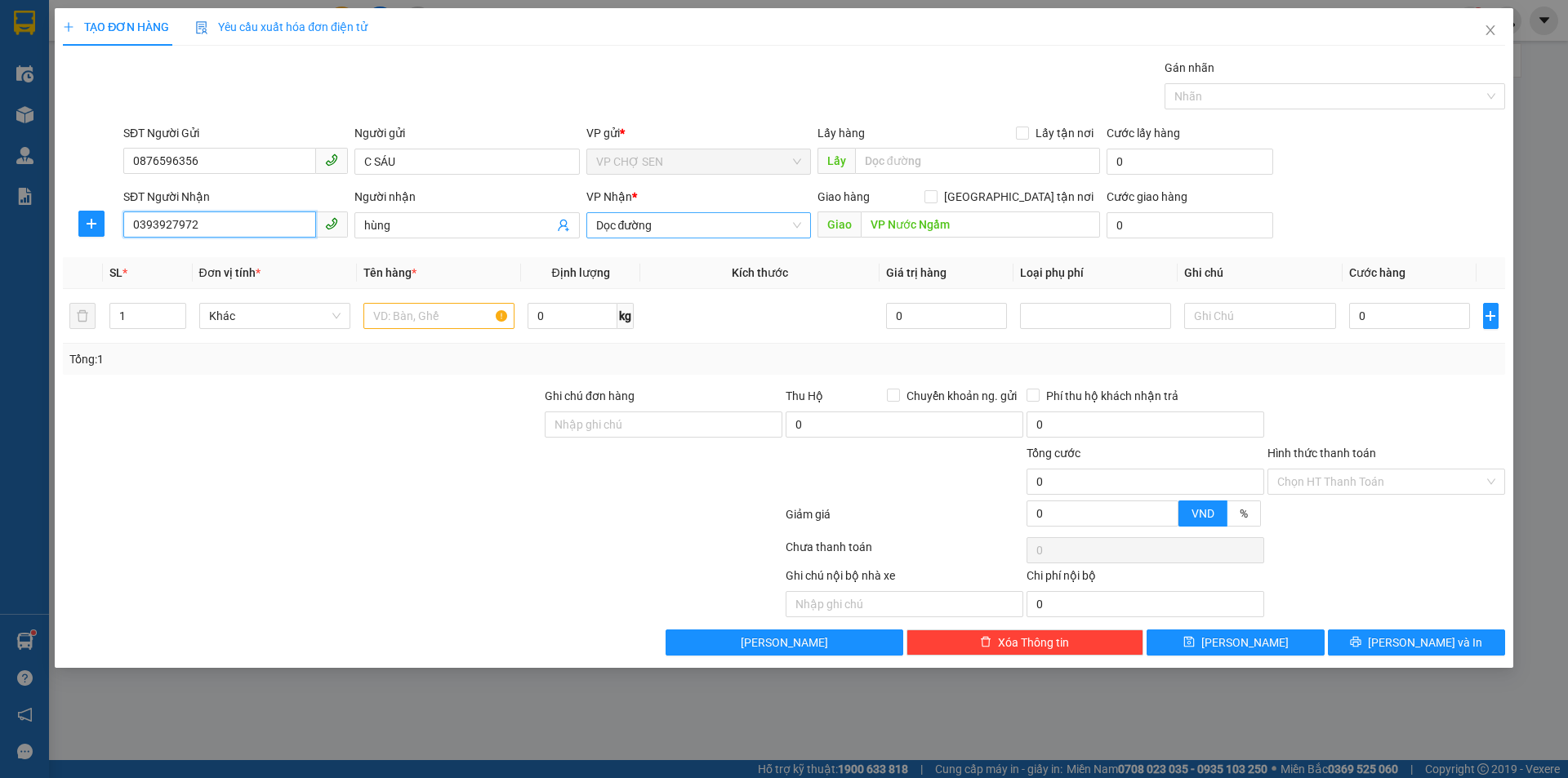
click at [677, 221] on span "Dọc đường" at bounding box center [699, 225] width 205 height 25
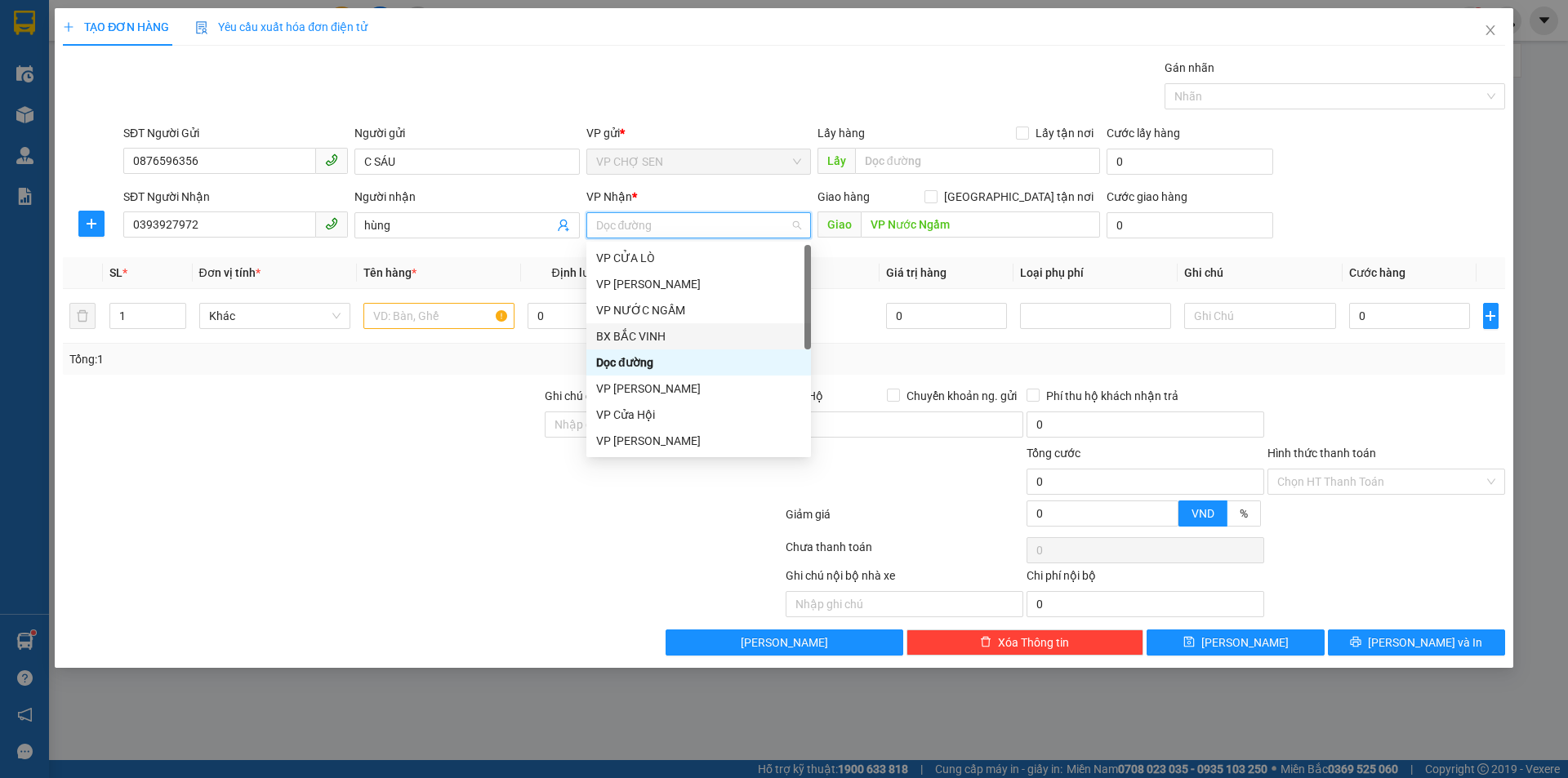
scroll to position [235, 0]
click at [644, 285] on div "VP [PERSON_NAME]" at bounding box center [699, 284] width 205 height 18
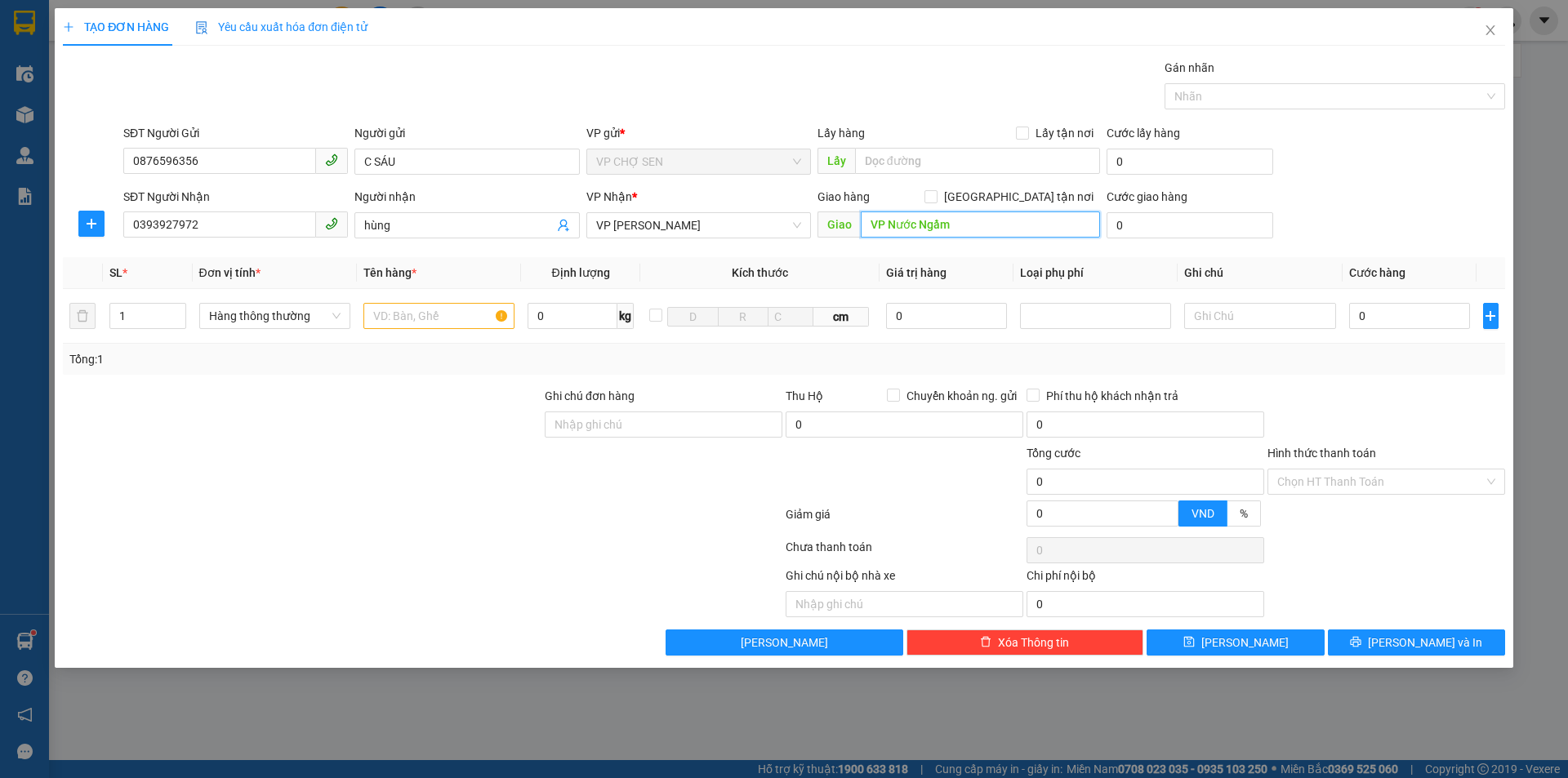
click at [965, 218] on input "VP Nước Ngầm" at bounding box center [981, 224] width 240 height 27
click at [393, 308] on input "text" at bounding box center [439, 315] width 151 height 27
type input "d"
type input "điện thoại"
click at [899, 313] on input "0" at bounding box center [946, 315] width 122 height 27
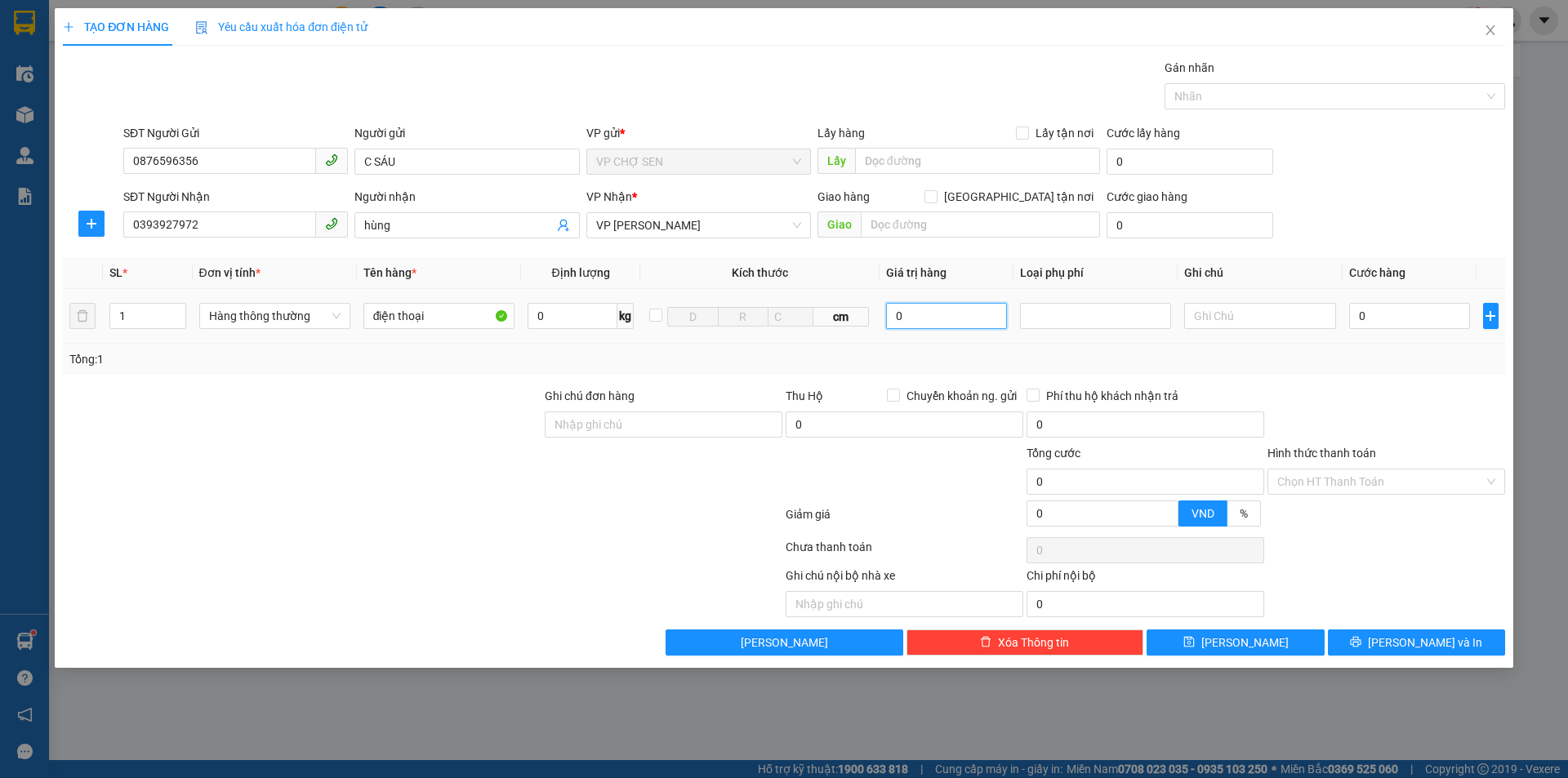
click at [899, 313] on input "0" at bounding box center [946, 315] width 122 height 27
click at [1070, 314] on div at bounding box center [1095, 315] width 143 height 19
type input "4.000.000"
click at [1052, 349] on div "Hàng giá trị cao" at bounding box center [1095, 349] width 132 height 18
type input "20.000"
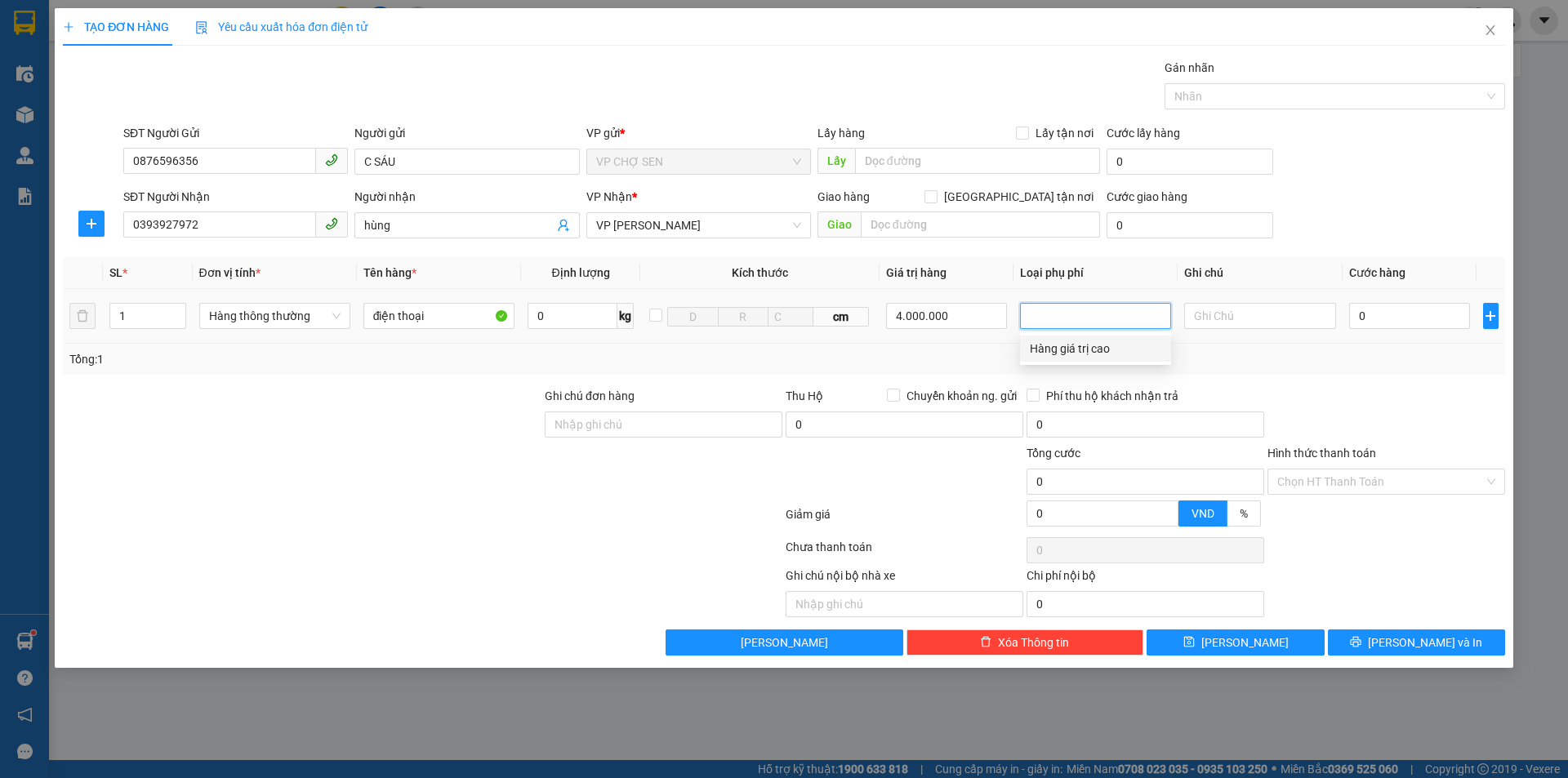
type input "20.000"
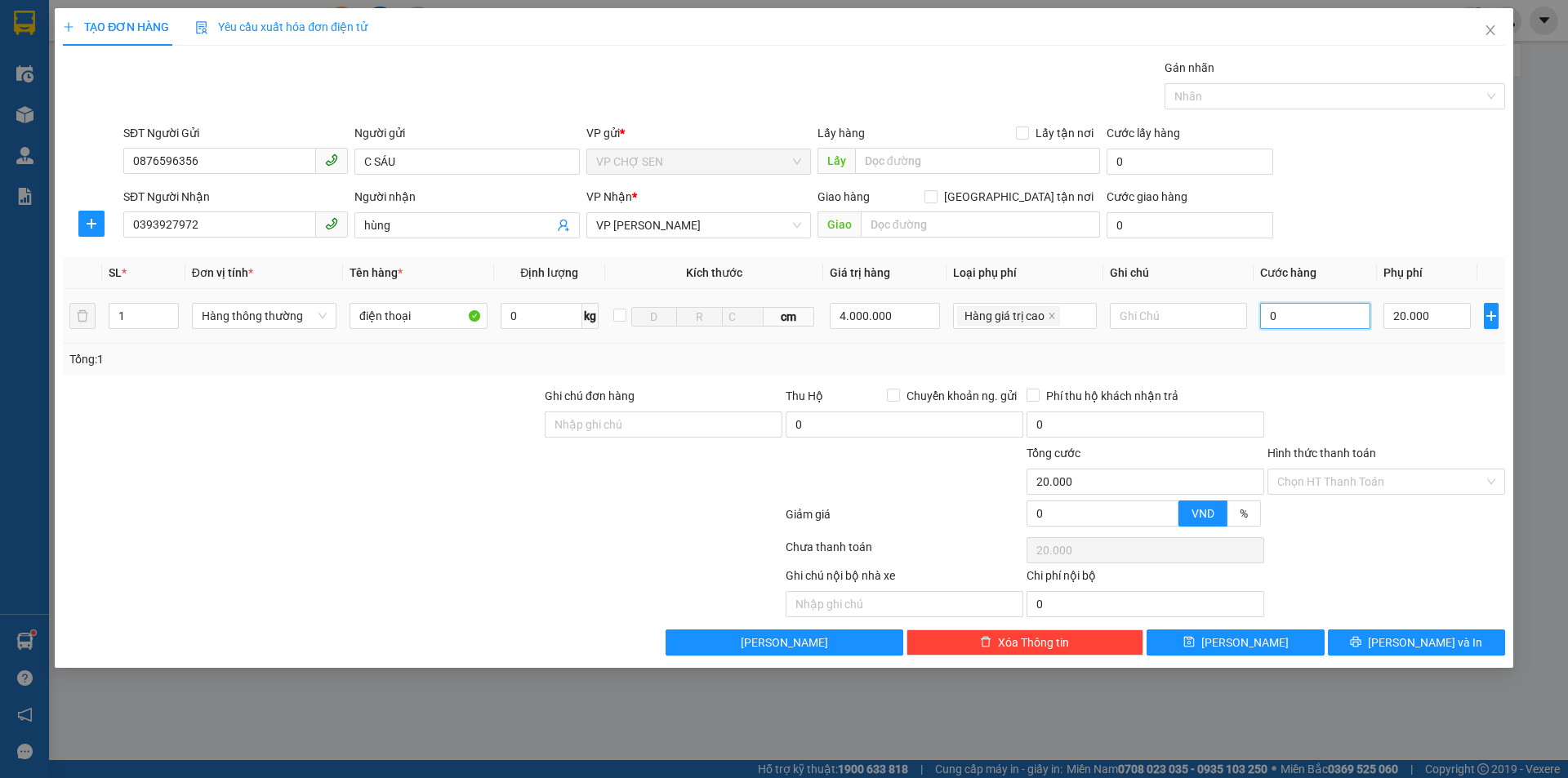
click at [1273, 309] on input "0" at bounding box center [1315, 315] width 111 height 27
type input "5"
type input "20.005"
type input "50"
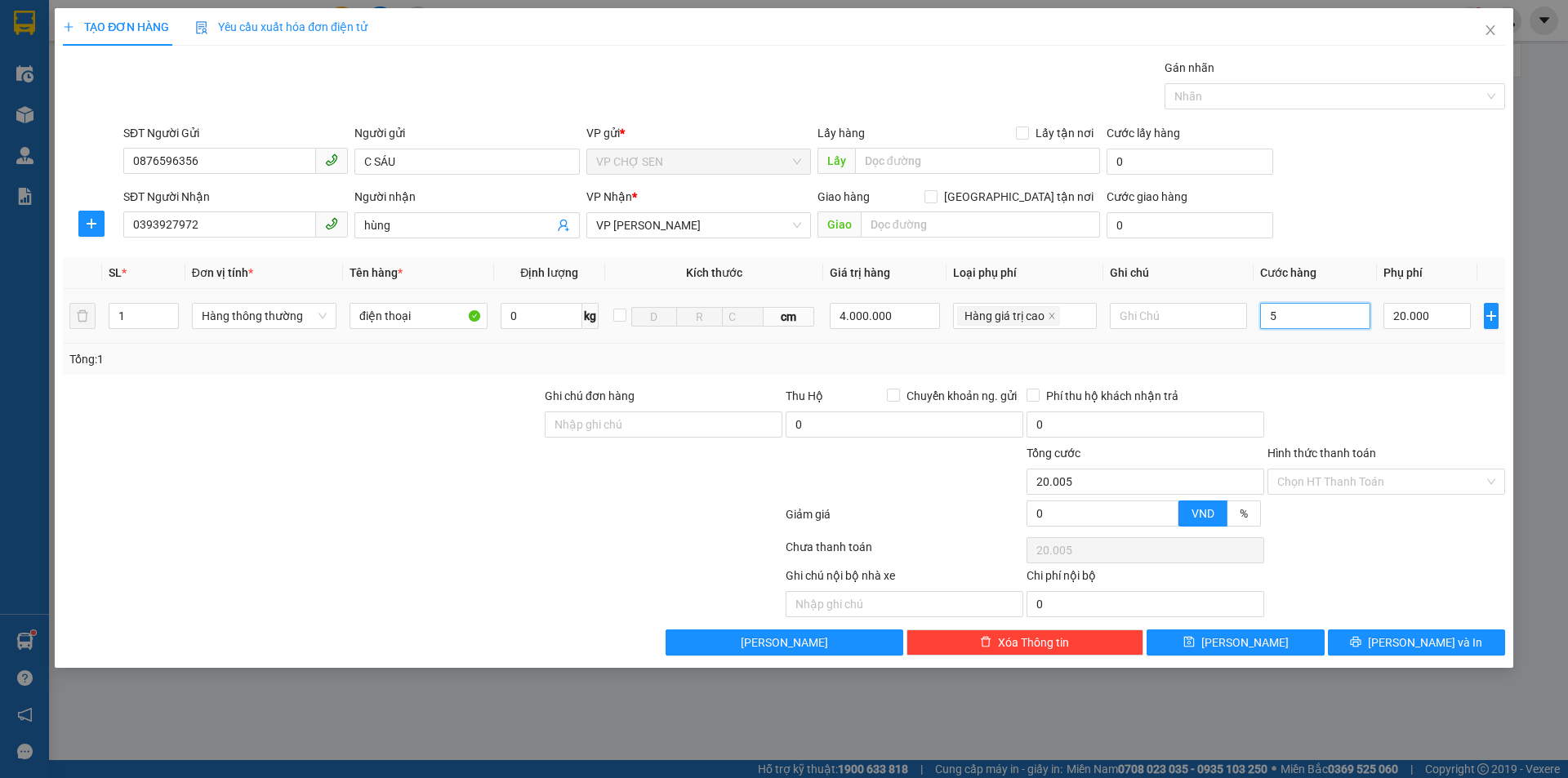
type input "20.050"
type input "500"
type input "20.500"
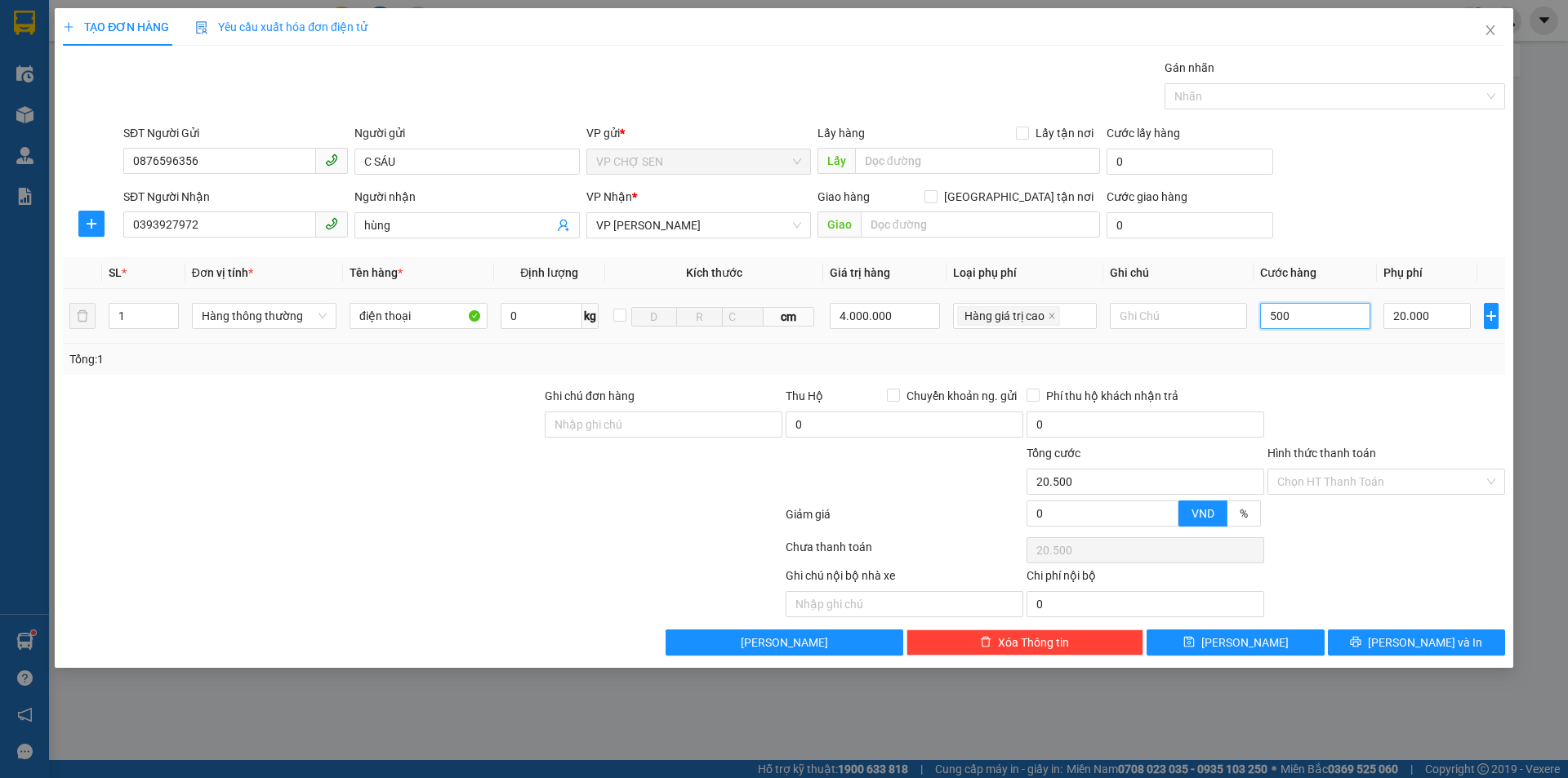
type input "5.000"
type input "25.000"
type input "50.000"
type input "70.000"
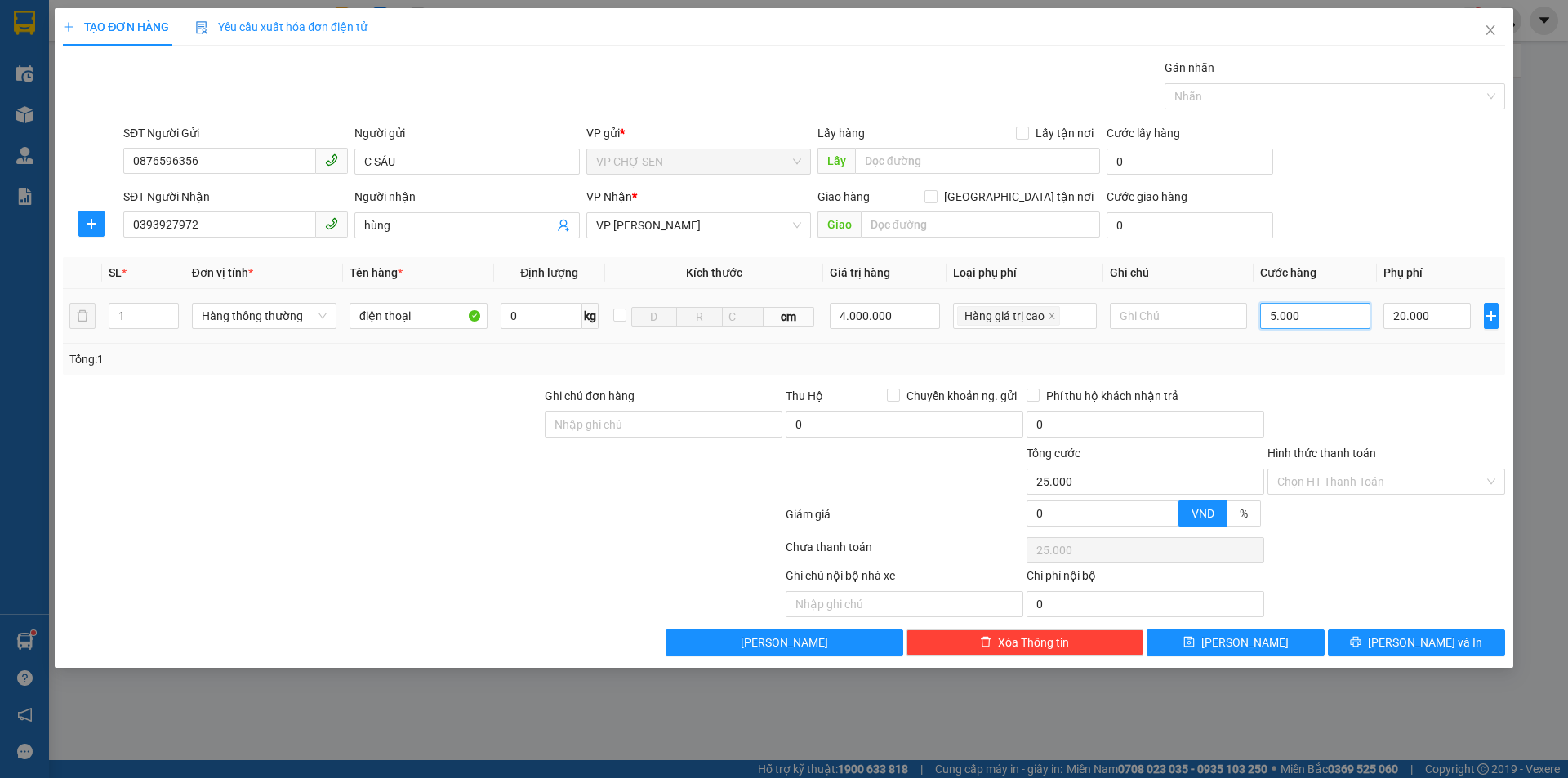
type input "70.000"
type input "50.000"
click at [1328, 478] on input "Hình thức thanh toán" at bounding box center [1381, 482] width 207 height 25
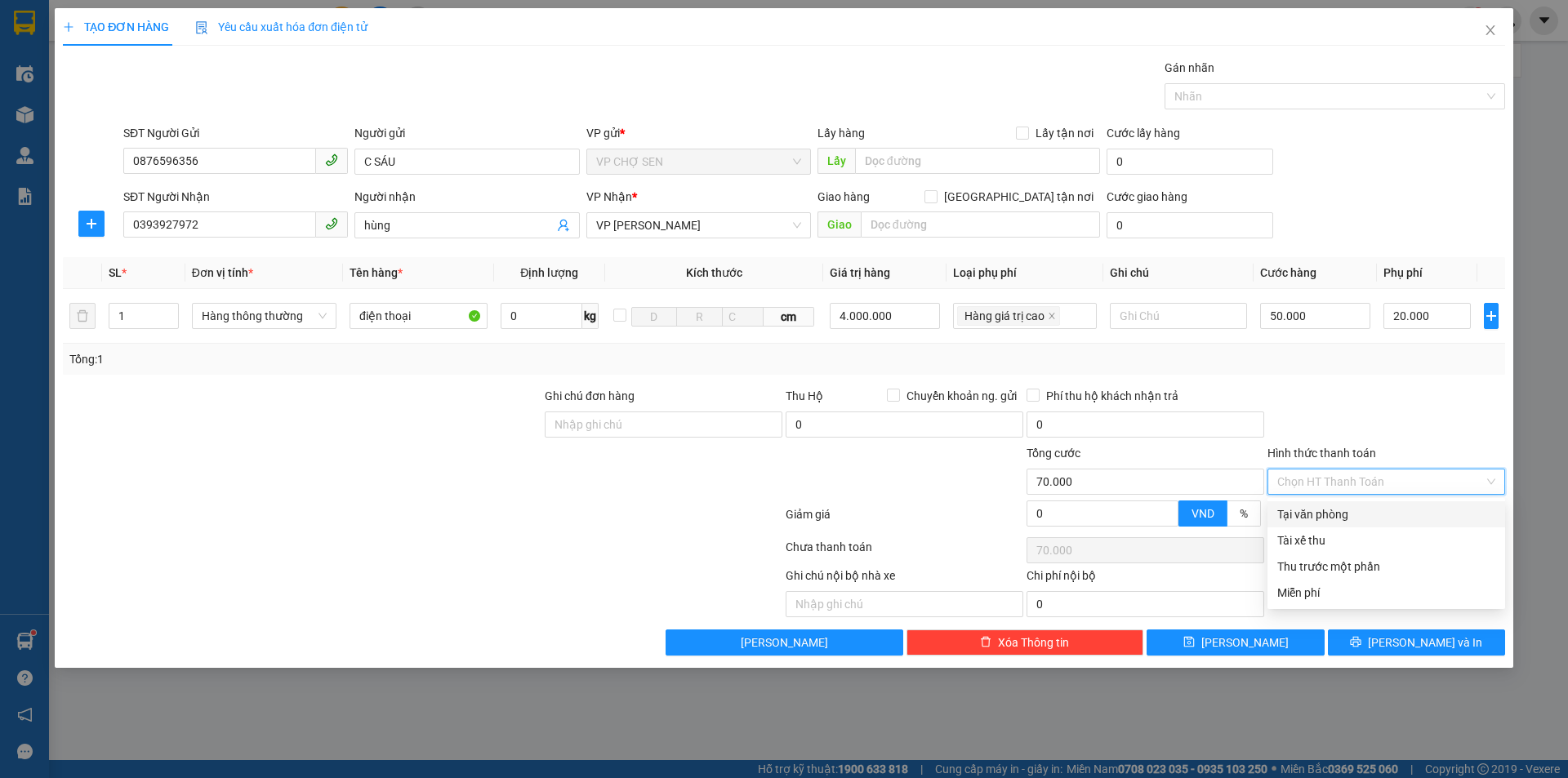
click at [1326, 505] on div "Tại văn phòng" at bounding box center [1386, 514] width 238 height 27
type input "0"
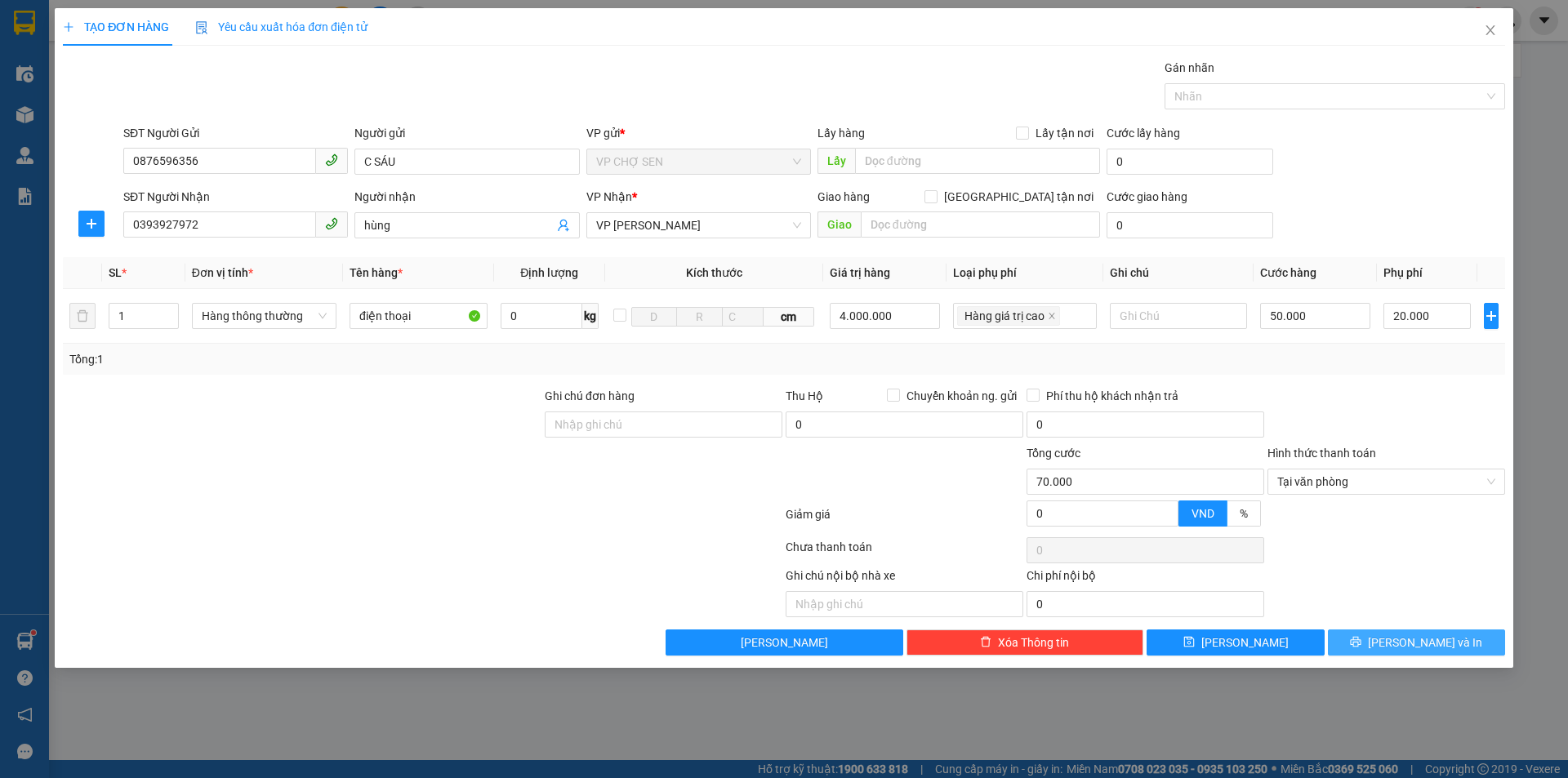
click at [1361, 638] on icon "printer" at bounding box center [1356, 643] width 11 height 11
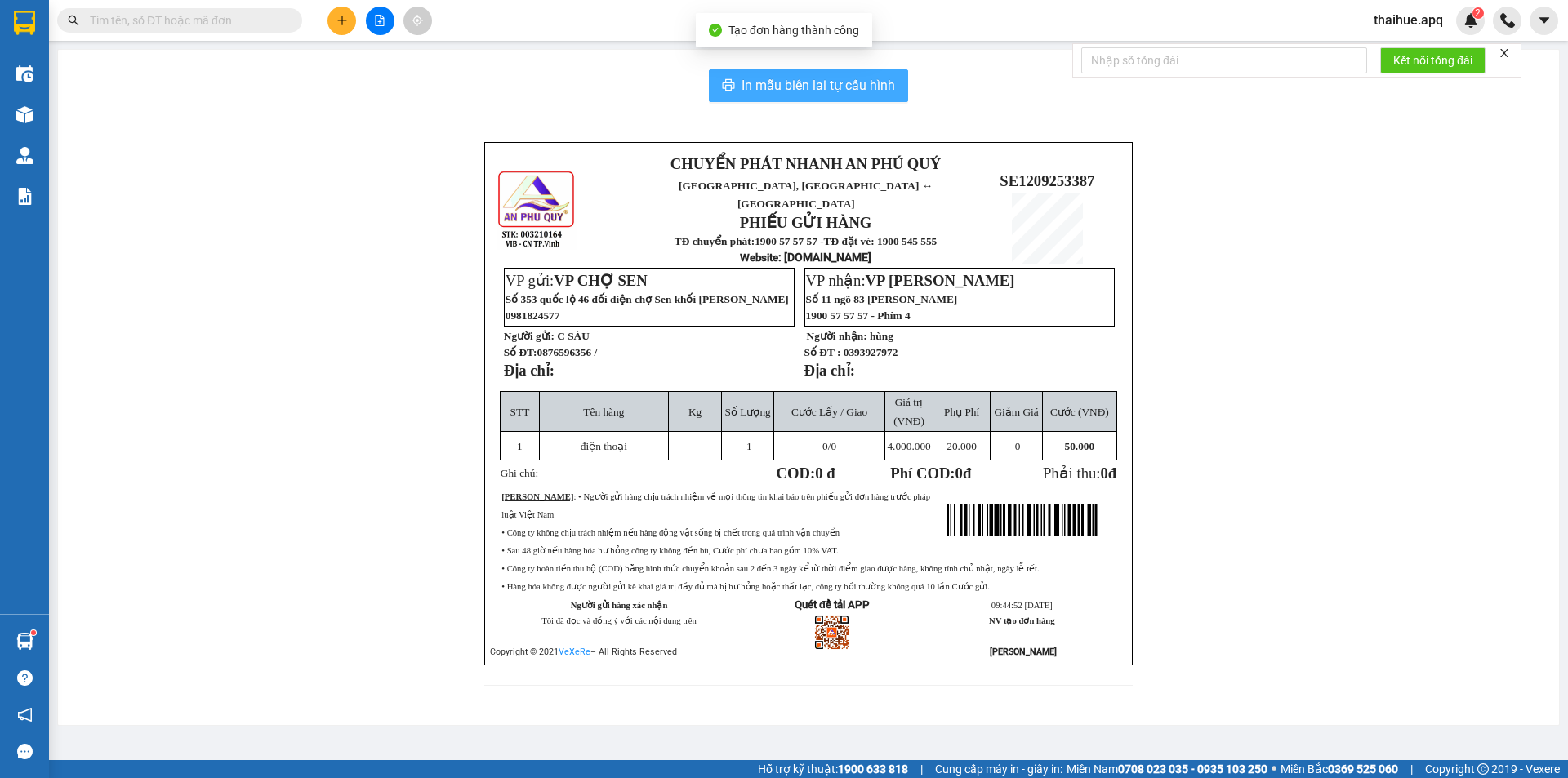
click at [836, 87] on span "In mẫu biên lai tự cấu hình" at bounding box center [818, 85] width 154 height 20
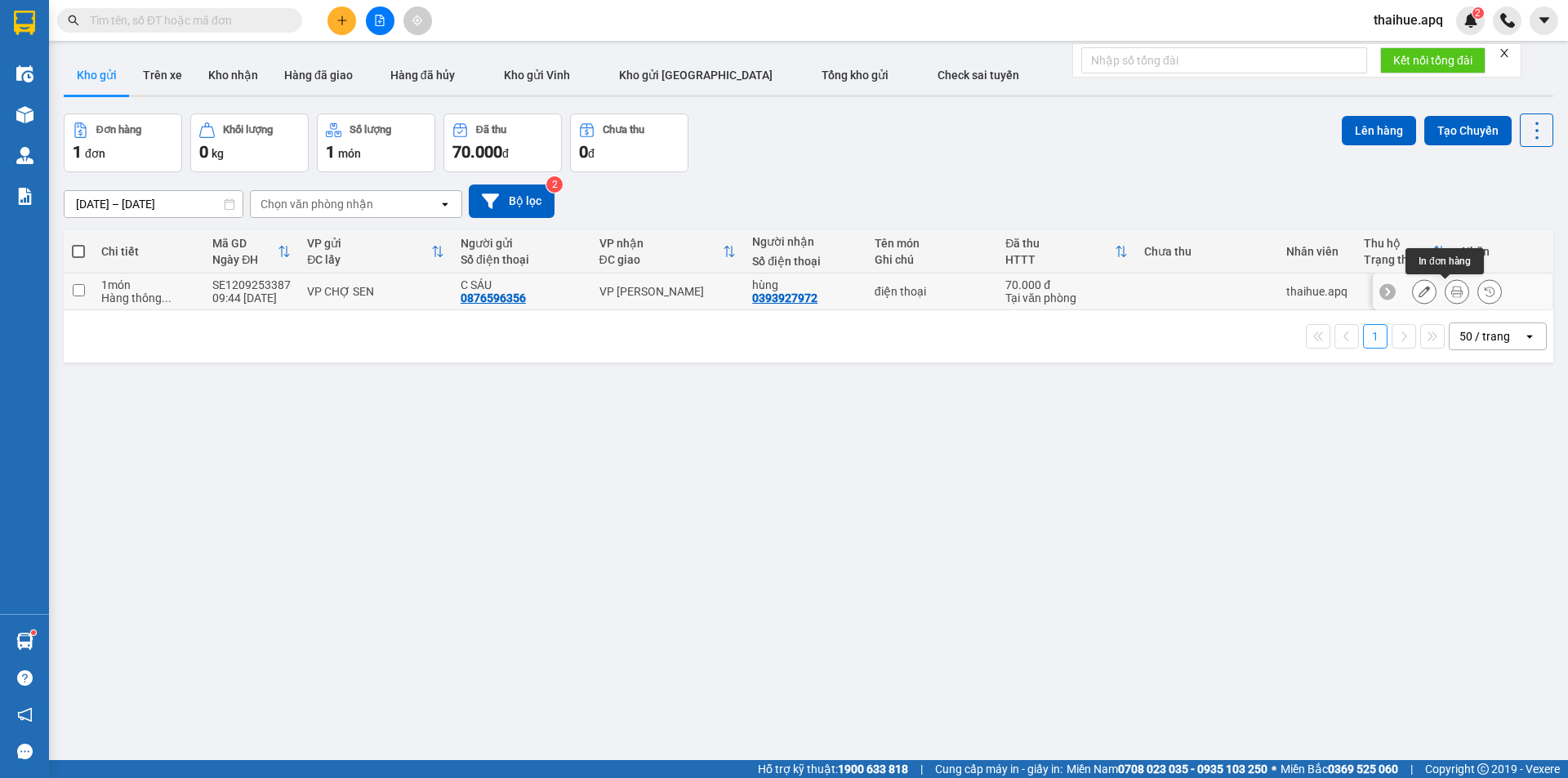
click at [1445, 291] on button at bounding box center [1456, 292] width 23 height 28
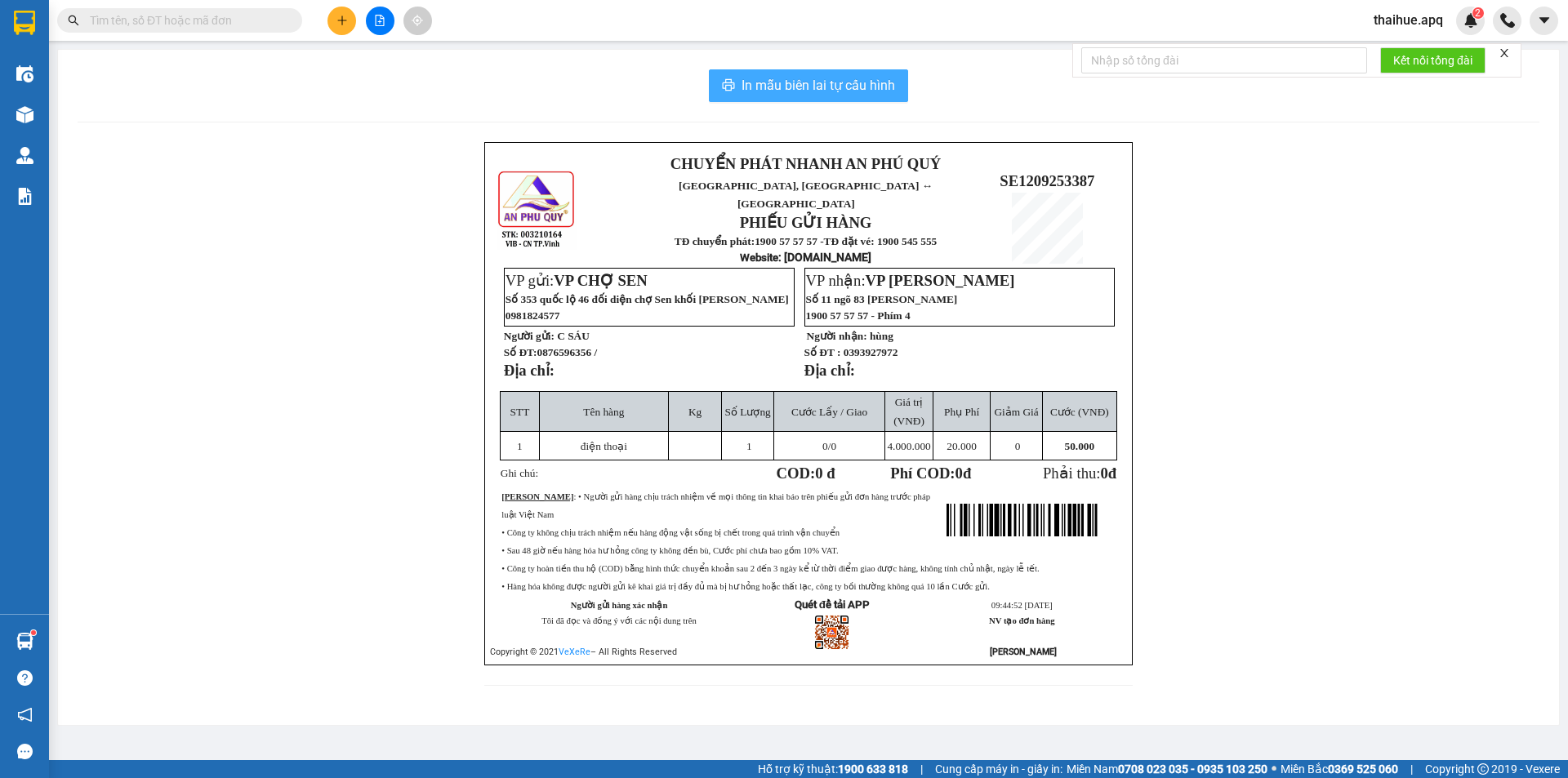
click at [829, 80] on span "In mẫu biên lai tự cấu hình" at bounding box center [818, 85] width 154 height 20
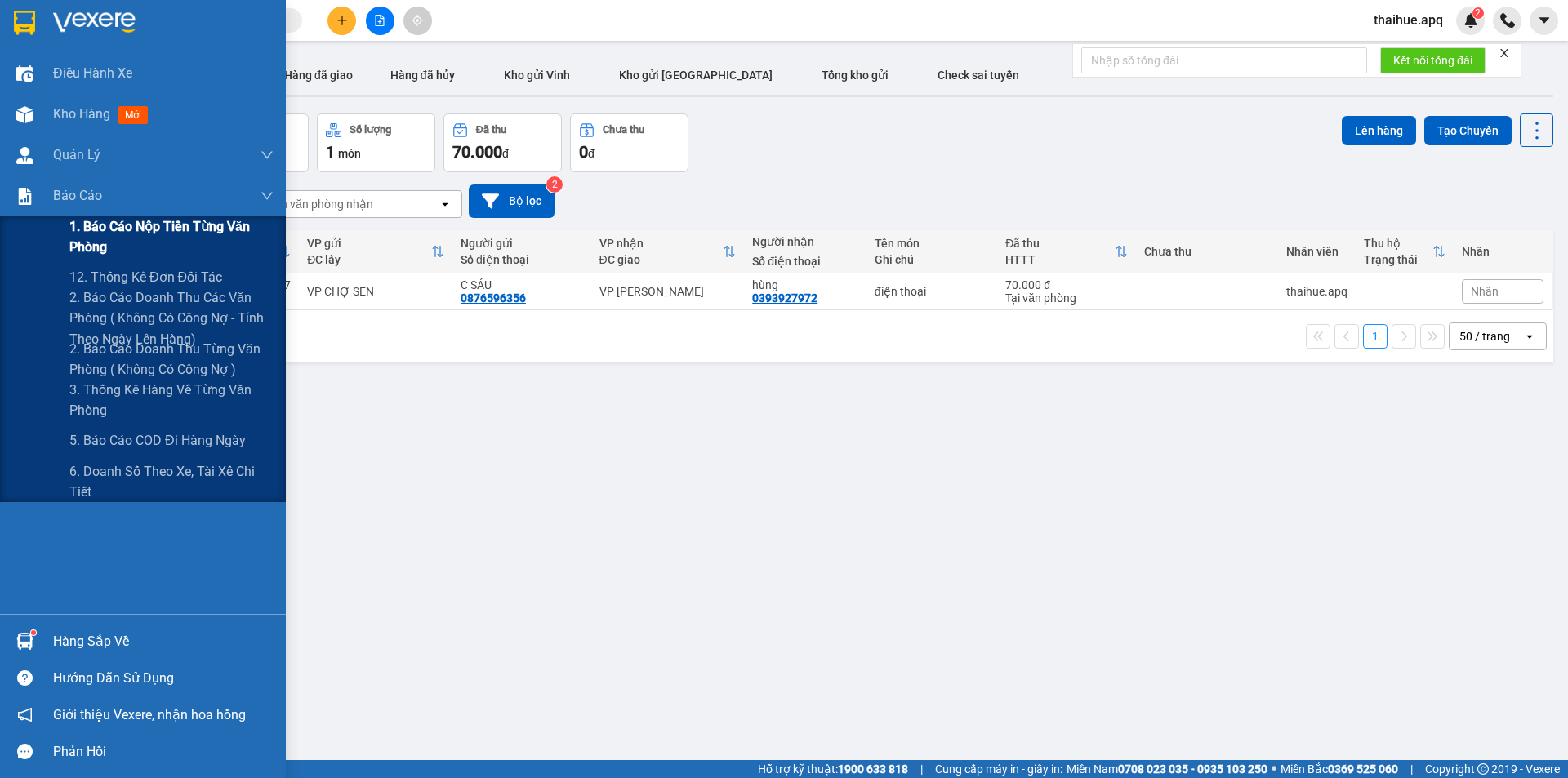
click at [91, 244] on span "1. Báo cáo nộp tiền từng văn phòng" at bounding box center [171, 237] width 204 height 41
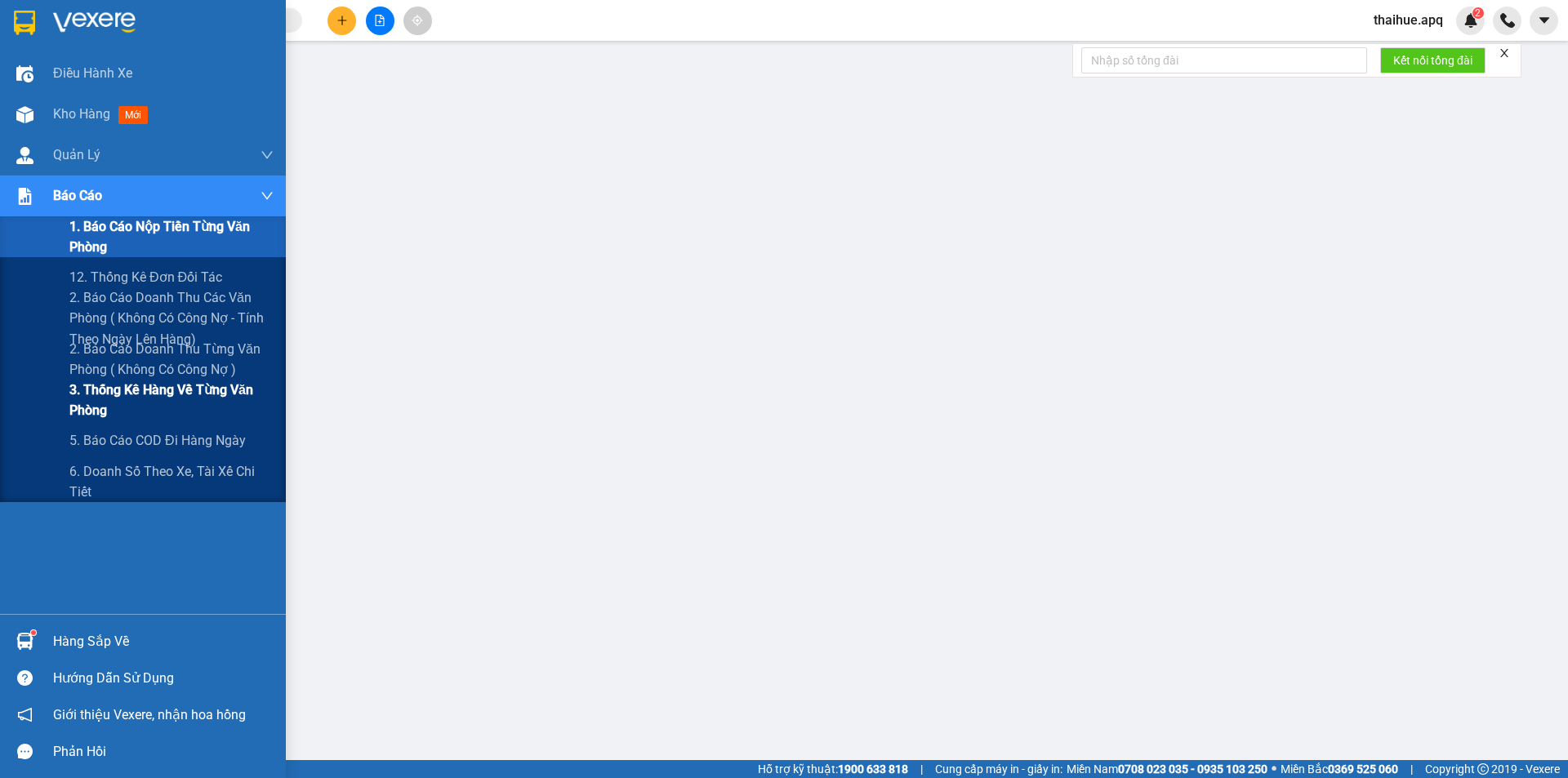
click at [76, 400] on span "3. Thống kê hàng về từng văn phòng" at bounding box center [171, 400] width 204 height 41
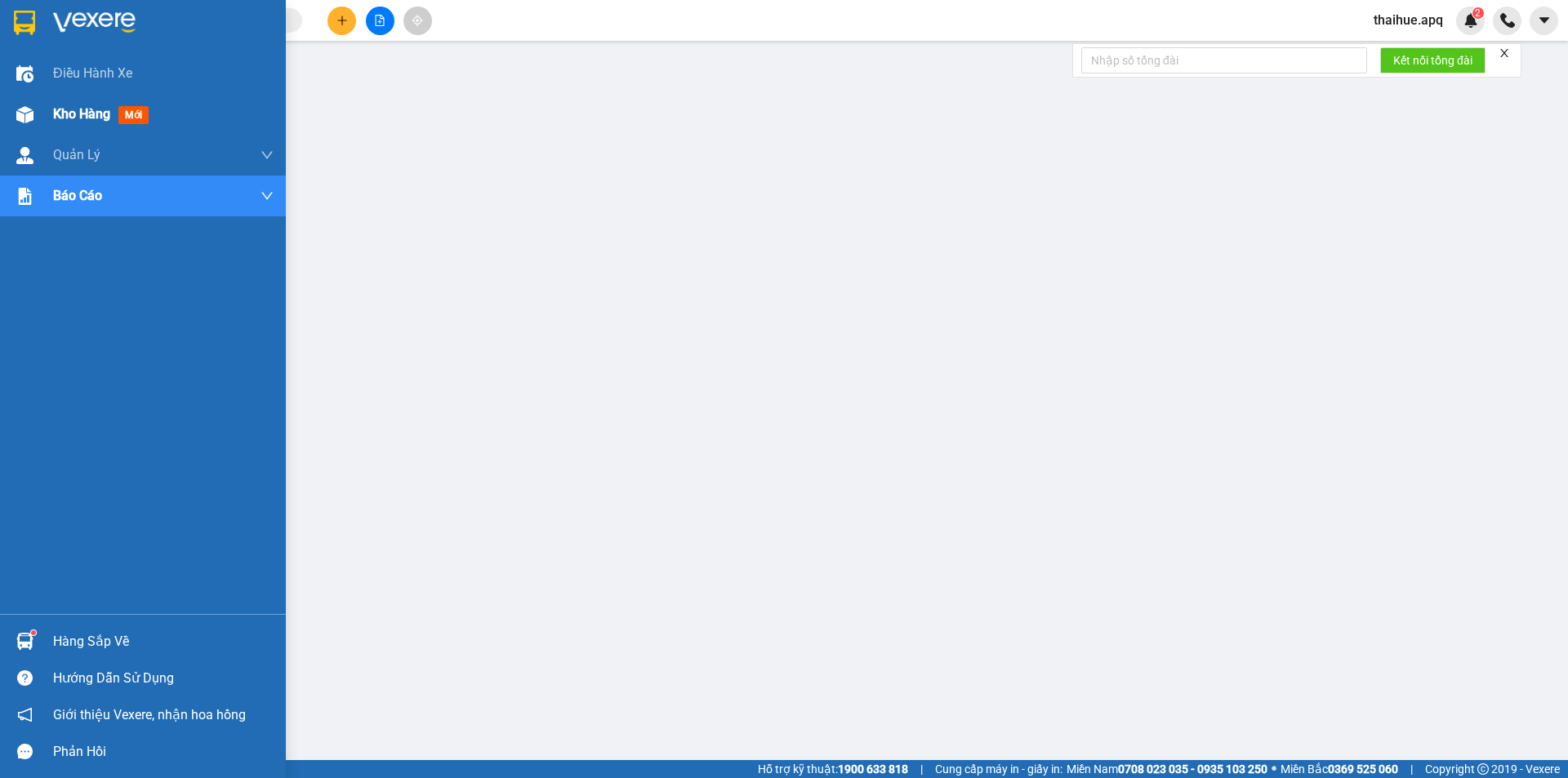
click at [63, 109] on span "Kho hàng" at bounding box center [81, 113] width 58 height 16
